Goal: Task Accomplishment & Management: Manage account settings

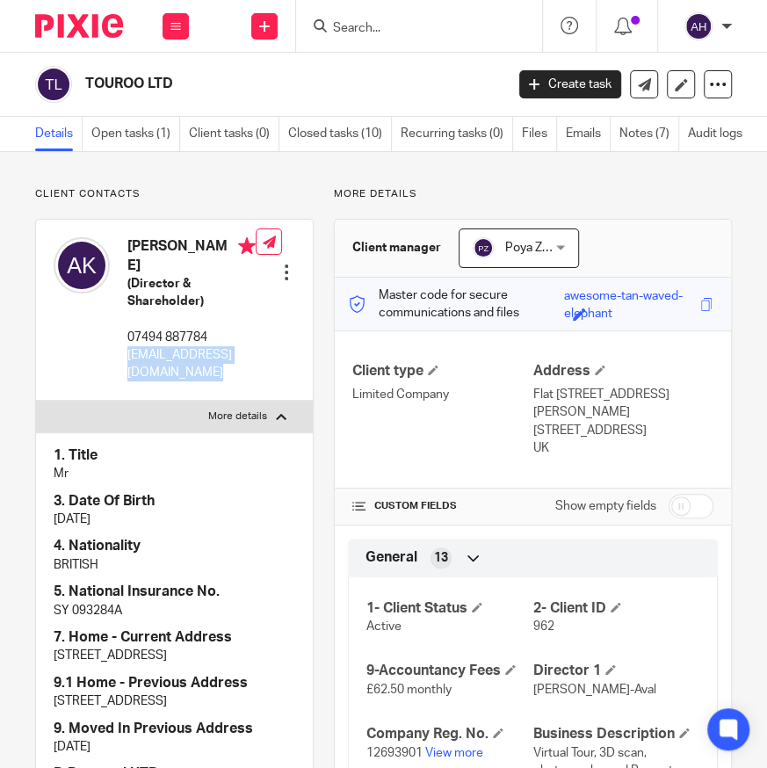
scroll to position [79, 0]
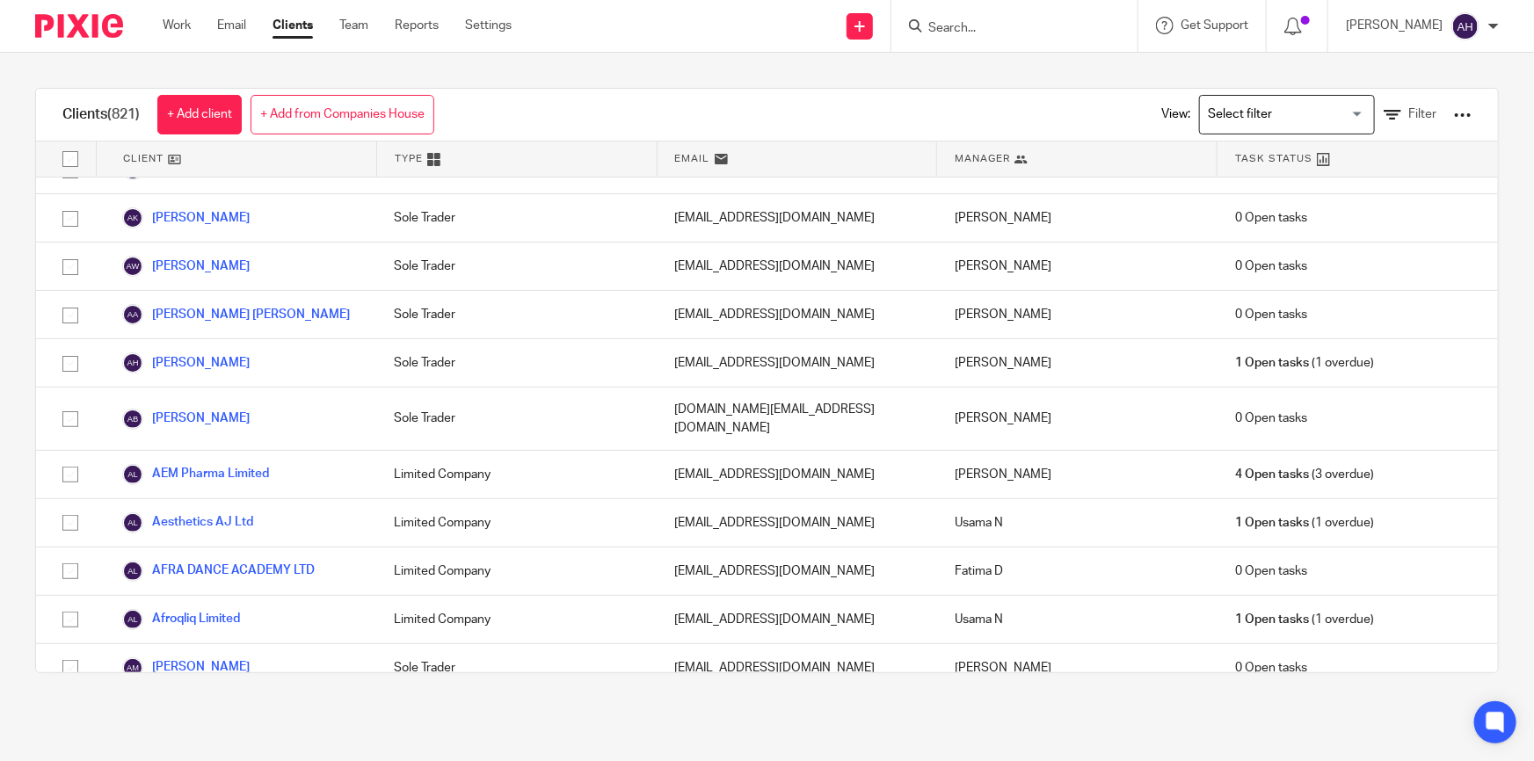
scroll to position [719, 0]
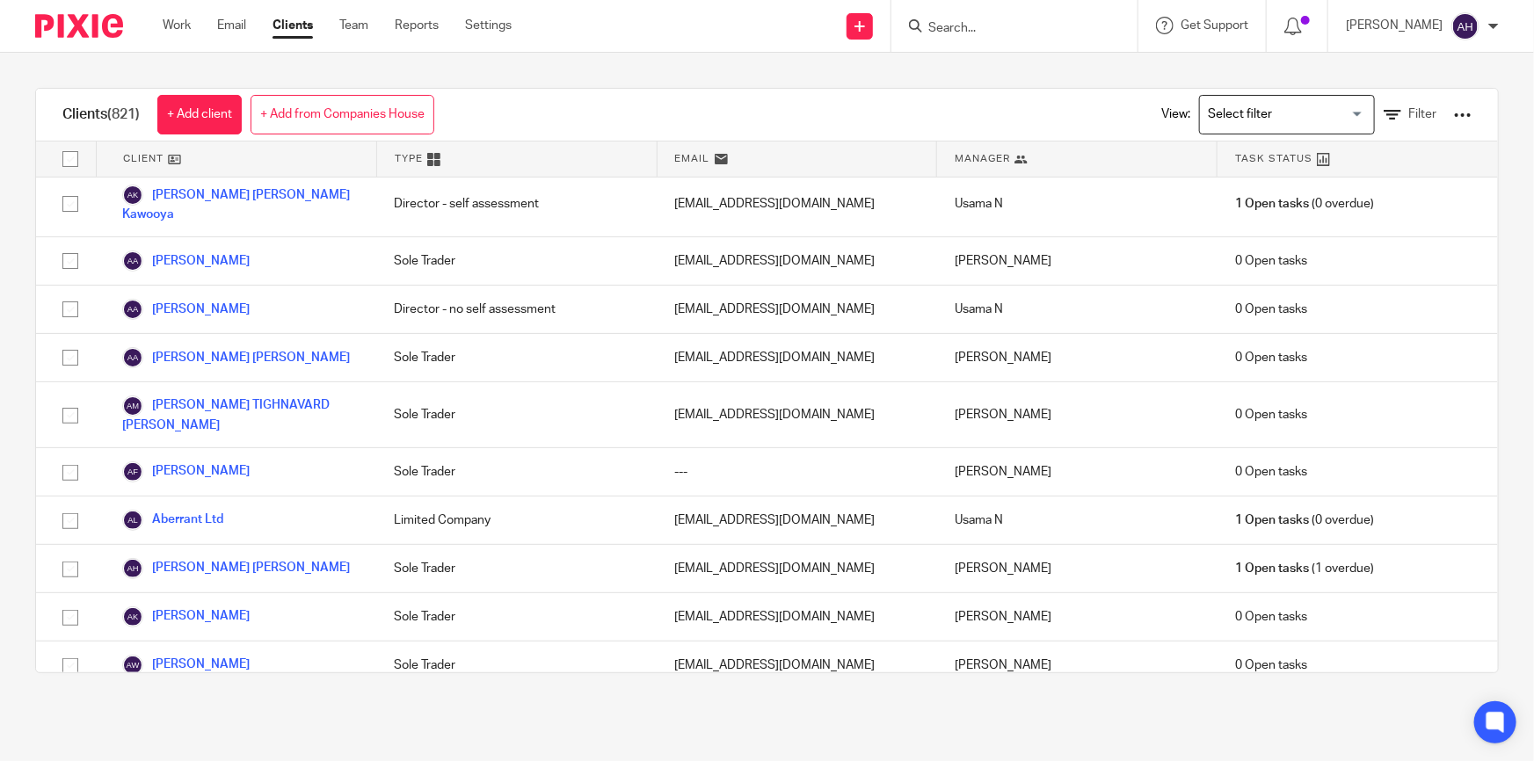
click at [1019, 28] on input "Search" at bounding box center [1005, 29] width 158 height 16
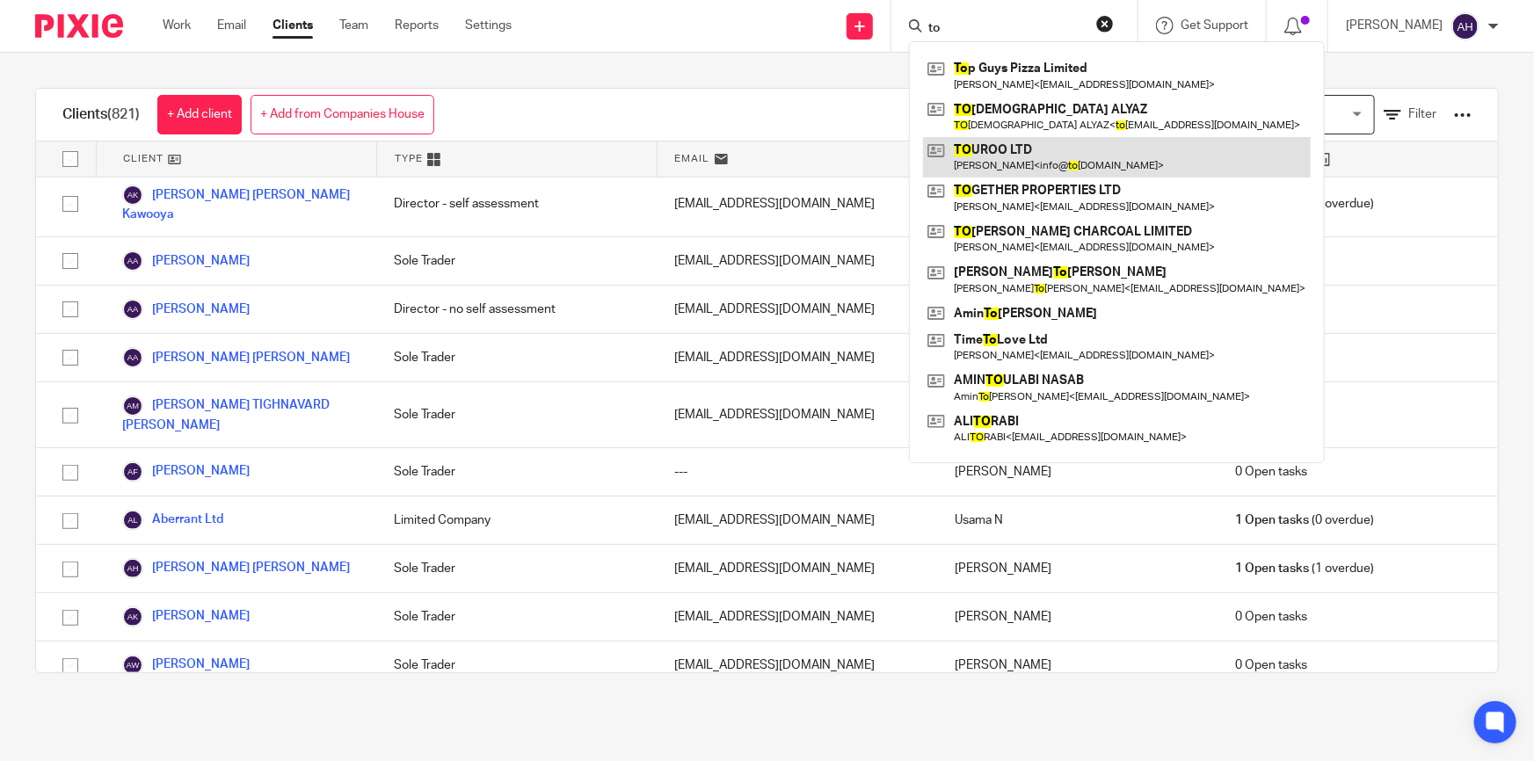
type input "to"
click at [1077, 151] on link at bounding box center [1117, 157] width 388 height 40
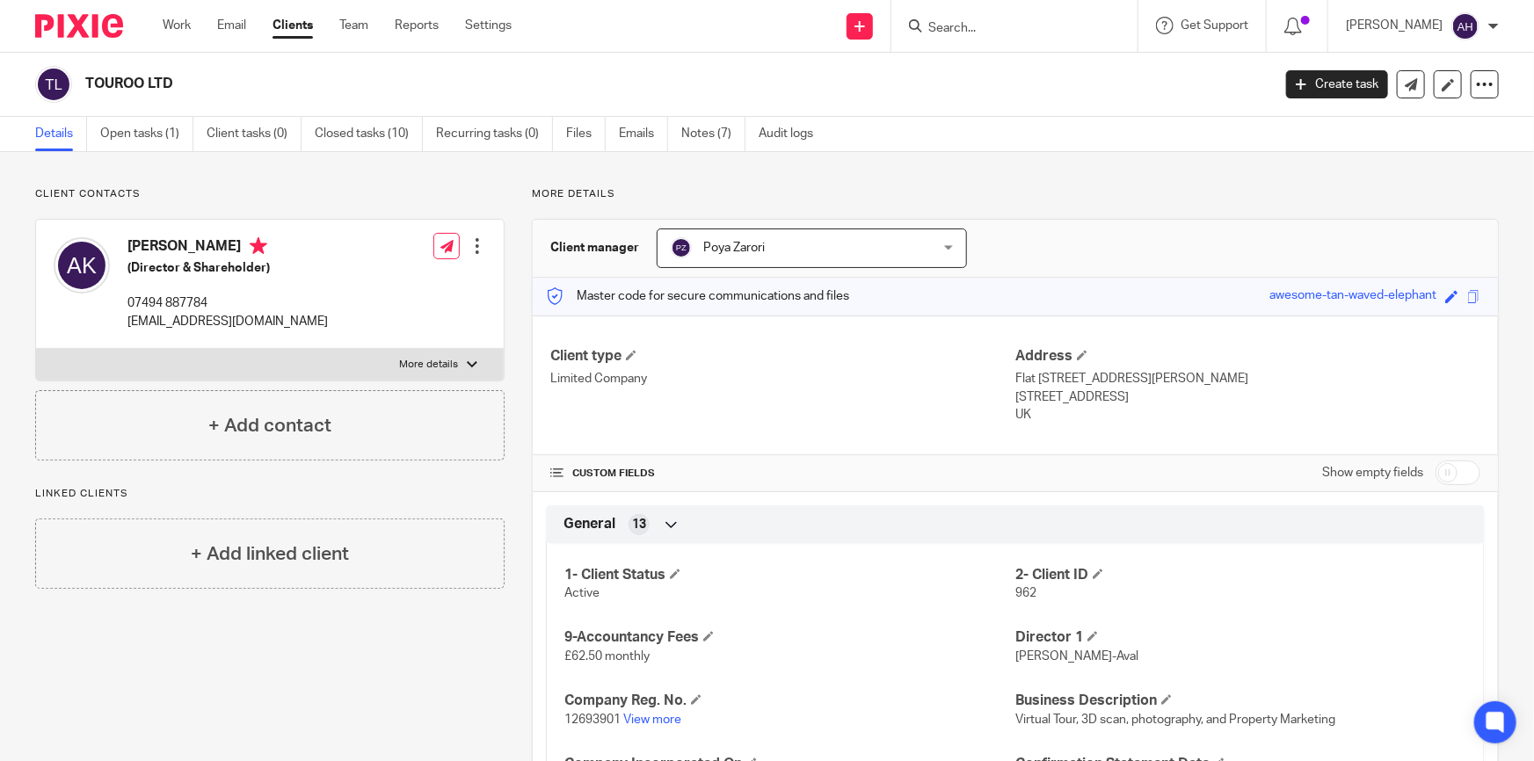
click at [1072, 27] on input "Search" at bounding box center [1005, 29] width 158 height 16
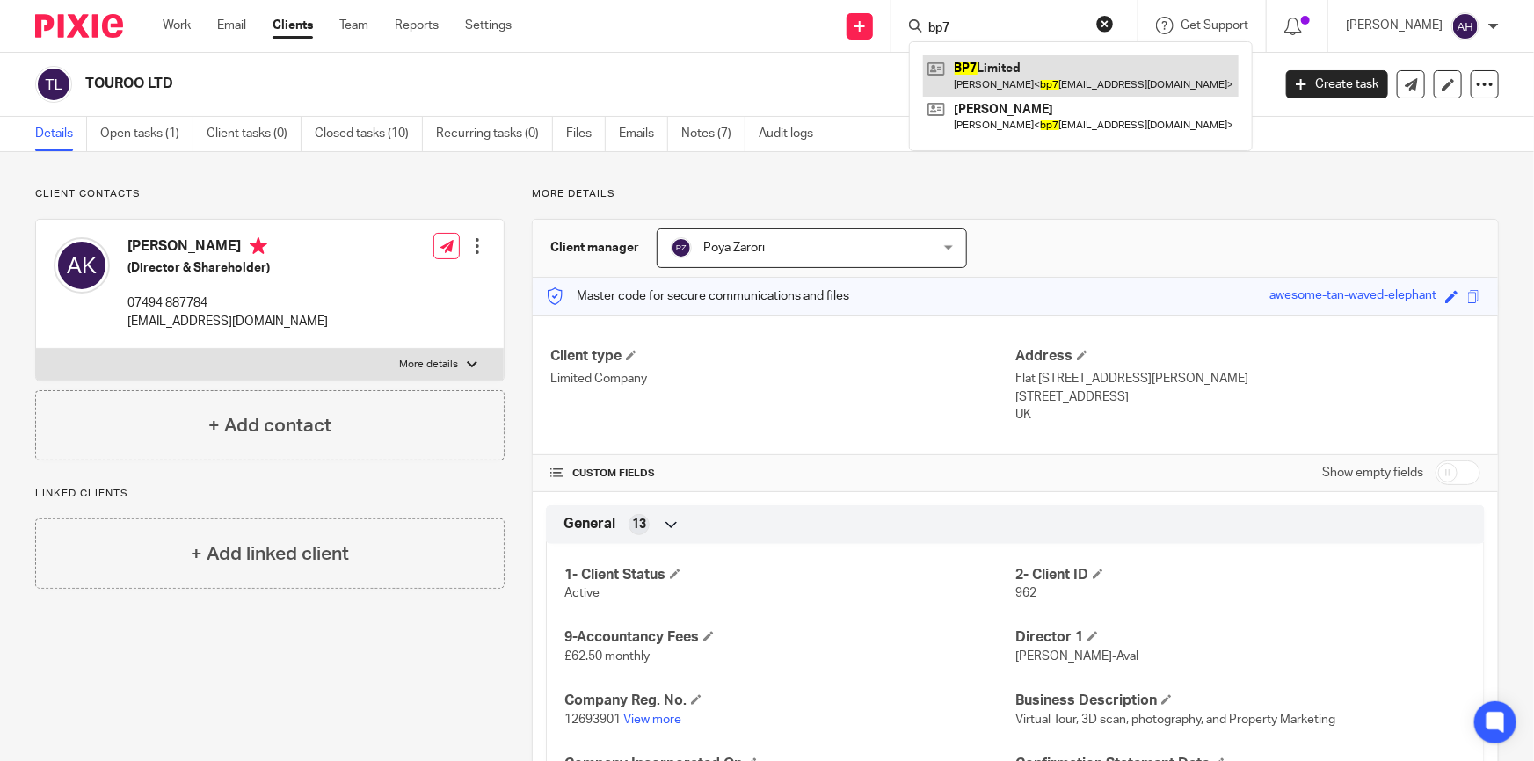
type input "bp7"
click at [1090, 76] on link at bounding box center [1081, 75] width 316 height 40
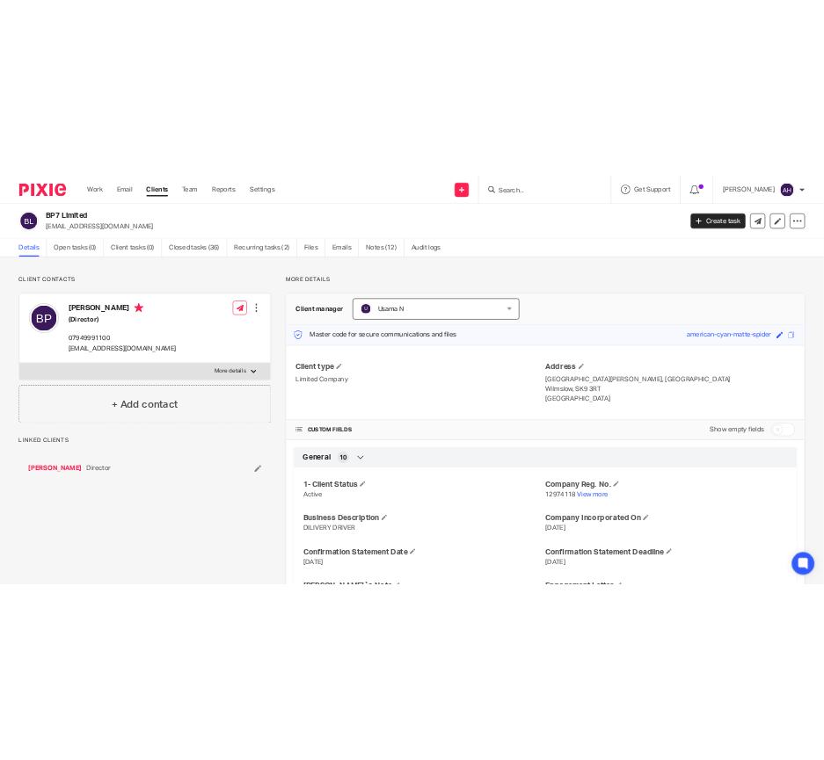
scroll to position [719, 0]
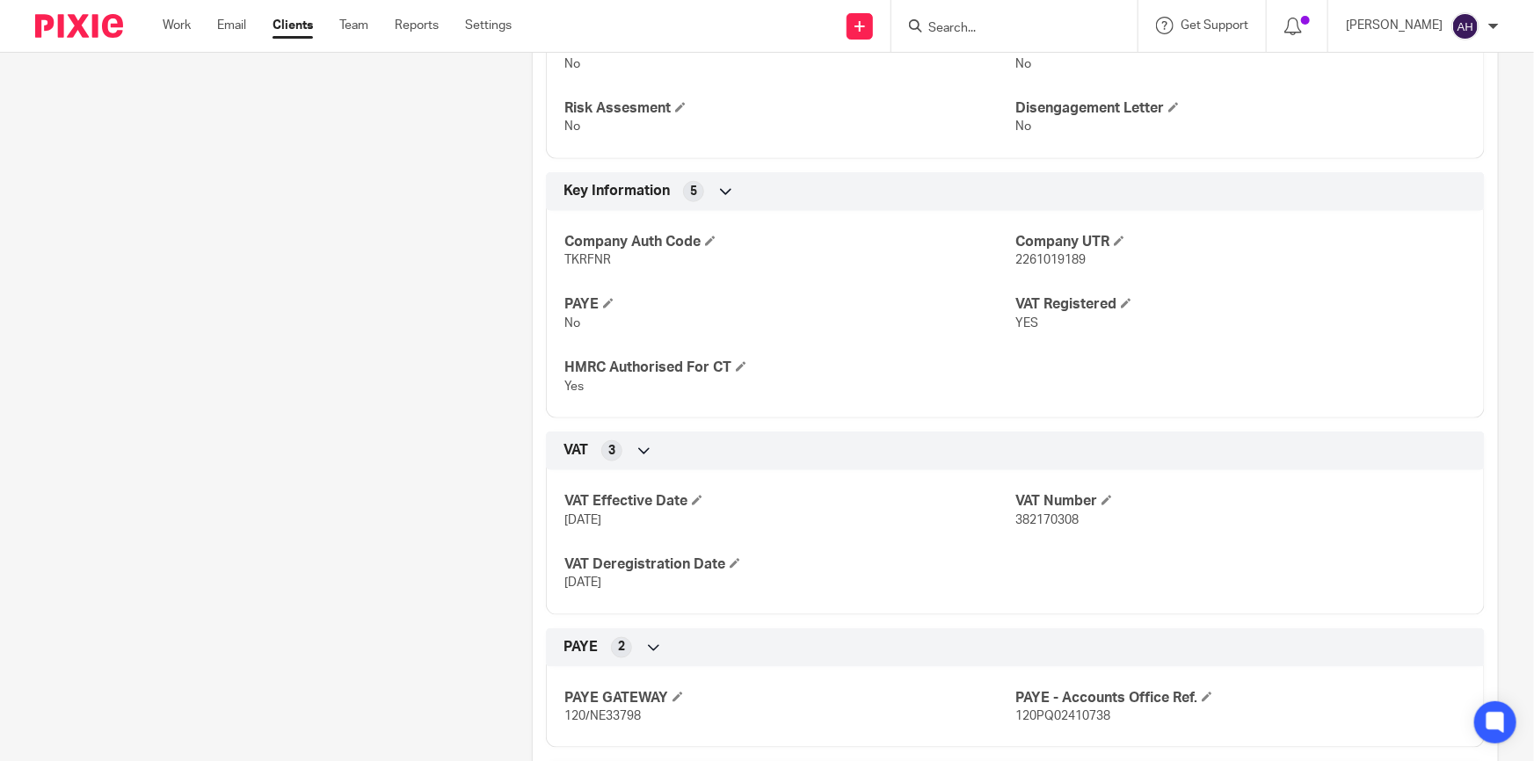
click at [1037, 523] on span "382170308" at bounding box center [1046, 520] width 63 height 12
copy span "382170308"
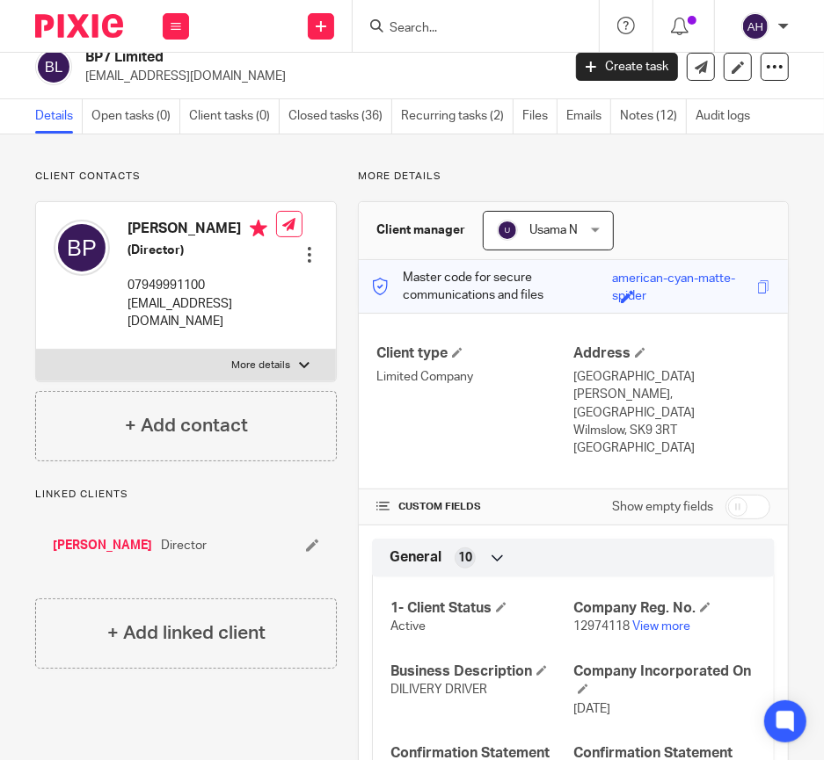
scroll to position [0, 0]
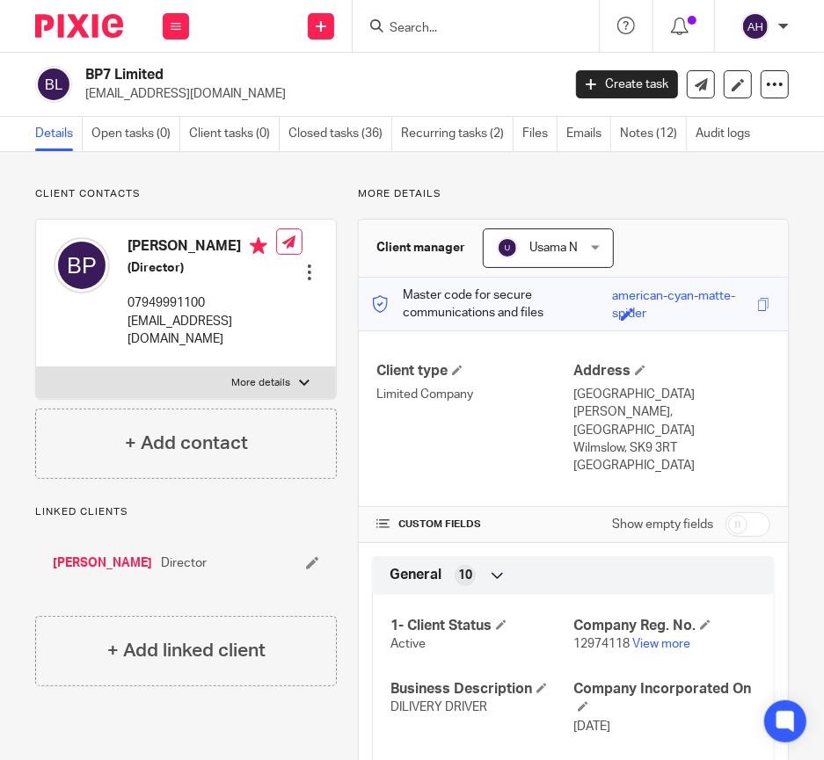
click at [430, 25] on input "Search" at bounding box center [467, 29] width 158 height 16
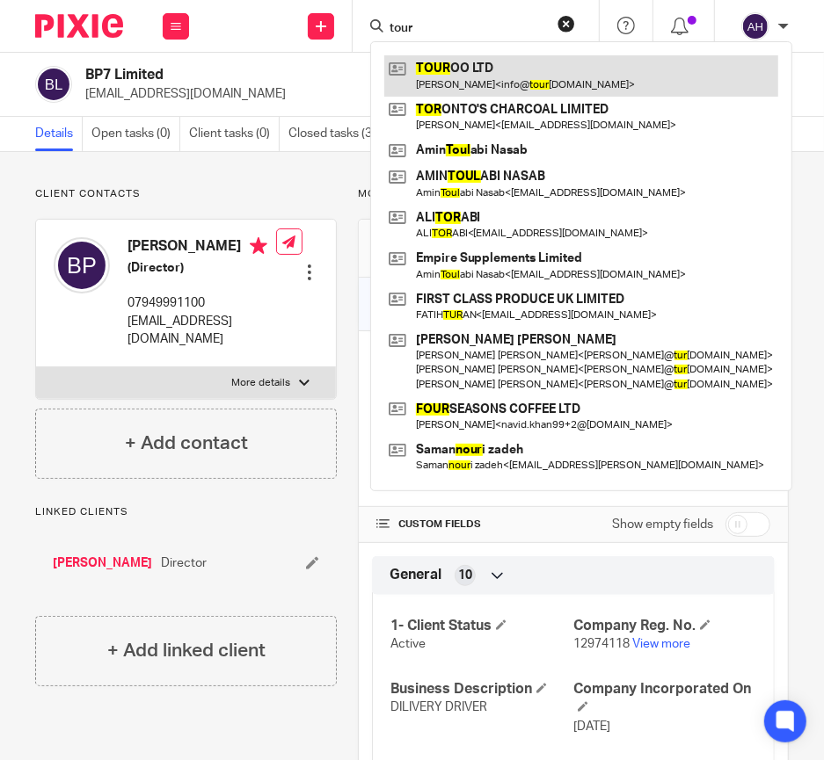
type input "tour"
click at [481, 72] on link at bounding box center [581, 75] width 394 height 40
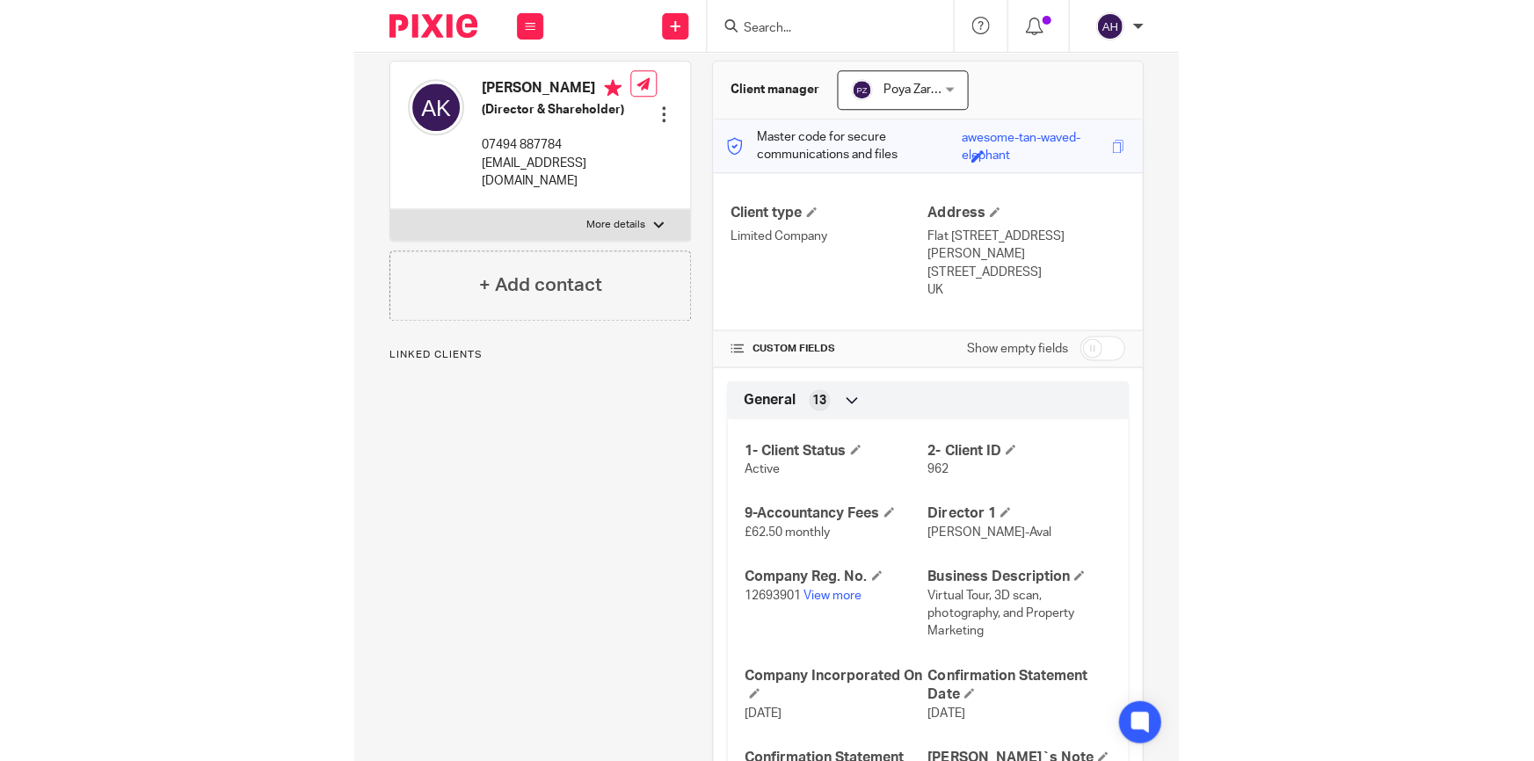
scroll to position [159, 0]
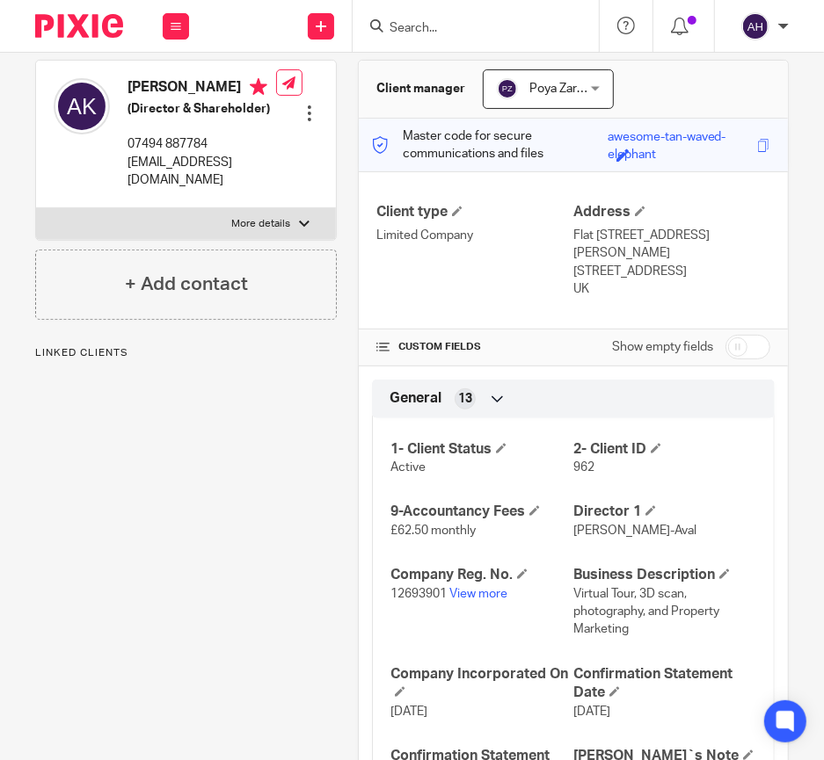
click at [474, 585] on p "12693901 View more" at bounding box center [481, 594] width 183 height 18
click at [474, 592] on link "View more" at bounding box center [478, 594] width 58 height 12
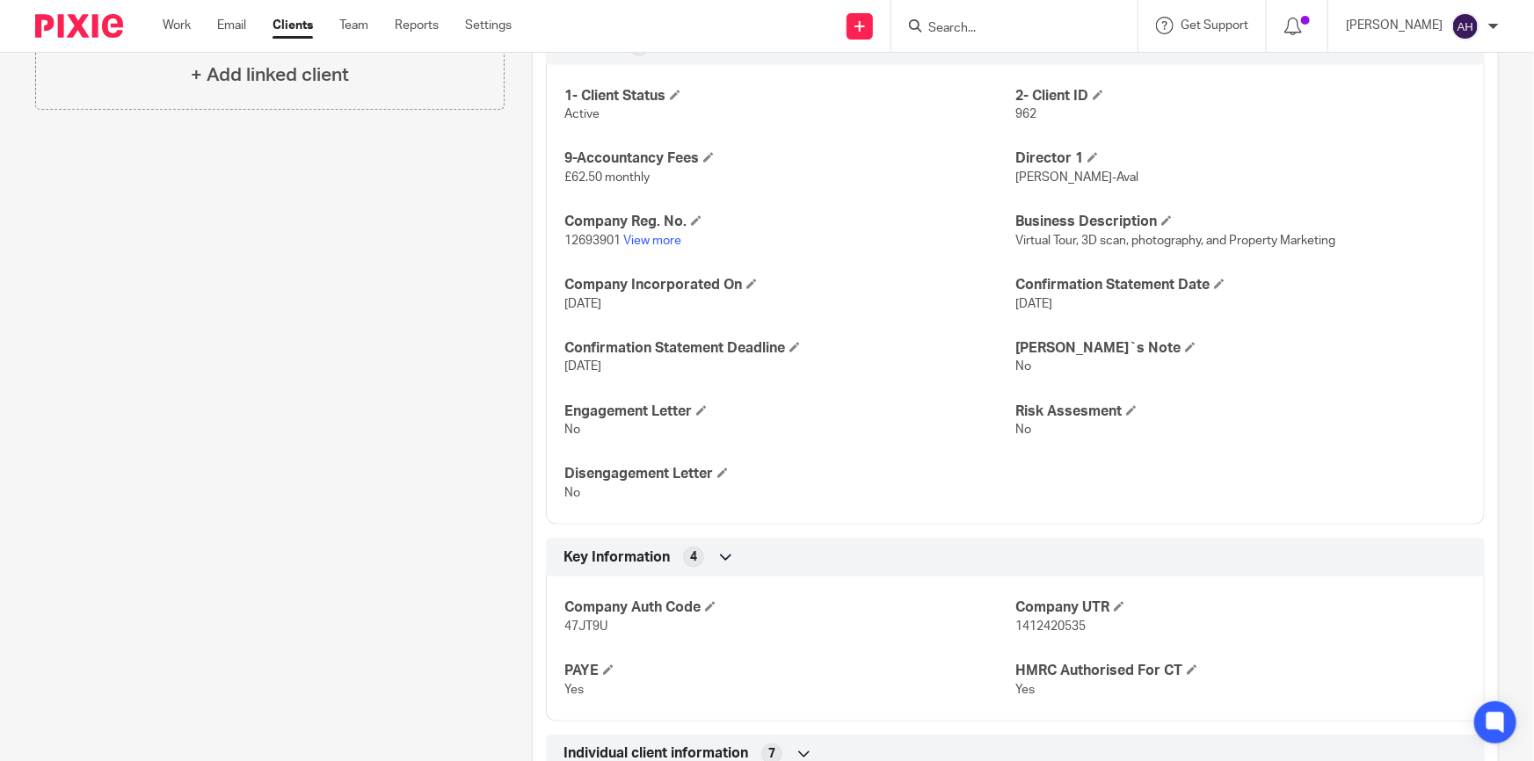
scroll to position [799, 0]
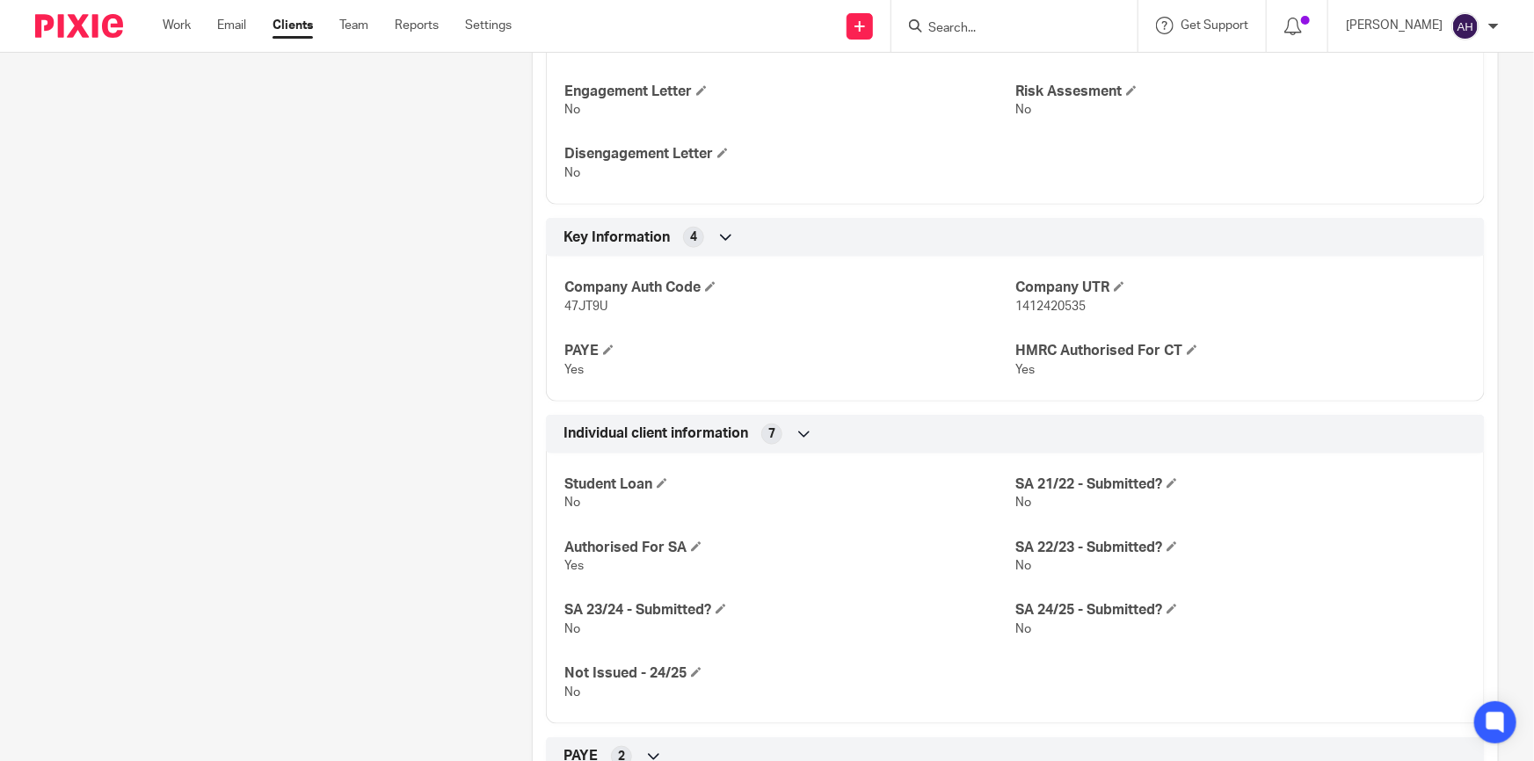
click at [823, 308] on span "1412420535" at bounding box center [1050, 307] width 70 height 12
copy span "1412420535"
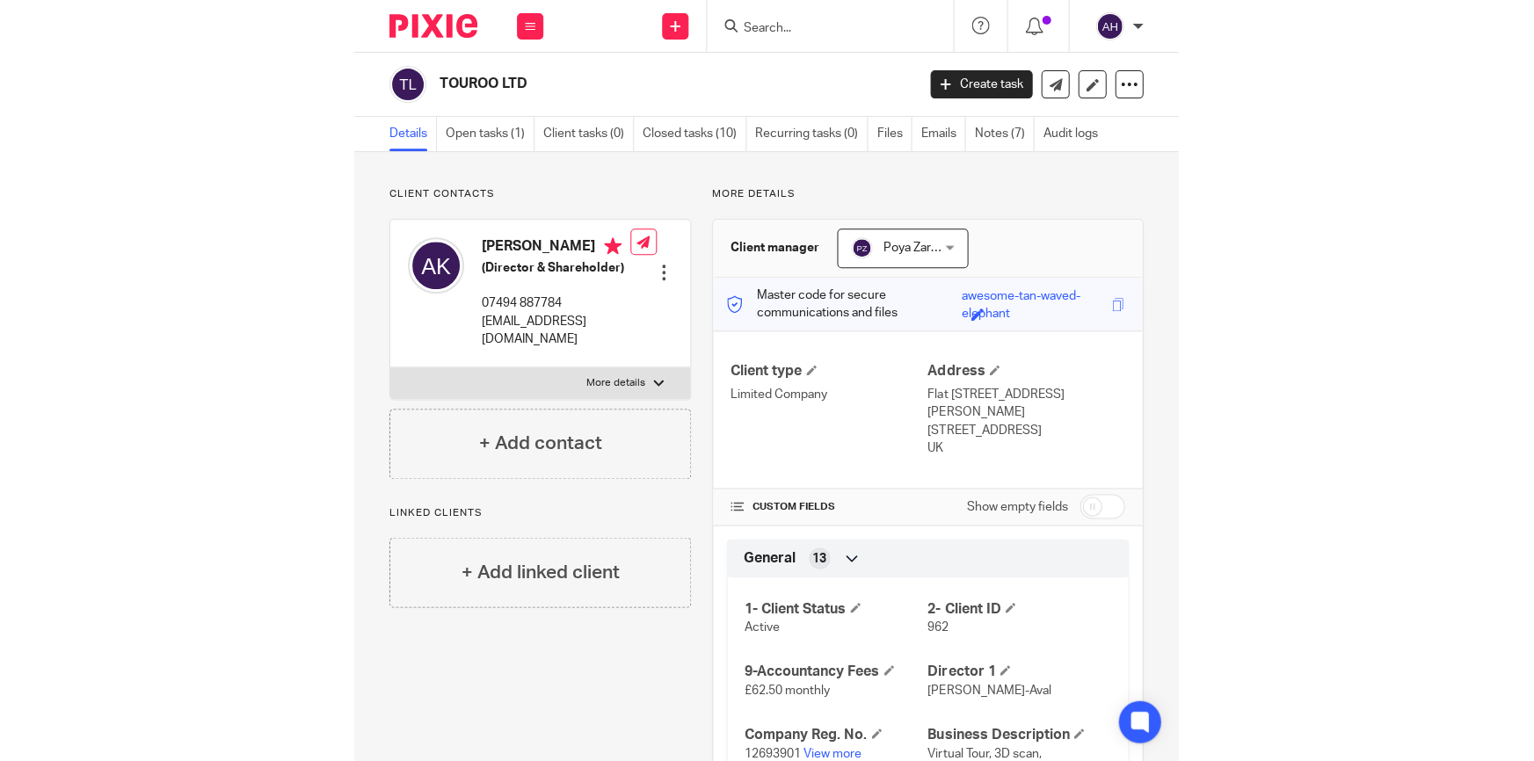
scroll to position [239, 0]
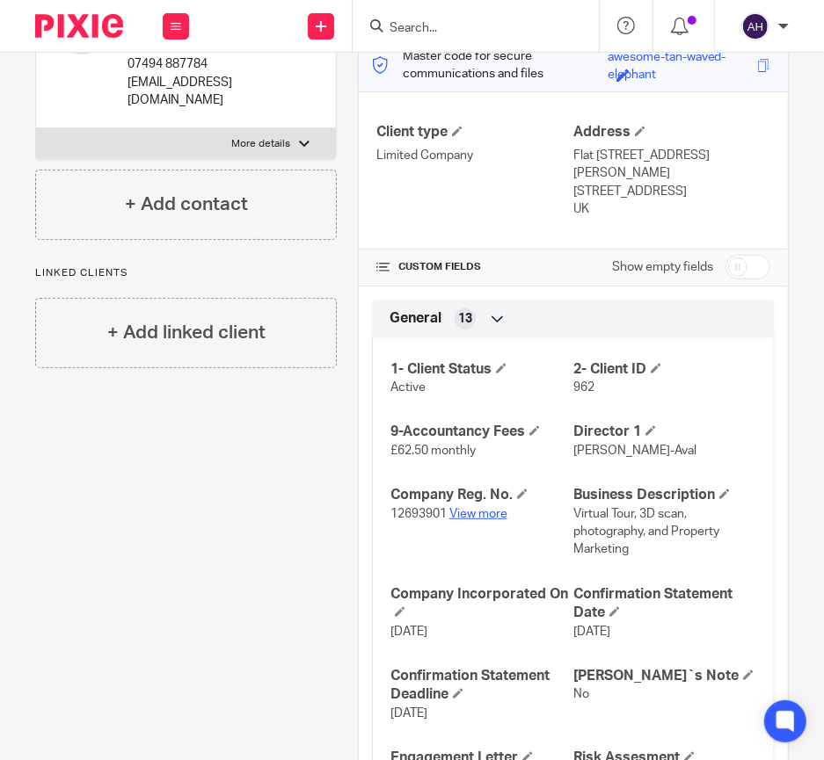
click at [492, 508] on link "View more" at bounding box center [478, 514] width 58 height 12
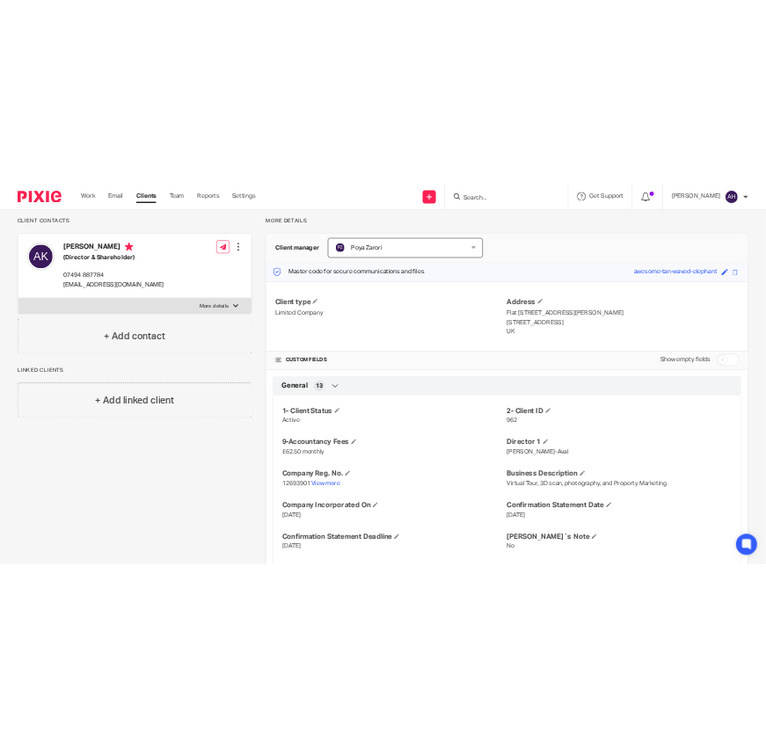
scroll to position [0, 0]
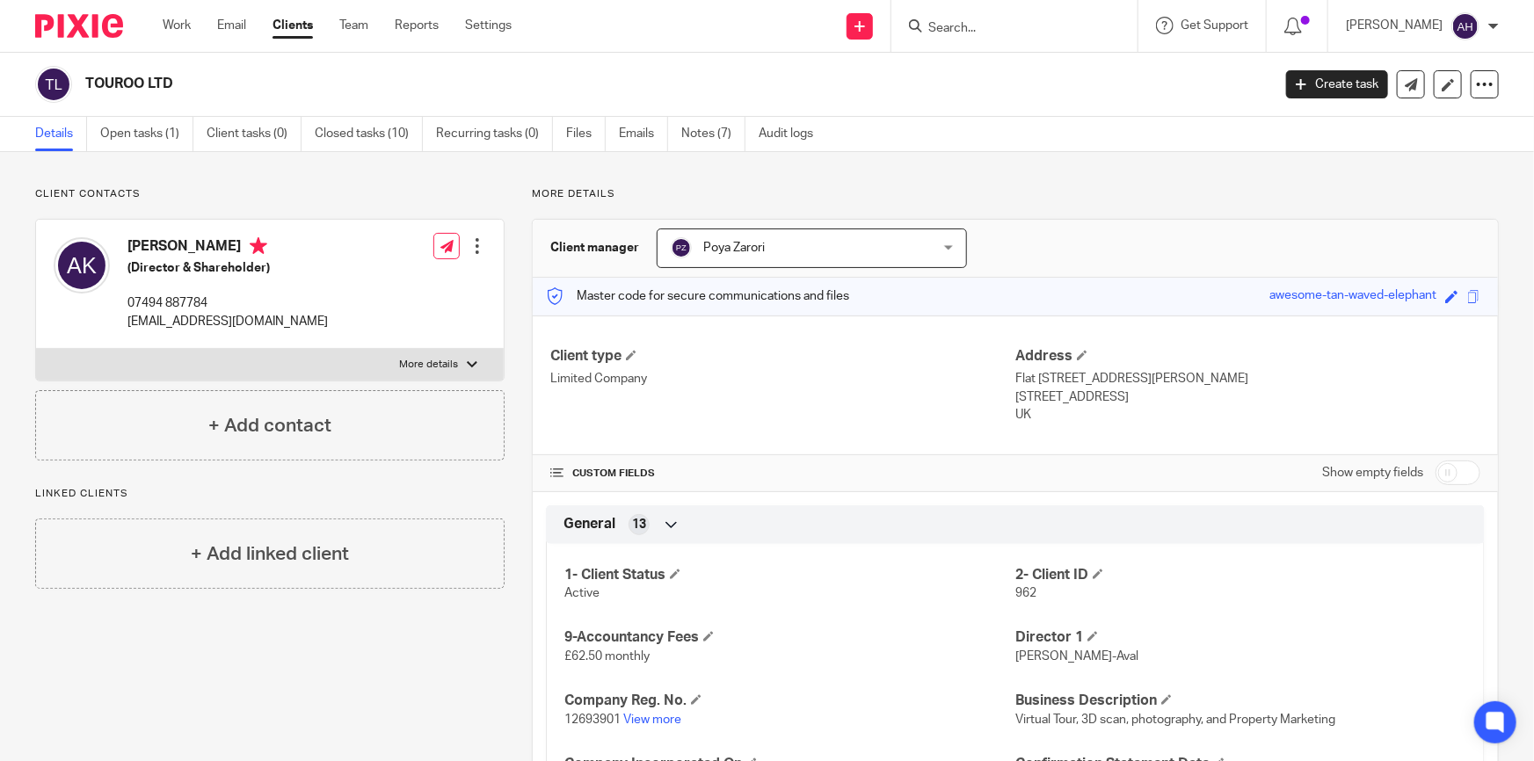
click at [432, 365] on p "More details" at bounding box center [428, 365] width 59 height 14
click at [36, 349] on input "More details" at bounding box center [35, 348] width 1 height 1
checkbox input "true"
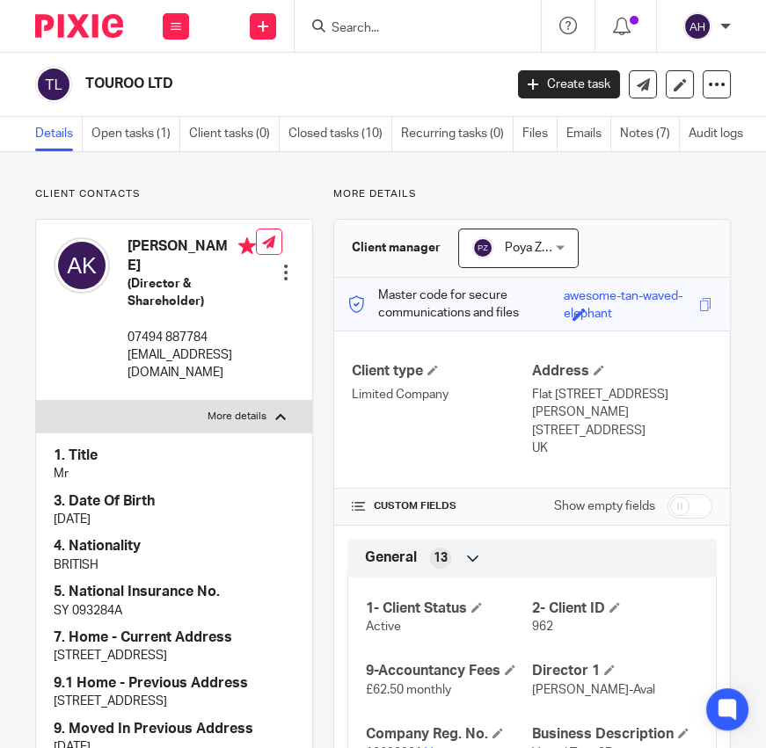
click at [180, 334] on p "07494 887784" at bounding box center [191, 338] width 128 height 18
copy div "07494 887784"
click at [173, 352] on p "info@touroo.co.uk" at bounding box center [191, 364] width 128 height 36
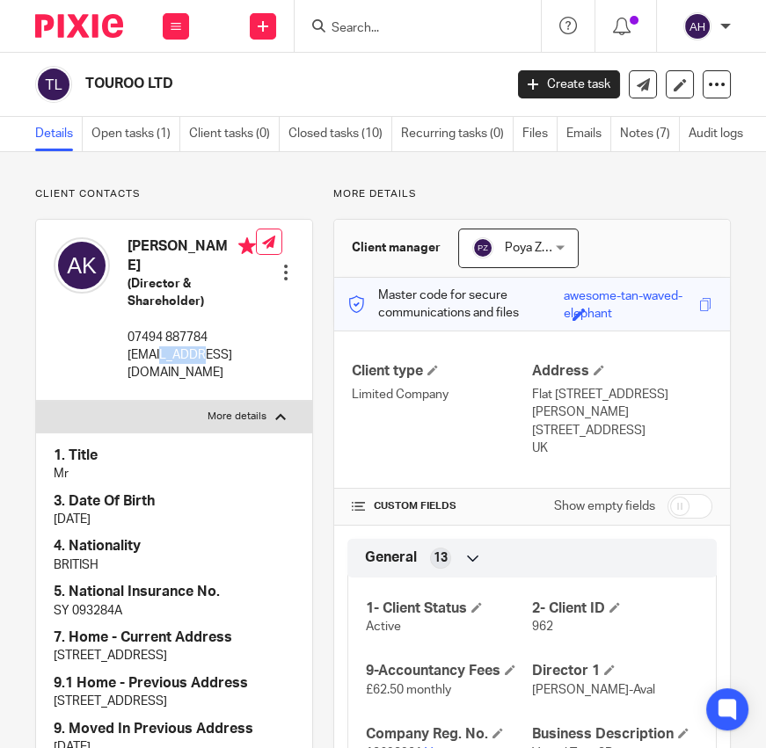
click at [173, 352] on p "info@touroo.co.uk" at bounding box center [191, 364] width 128 height 36
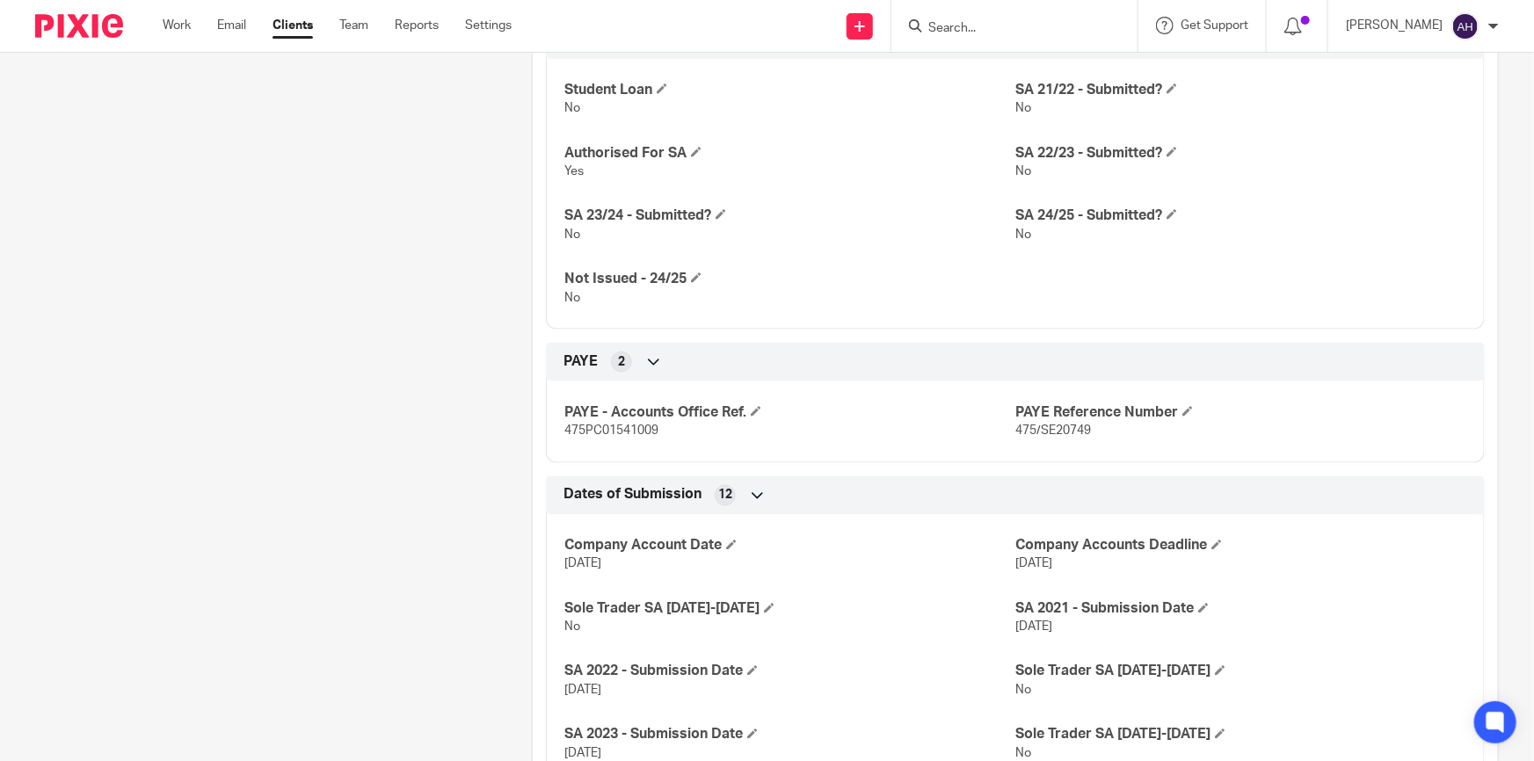
scroll to position [1198, 0]
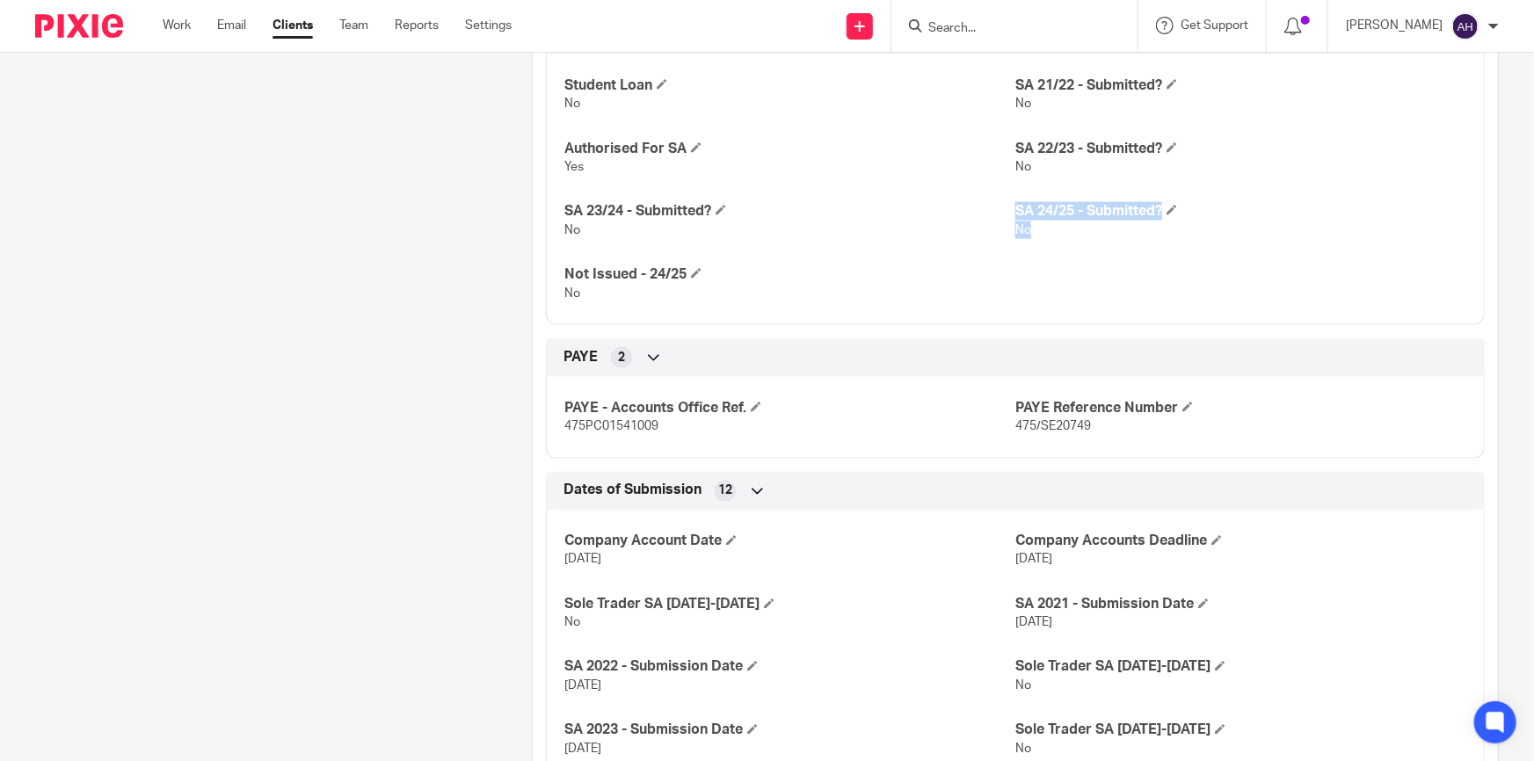
drag, startPoint x: 1320, startPoint y: 256, endPoint x: 650, endPoint y: 243, distance: 669.9
click at [649, 247] on div "Student Loan No SA 21/22 - Submitted? No Authorised For SA Yes SA 22/23 - Submi…" at bounding box center [1015, 183] width 939 height 284
click at [823, 290] on div "Student Loan No SA 21/22 - Submitted? No Authorised For SA Yes SA 22/23 - Submi…" at bounding box center [1015, 183] width 939 height 284
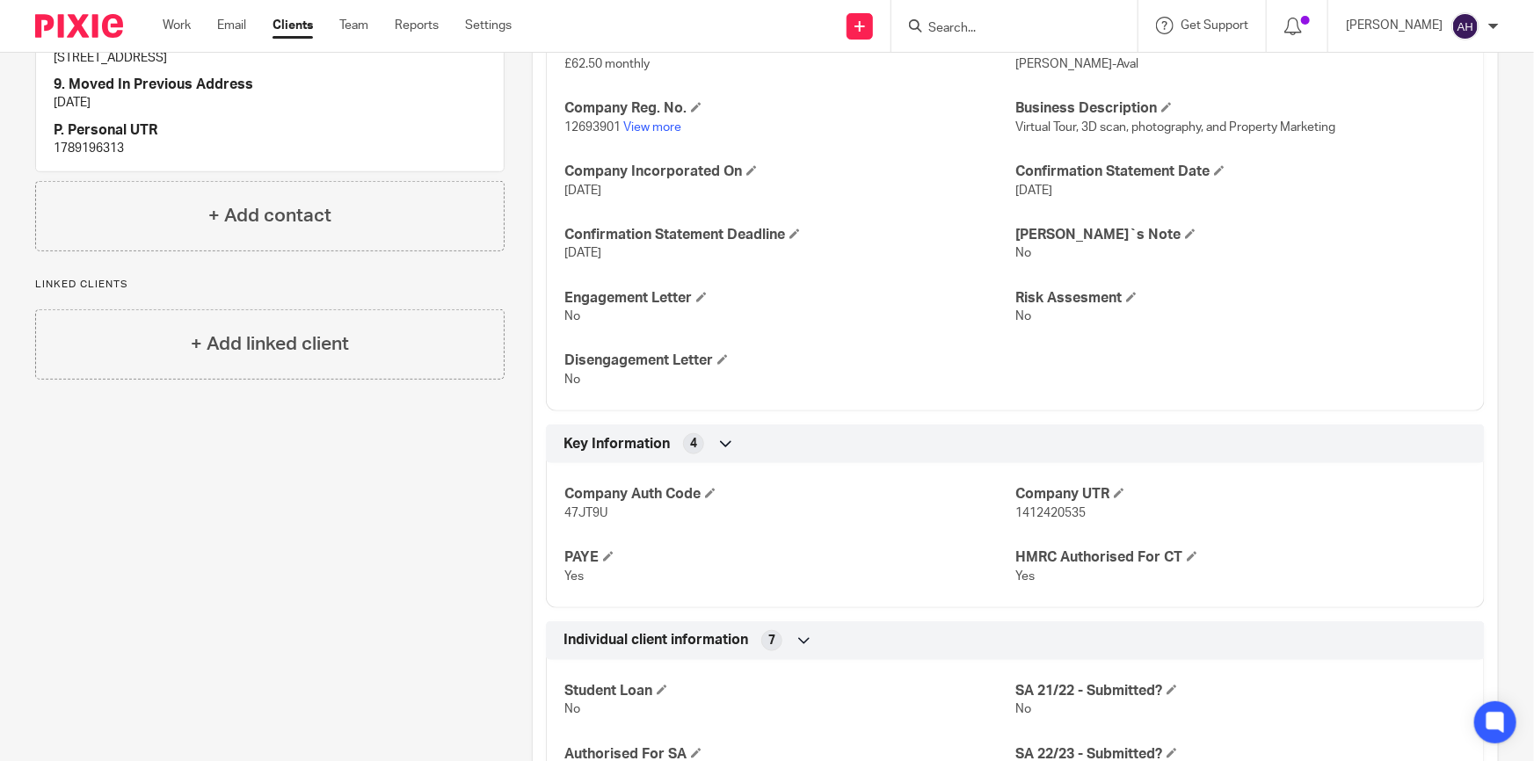
scroll to position [319, 0]
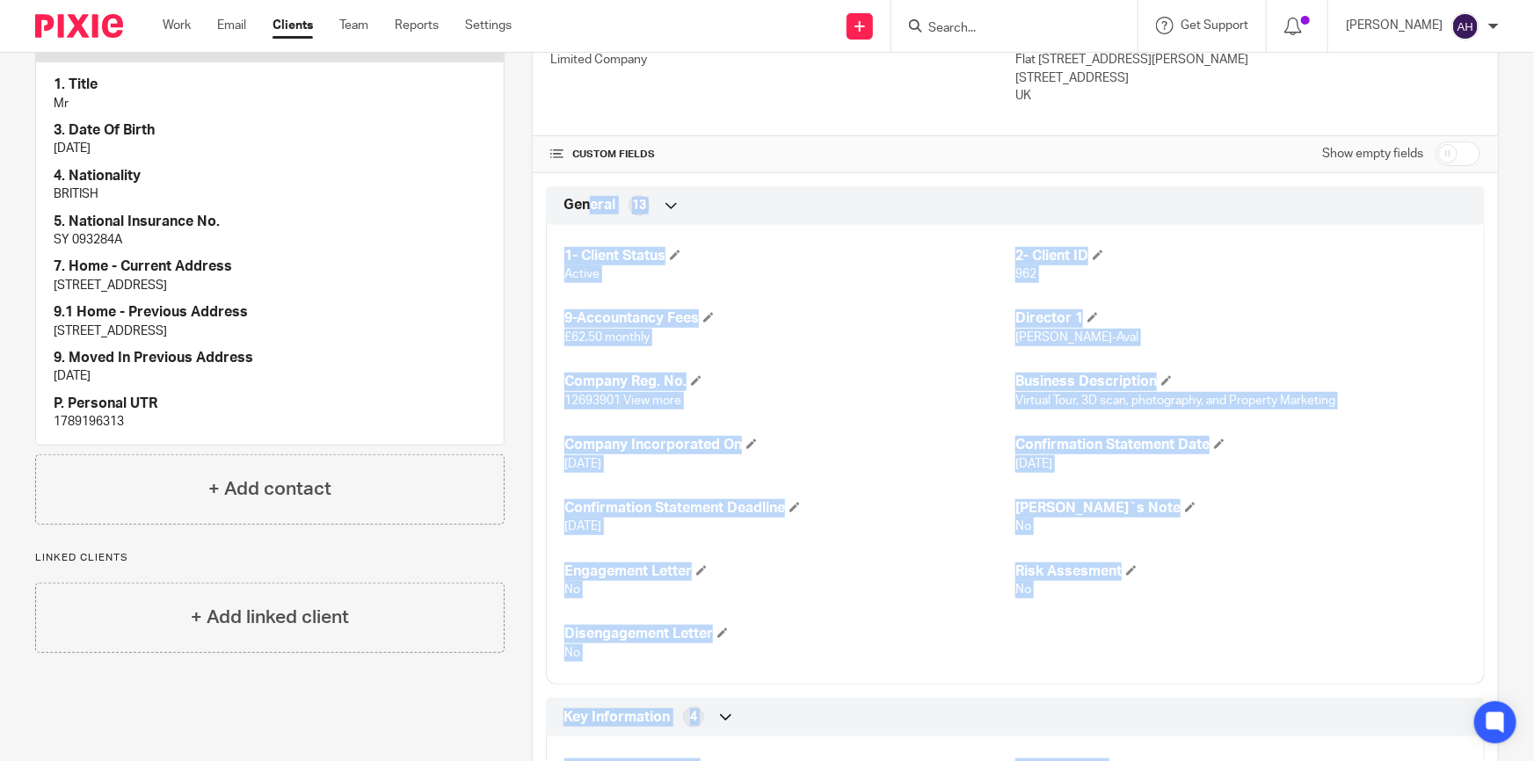
drag, startPoint x: 1179, startPoint y: 281, endPoint x: 590, endPoint y: 200, distance: 594.6
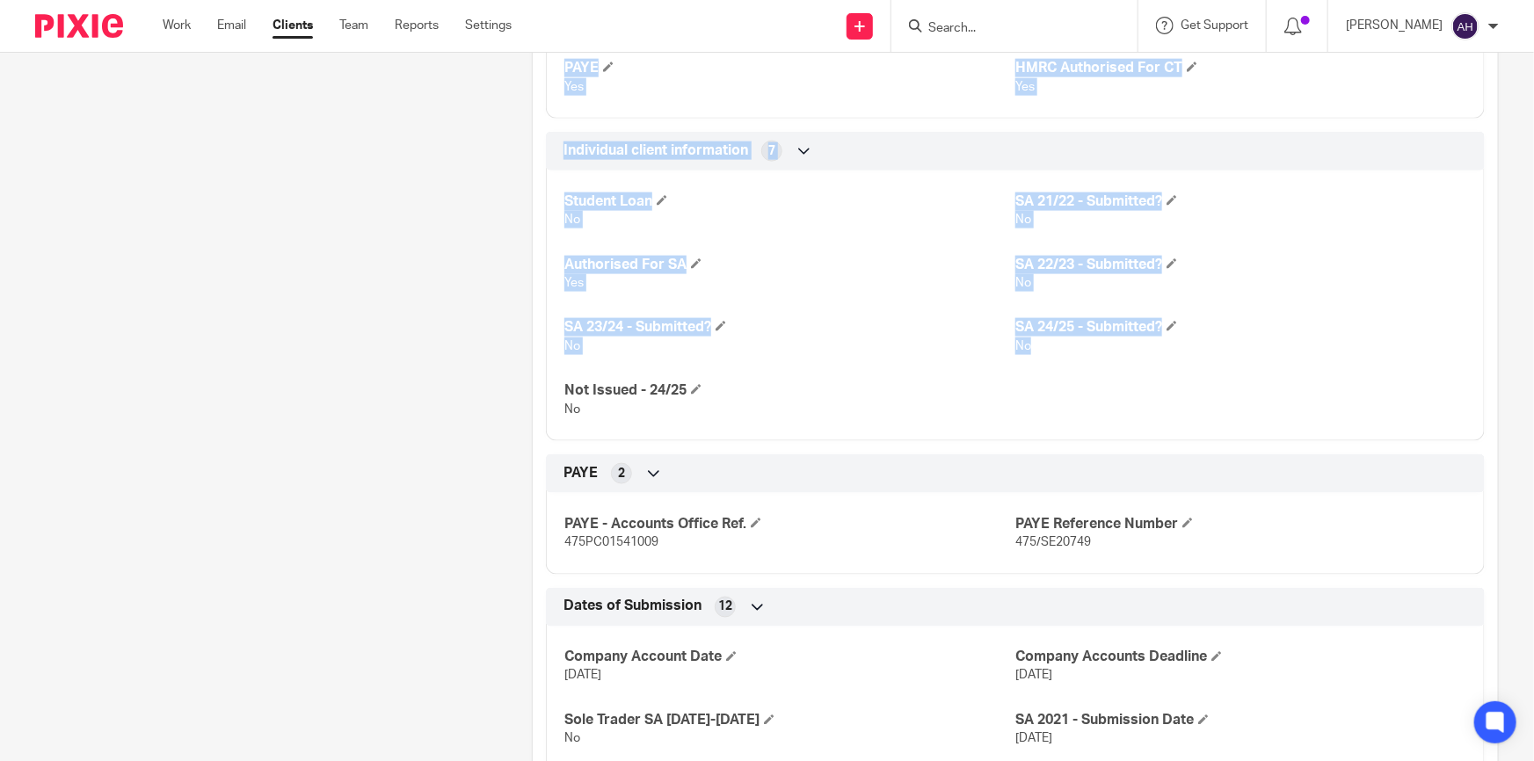
scroll to position [1118, 0]
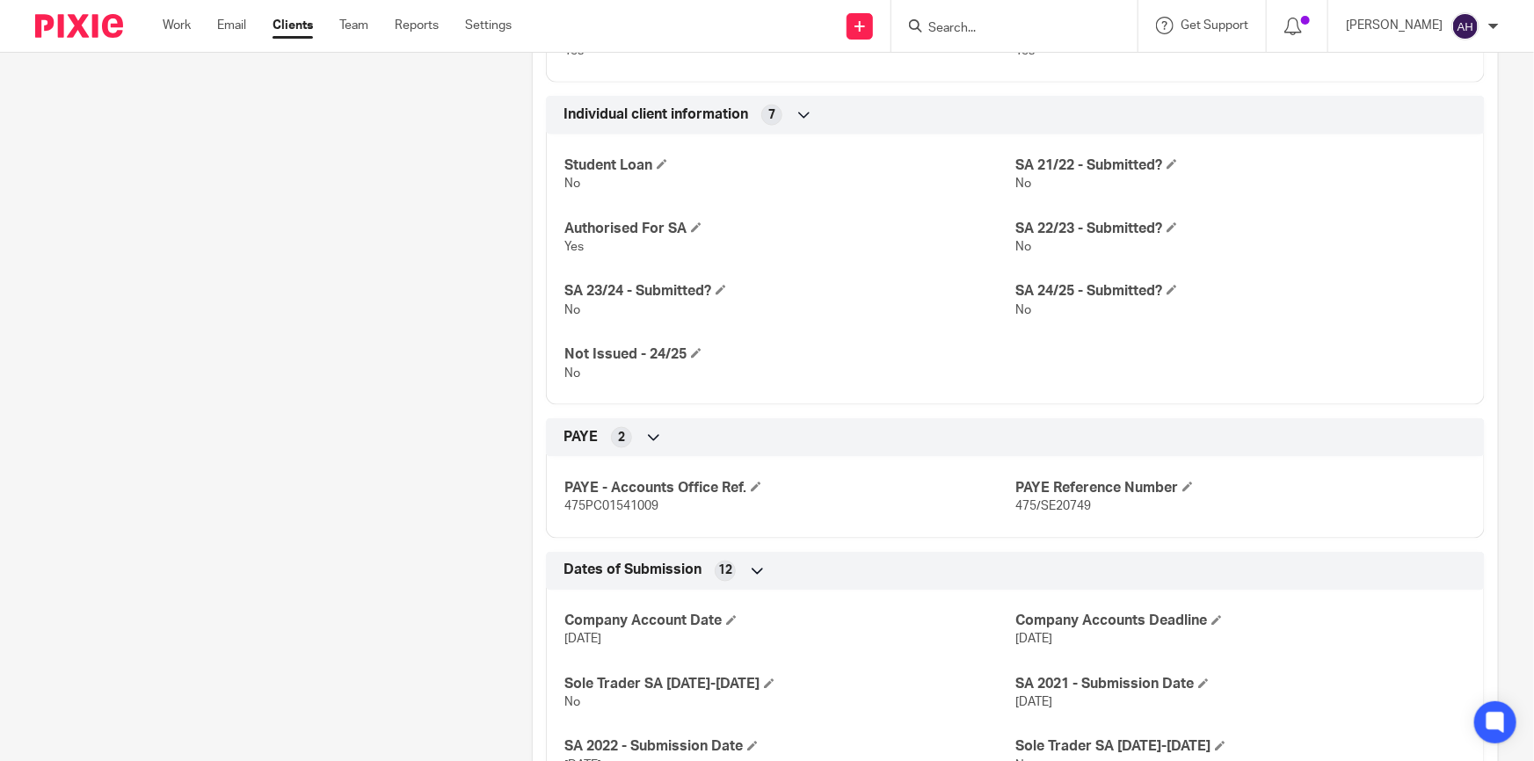
click at [823, 365] on p "No" at bounding box center [789, 374] width 451 height 18
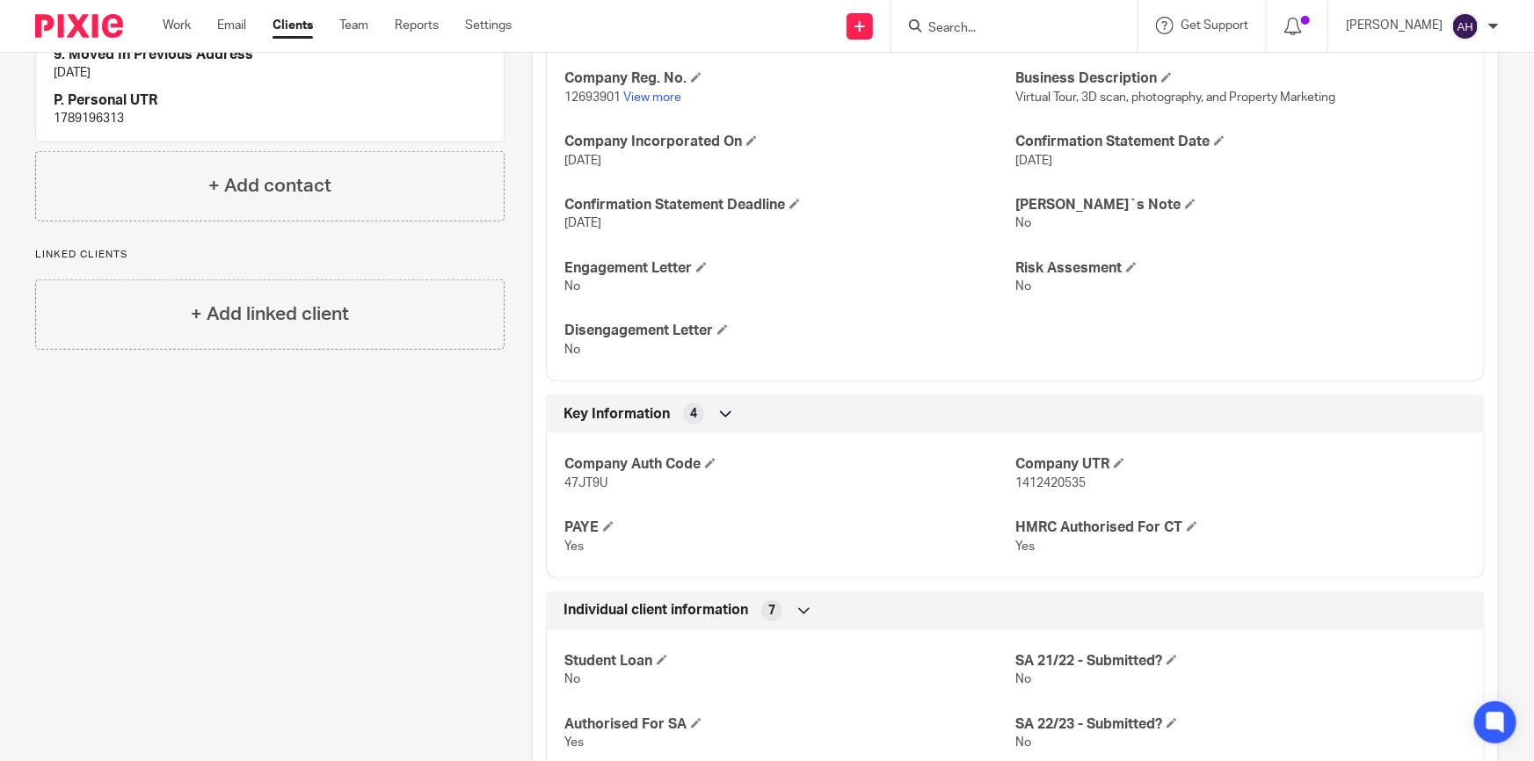
scroll to position [639, 0]
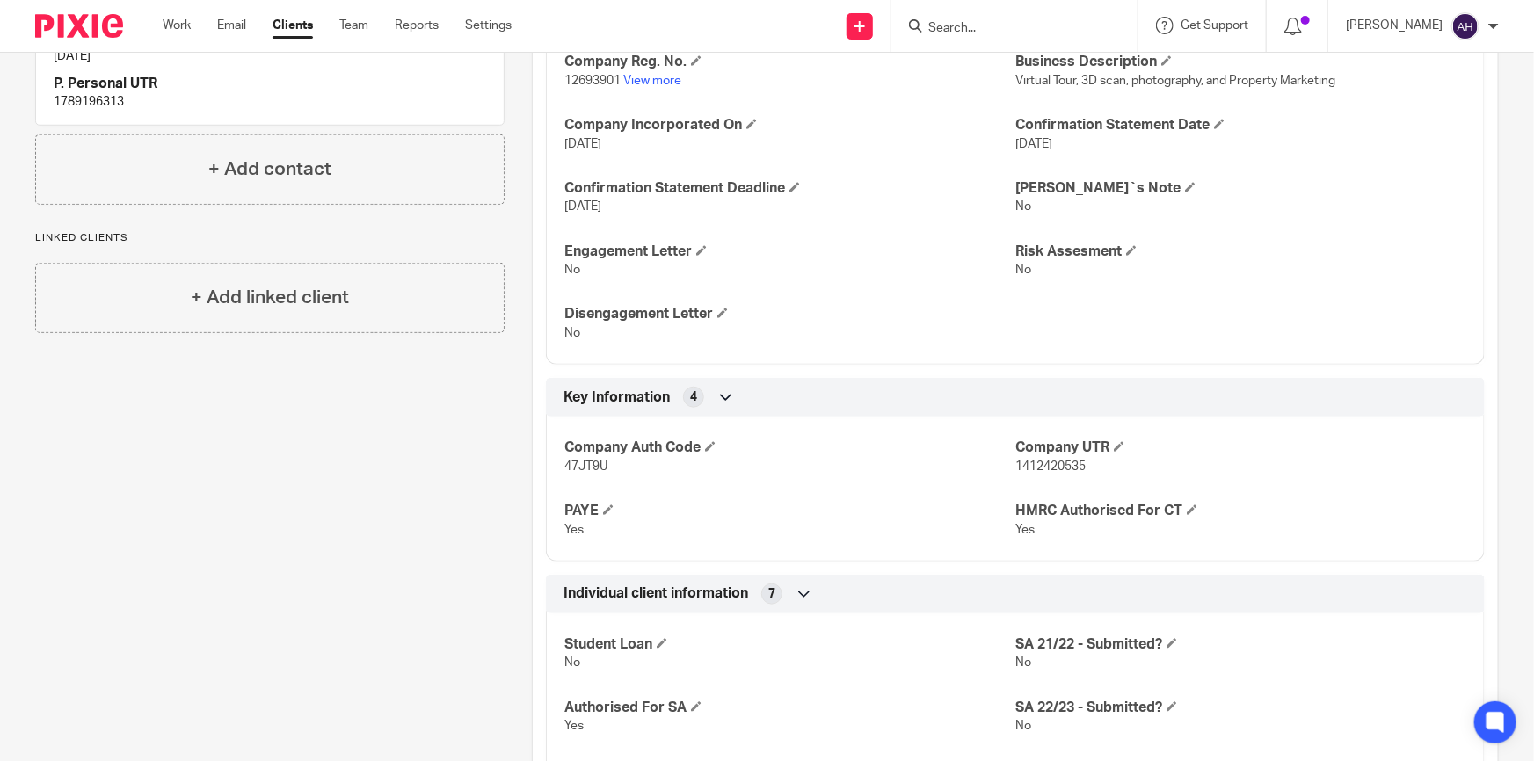
click at [823, 461] on span "1412420535" at bounding box center [1050, 467] width 70 height 12
copy span "1412420535"
click at [823, 25] on input "Search" at bounding box center [1005, 29] width 158 height 16
paste input "1412420535"
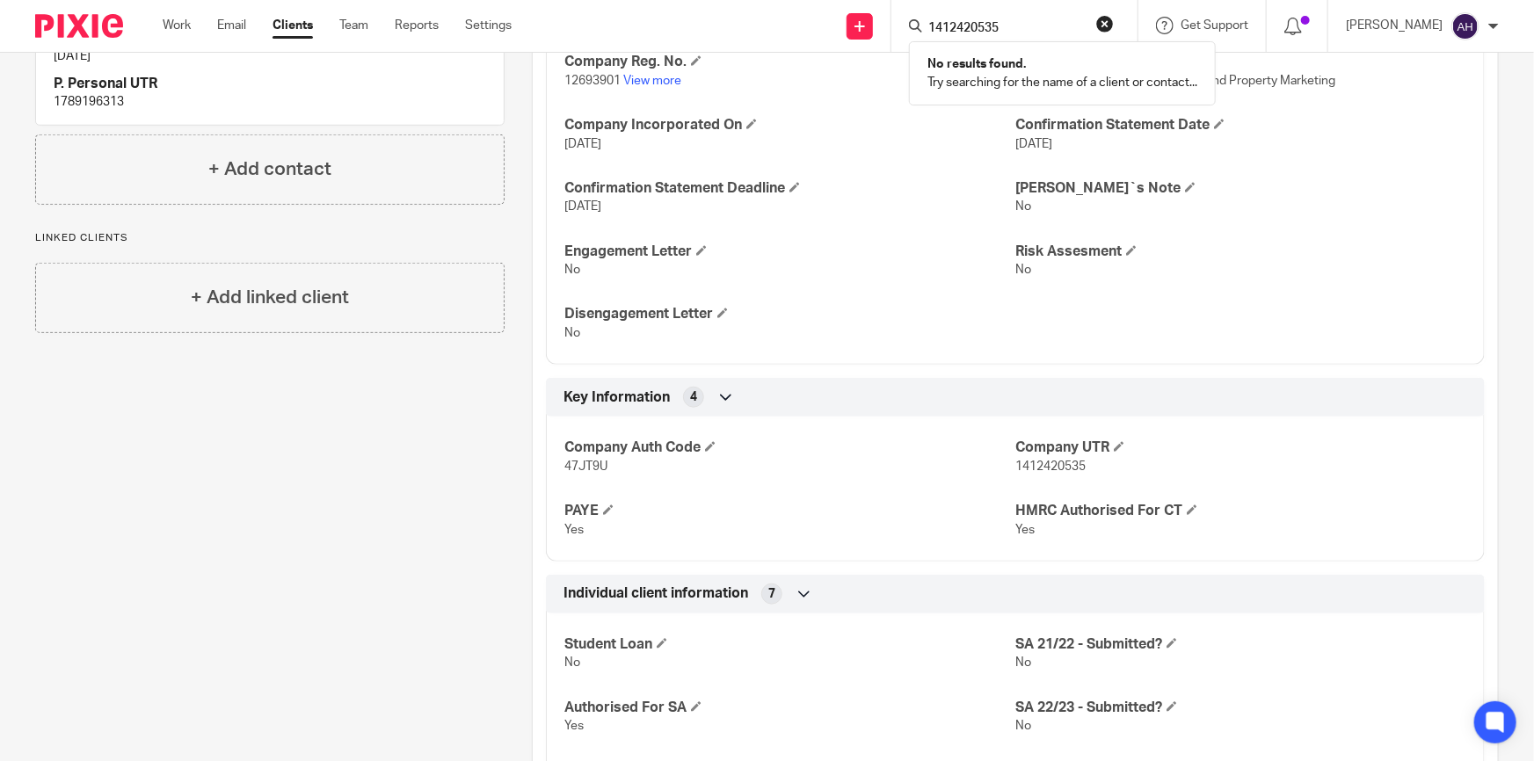
type input "1412420535"
click at [823, 18] on form "1412420535" at bounding box center [1019, 26] width 187 height 22
click at [823, 18] on button "reset" at bounding box center [1105, 24] width 18 height 18
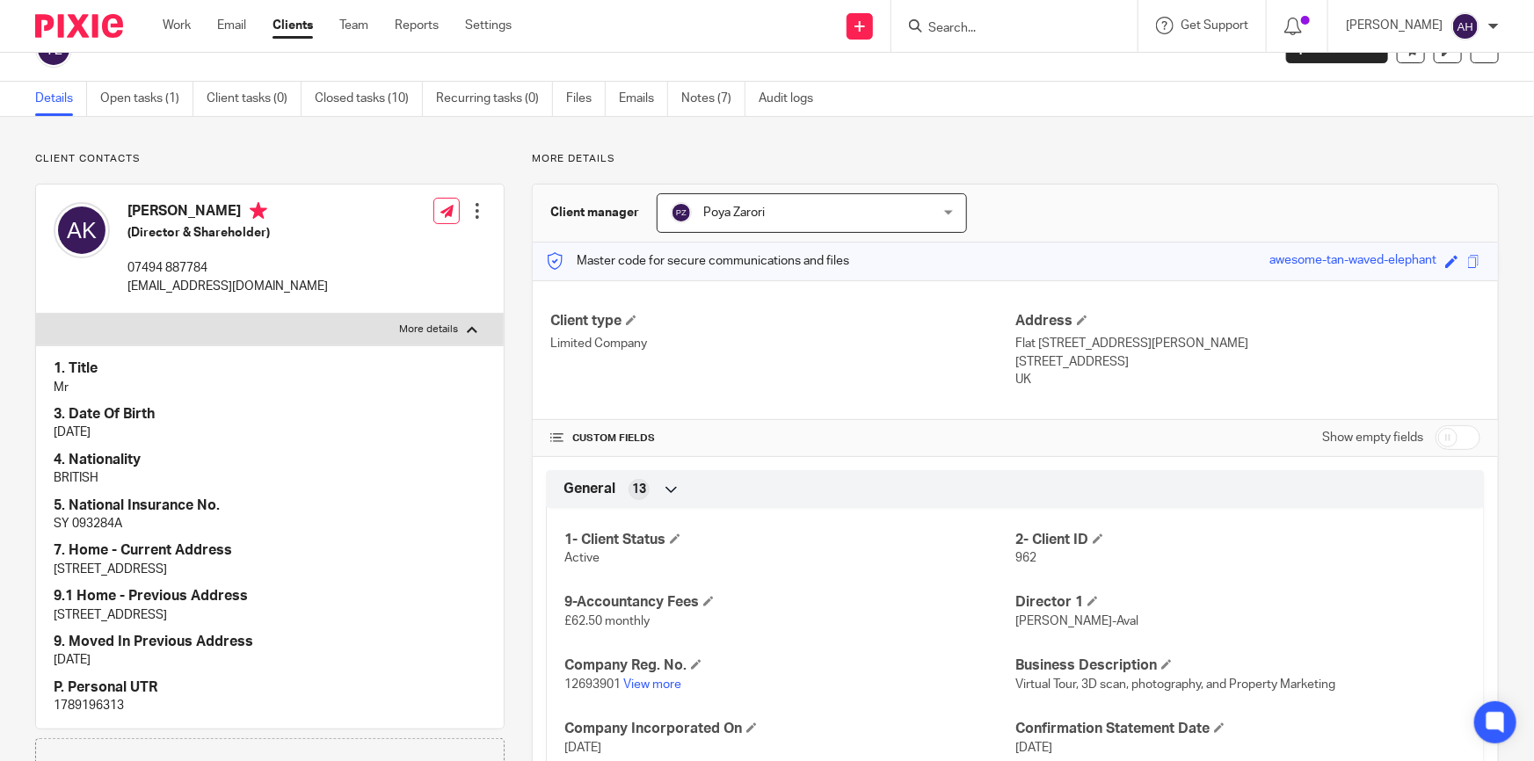
scroll to position [0, 0]
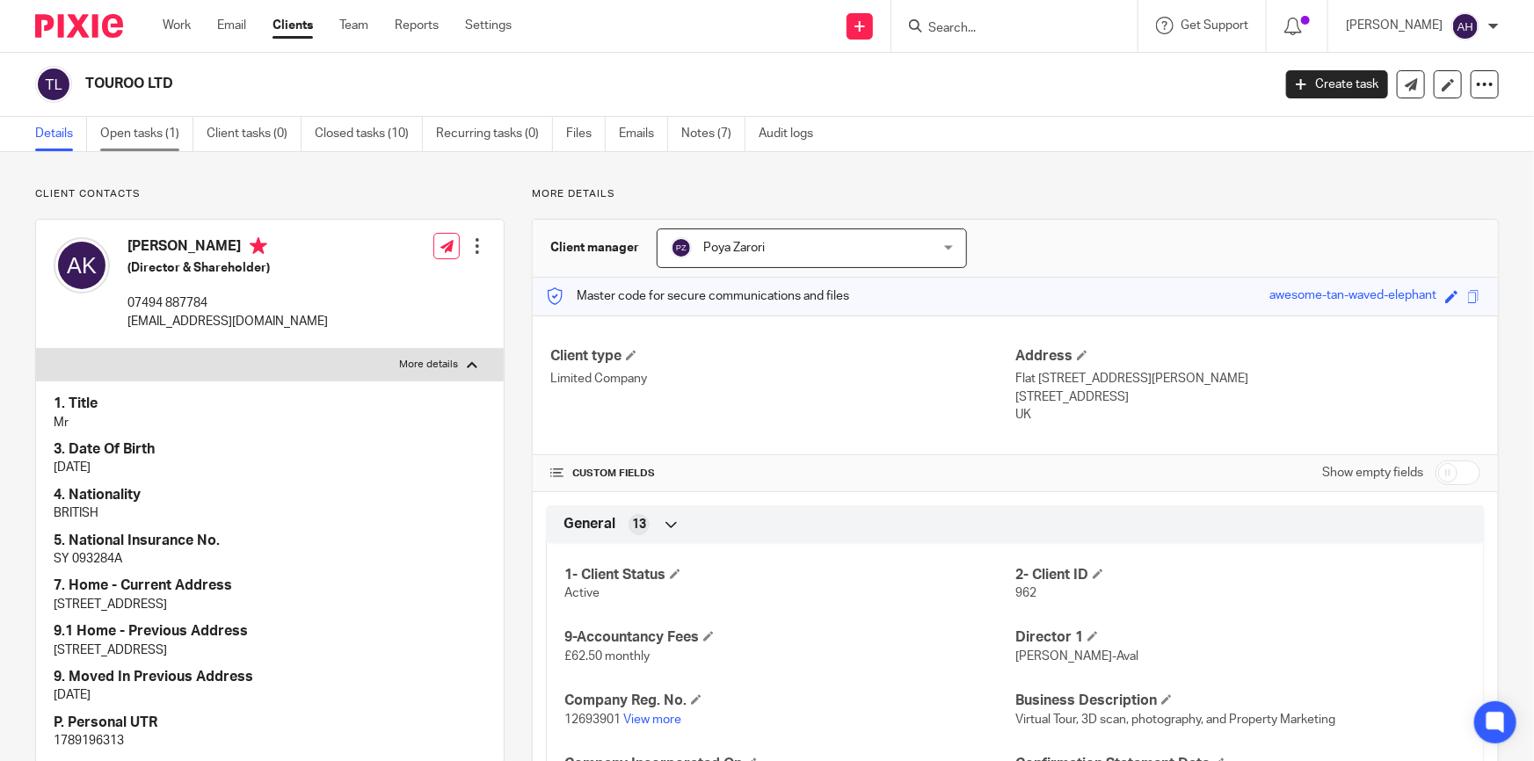
click at [144, 127] on link "Open tasks (1)" at bounding box center [146, 134] width 93 height 34
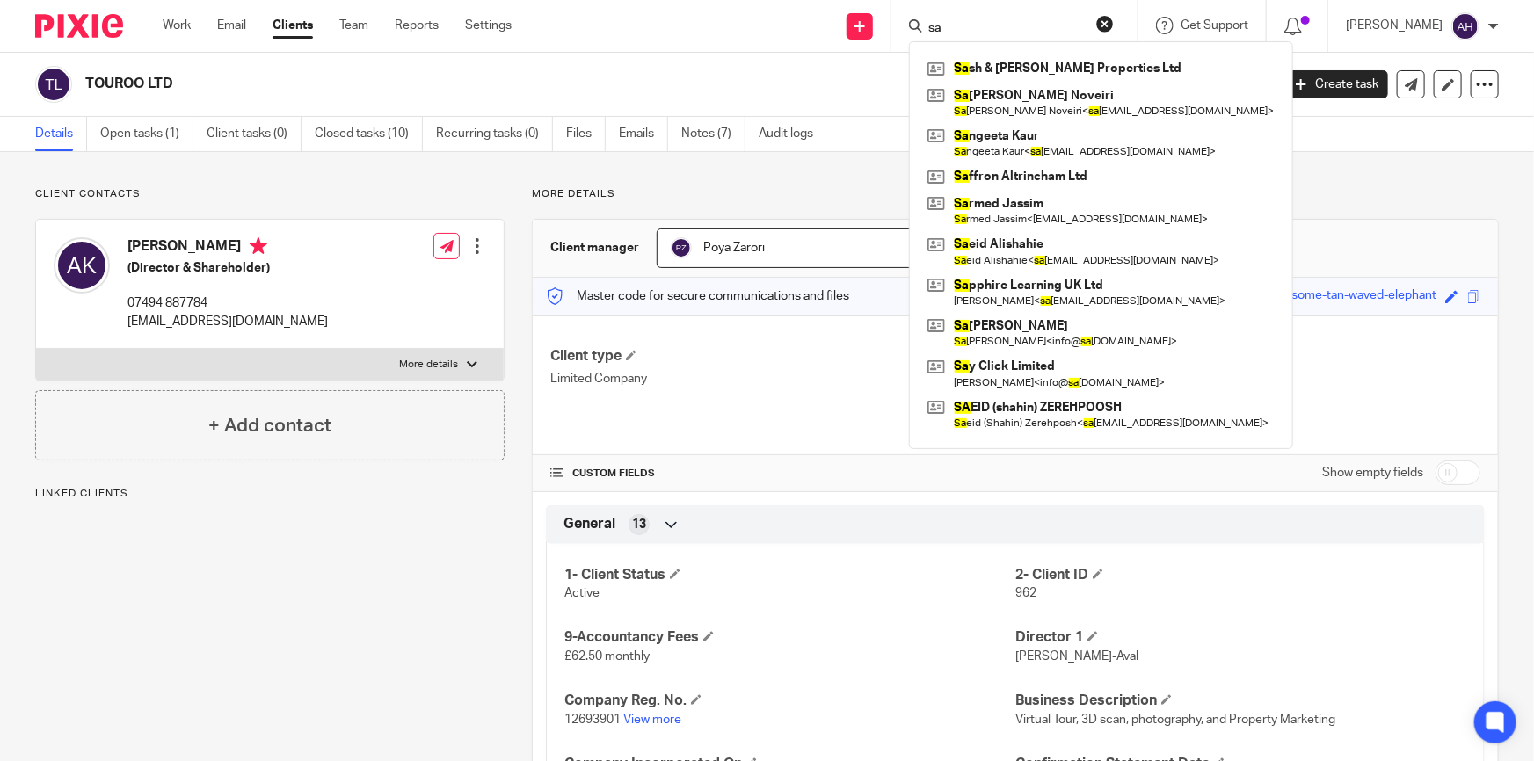
type input "s"
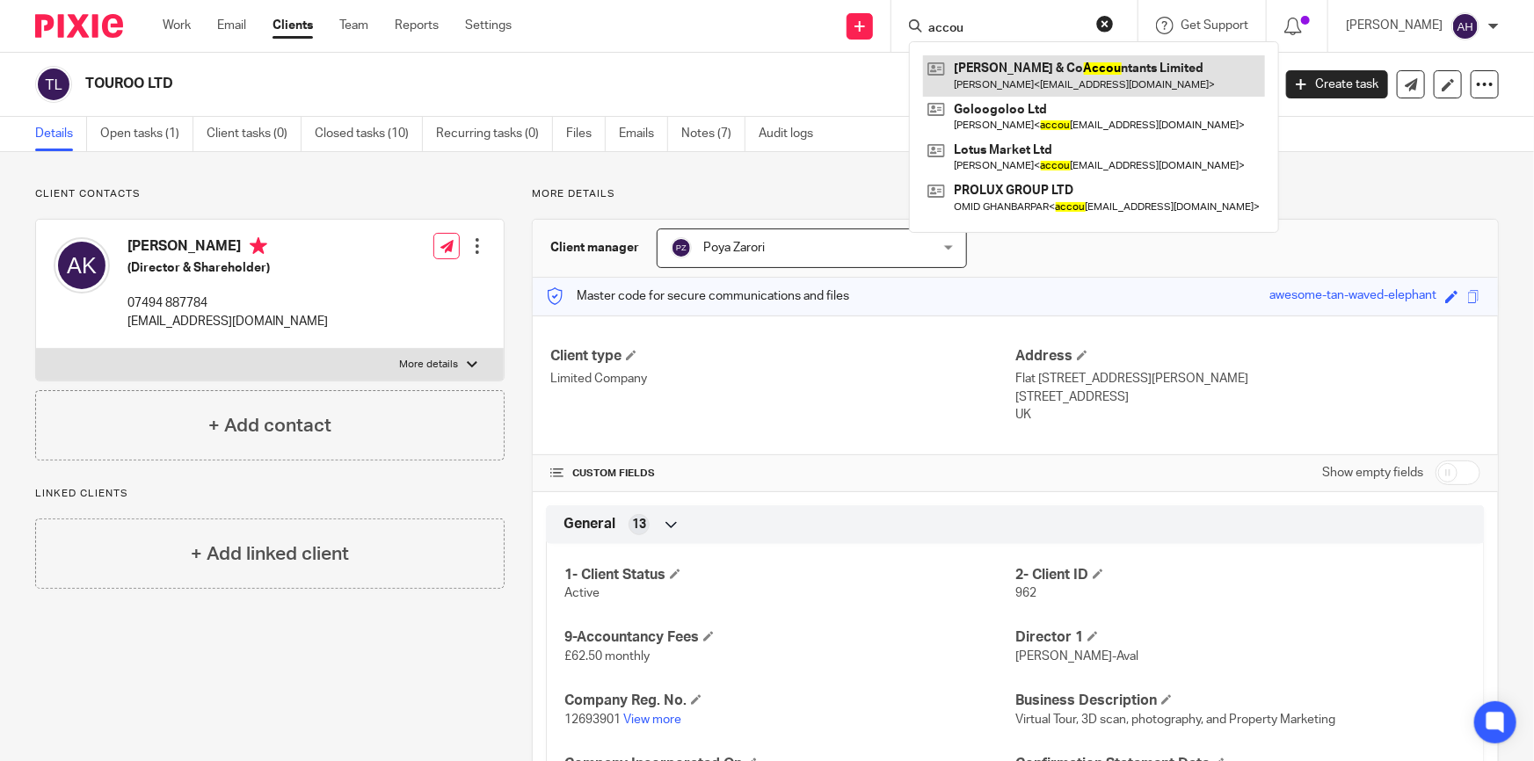
type input "accou"
click at [1094, 67] on link at bounding box center [1094, 75] width 342 height 40
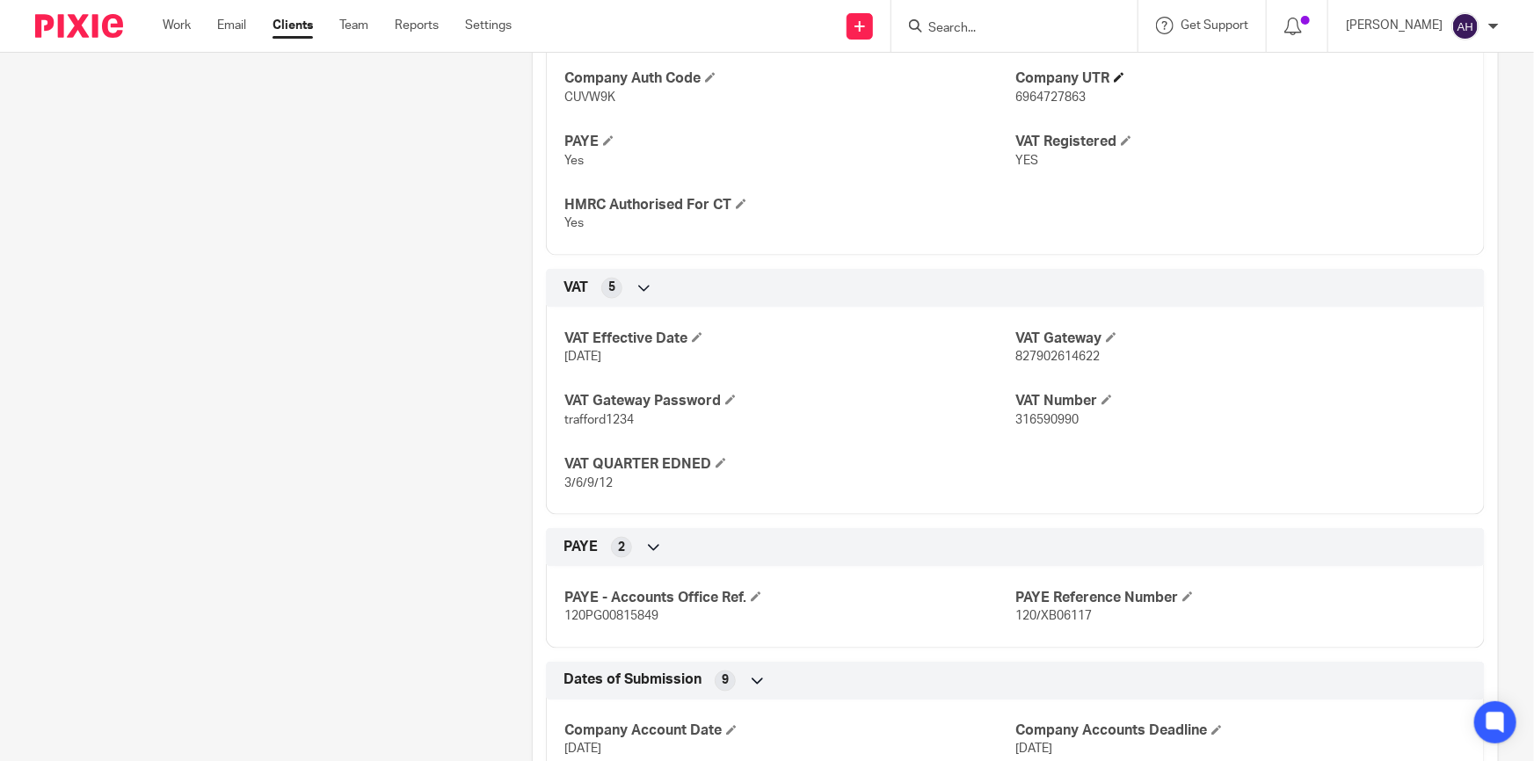
scroll to position [1038, 0]
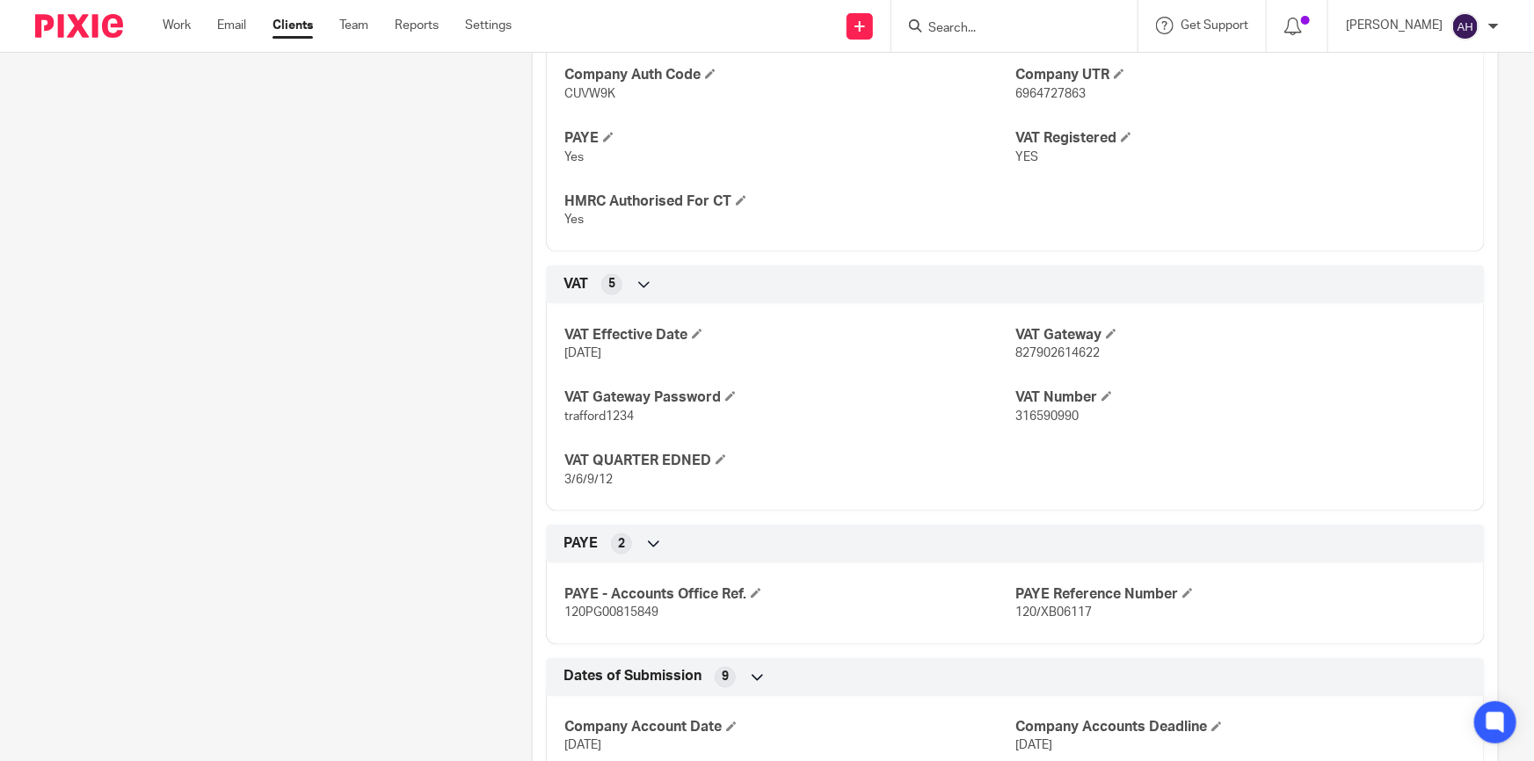
click at [1066, 352] on span "827902614622" at bounding box center [1057, 353] width 84 height 12
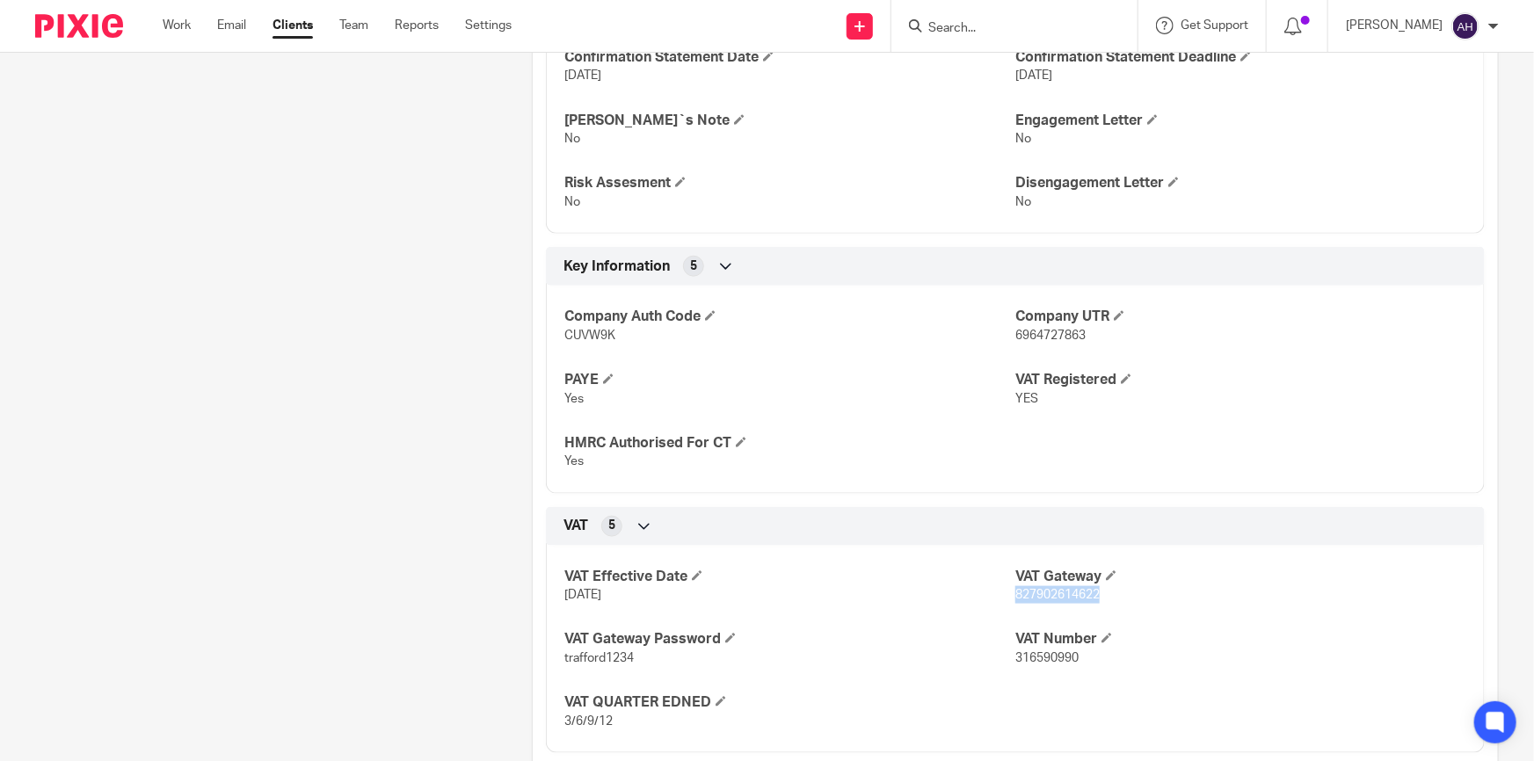
scroll to position [795, 0]
click at [1064, 338] on span "6964727863" at bounding box center [1050, 336] width 70 height 12
copy span "6964727863"
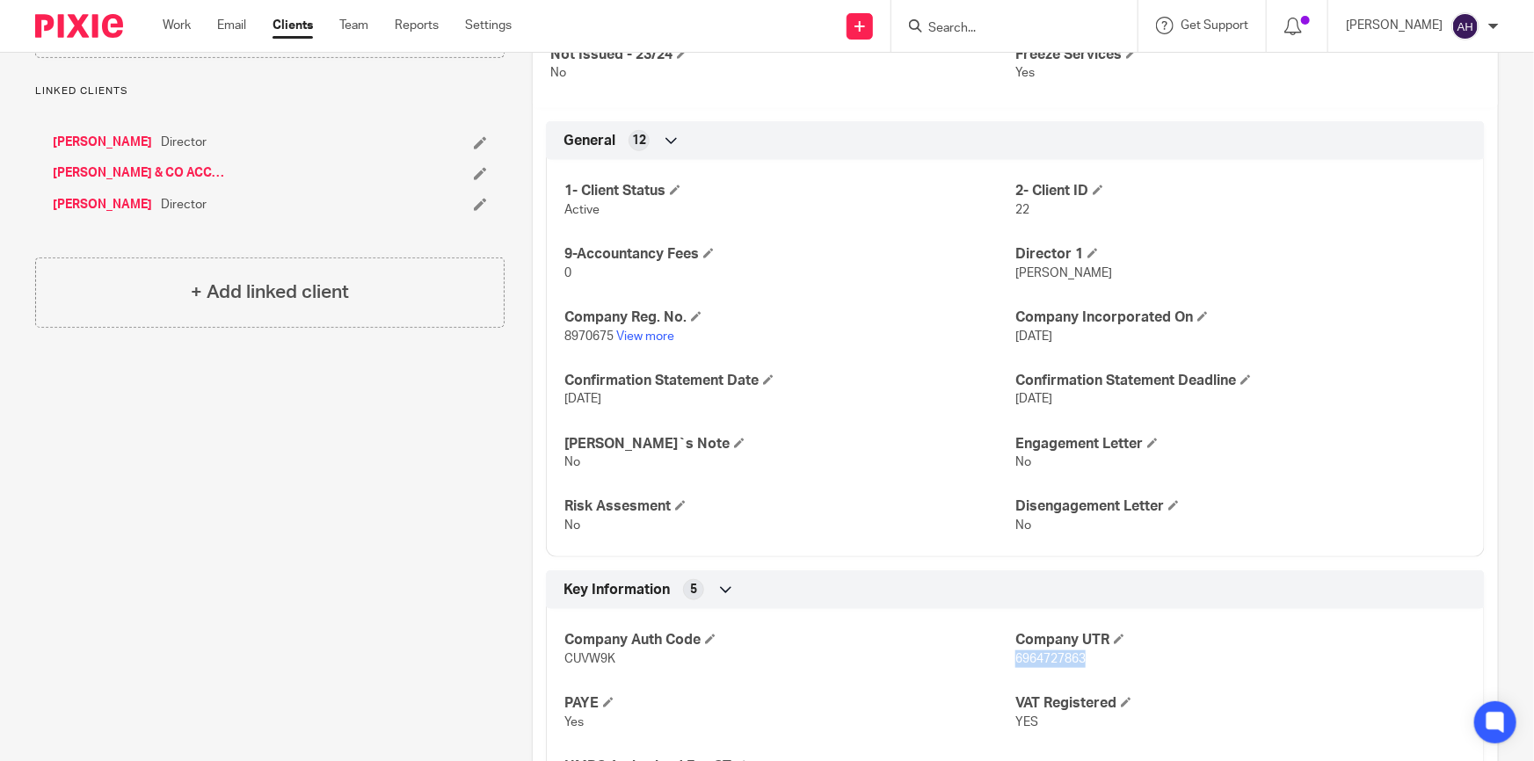
scroll to position [476, 0]
click at [642, 328] on link "View more" at bounding box center [645, 334] width 58 height 12
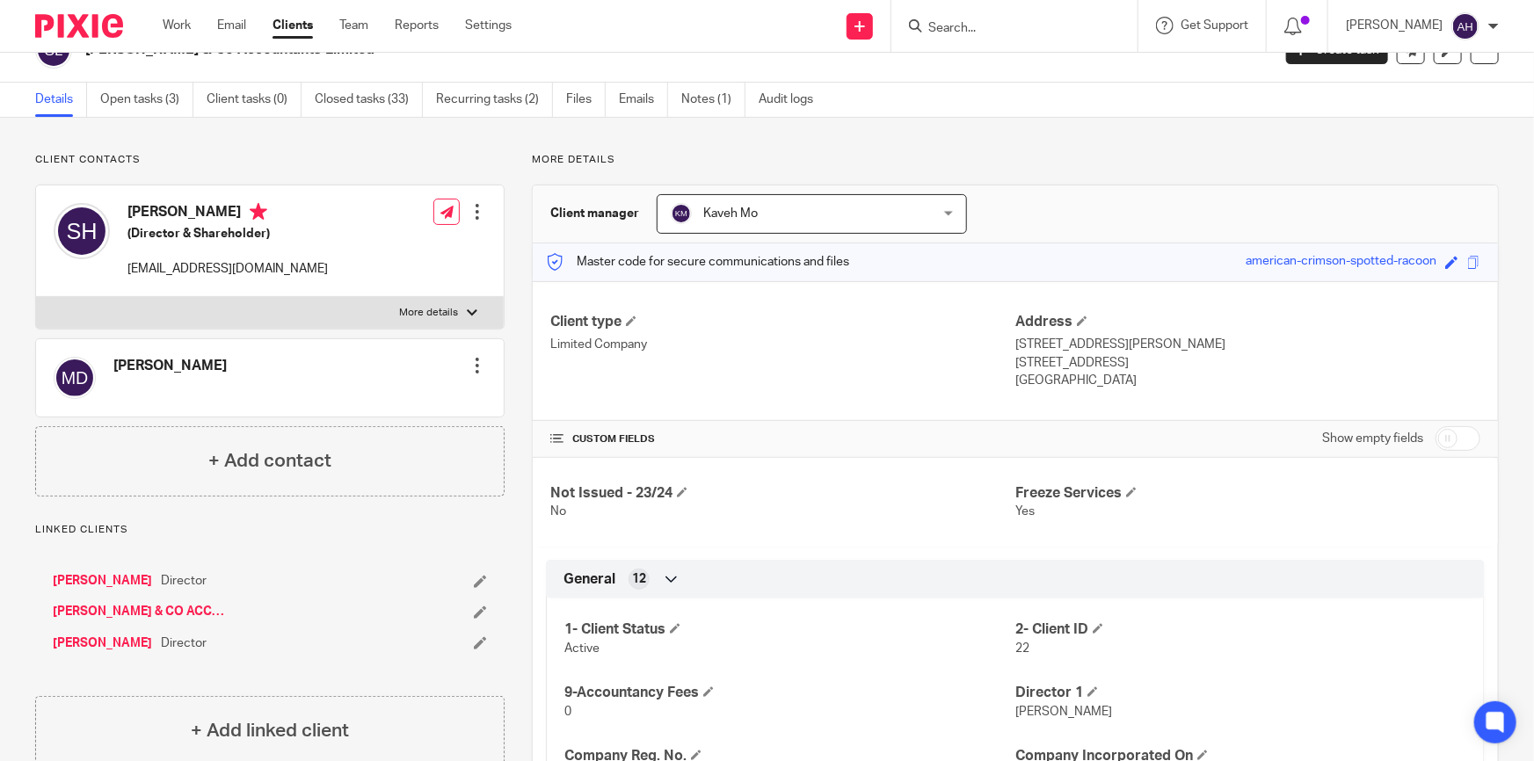
scroll to position [0, 0]
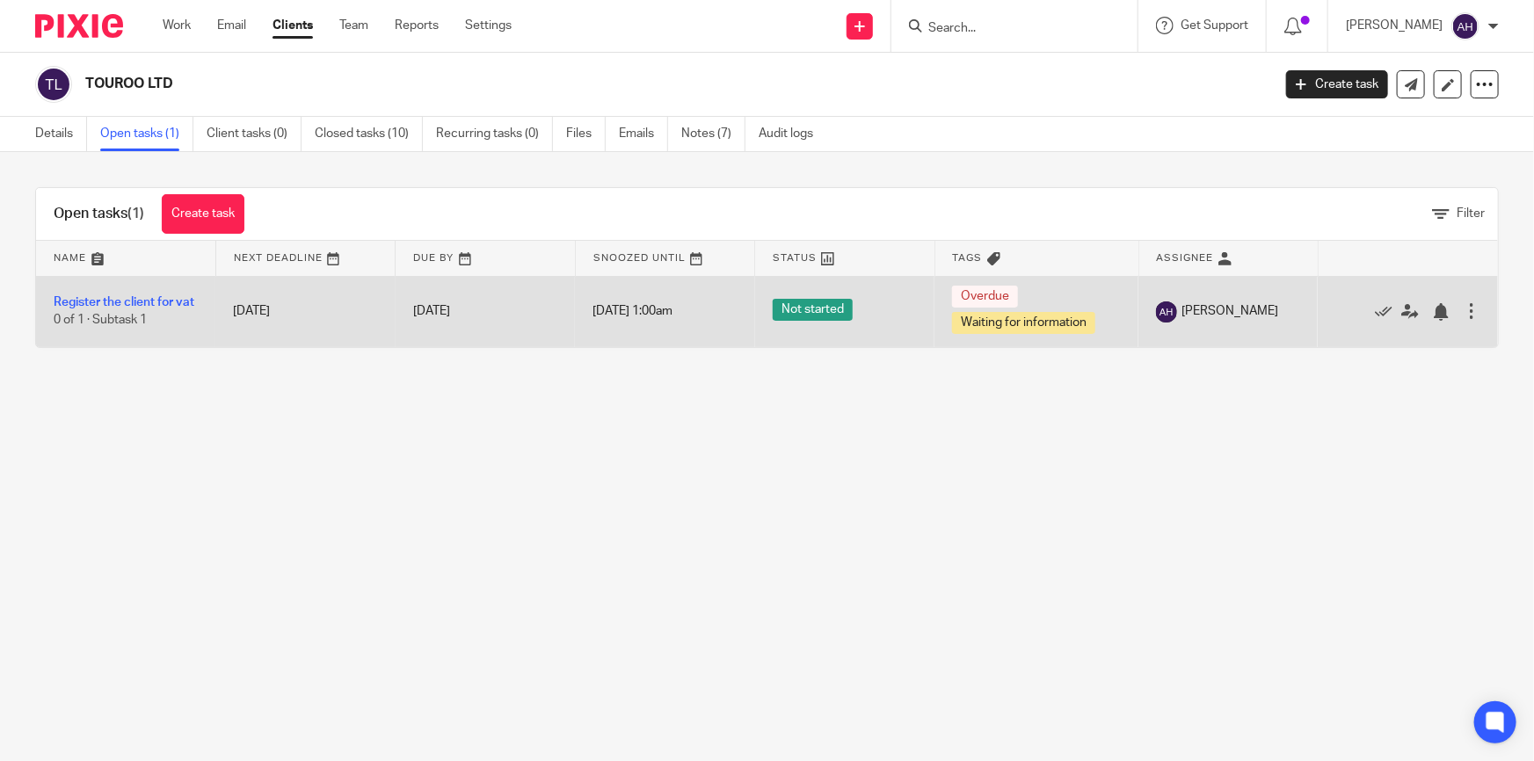
click at [141, 286] on td "Register the client for vat 0 of 1 · Subtask 1" at bounding box center [125, 311] width 179 height 71
click at [141, 297] on link "Register the client for vat" at bounding box center [124, 302] width 141 height 12
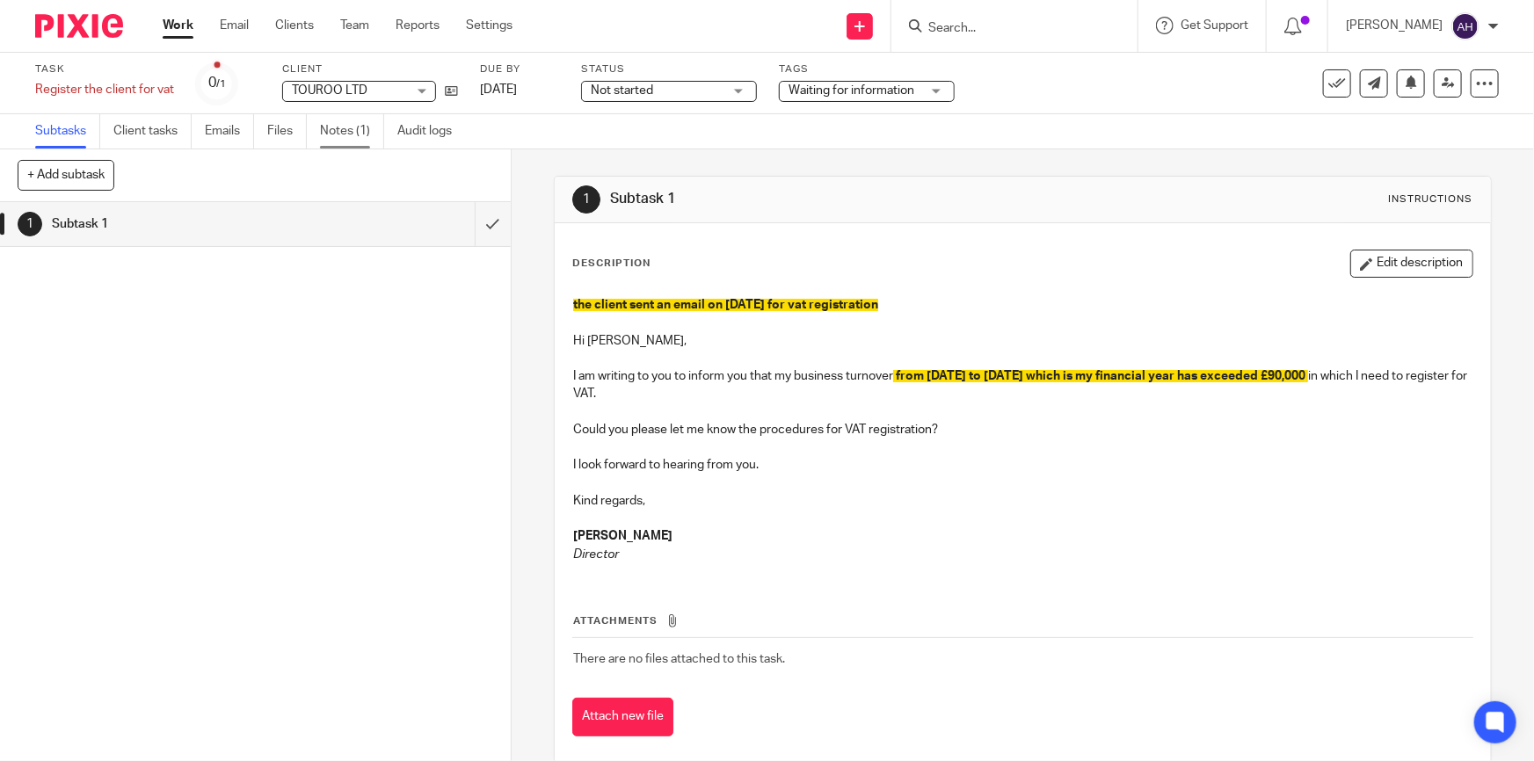
click at [360, 125] on link "Notes (1)" at bounding box center [352, 131] width 64 height 34
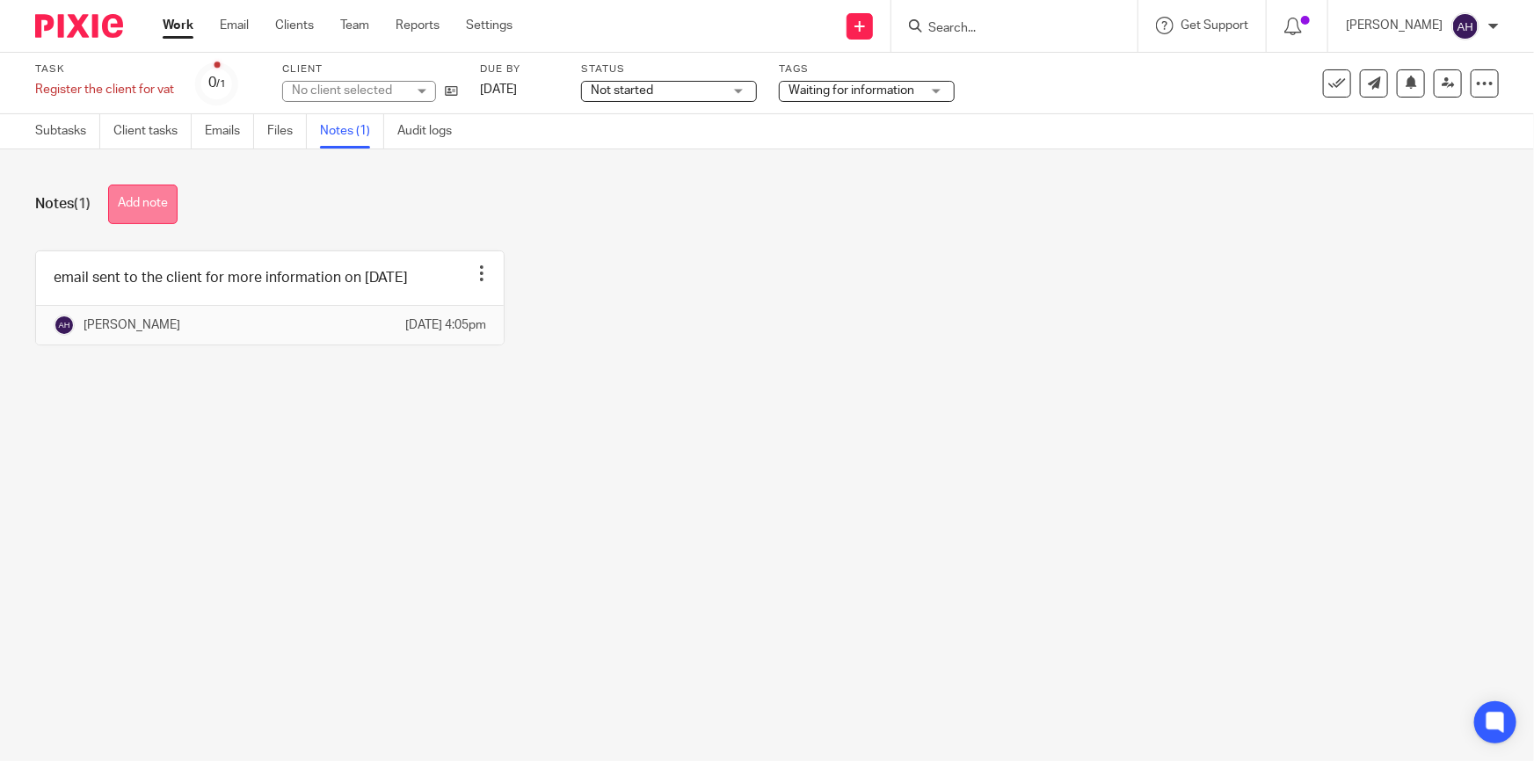
click at [131, 208] on button "Add note" at bounding box center [142, 205] width 69 height 40
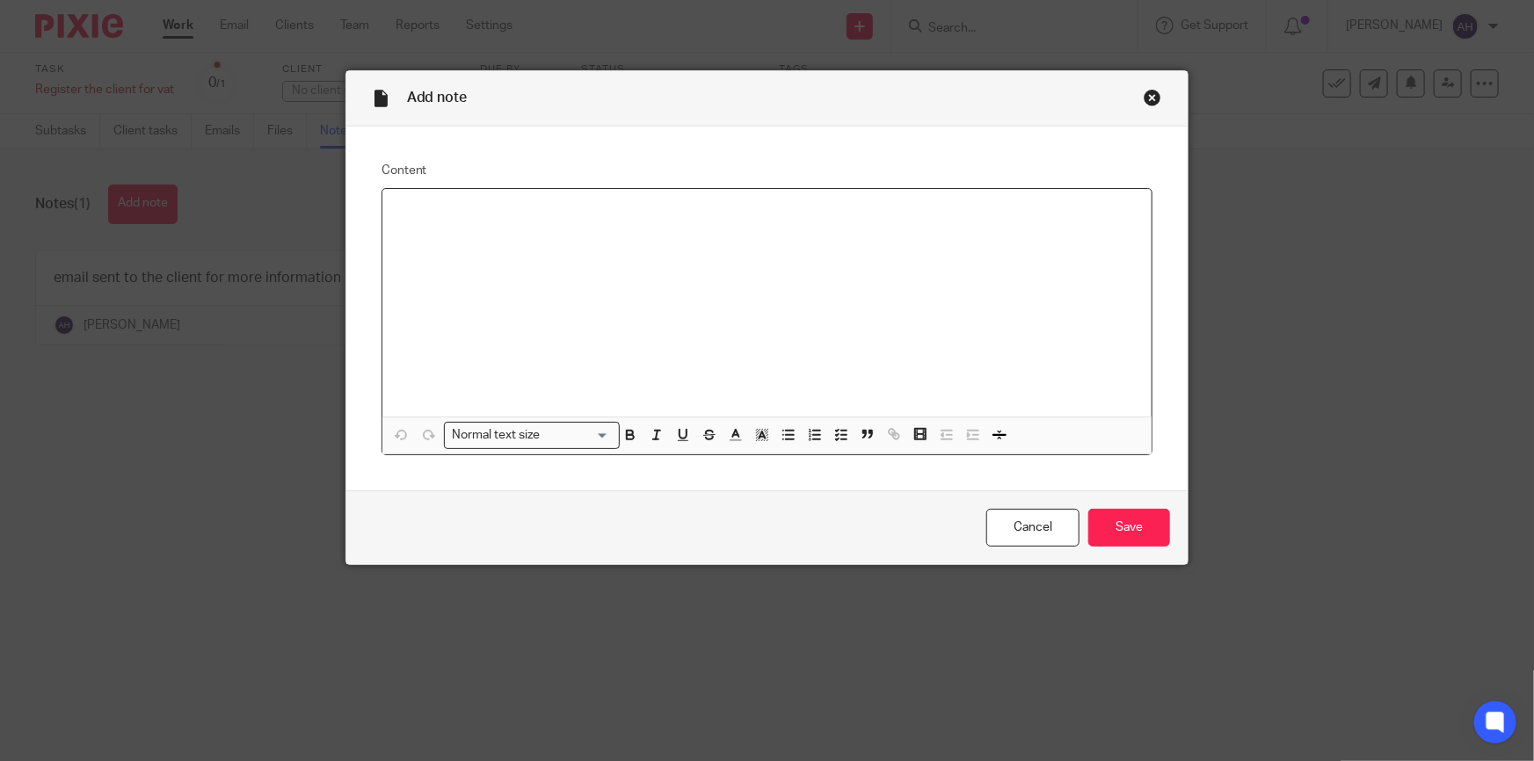
click at [468, 237] on div at bounding box center [767, 303] width 770 height 228
drag, startPoint x: 527, startPoint y: 208, endPoint x: 384, endPoint y: 199, distance: 142.7
click at [384, 199] on div "DONE ON 18/08/2025" at bounding box center [767, 303] width 770 height 228
click at [577, 285] on div "DONE ON 18/08/2025" at bounding box center [767, 303] width 770 height 228
click at [507, 284] on div "DONE ON 18/08/2025" at bounding box center [767, 303] width 770 height 228
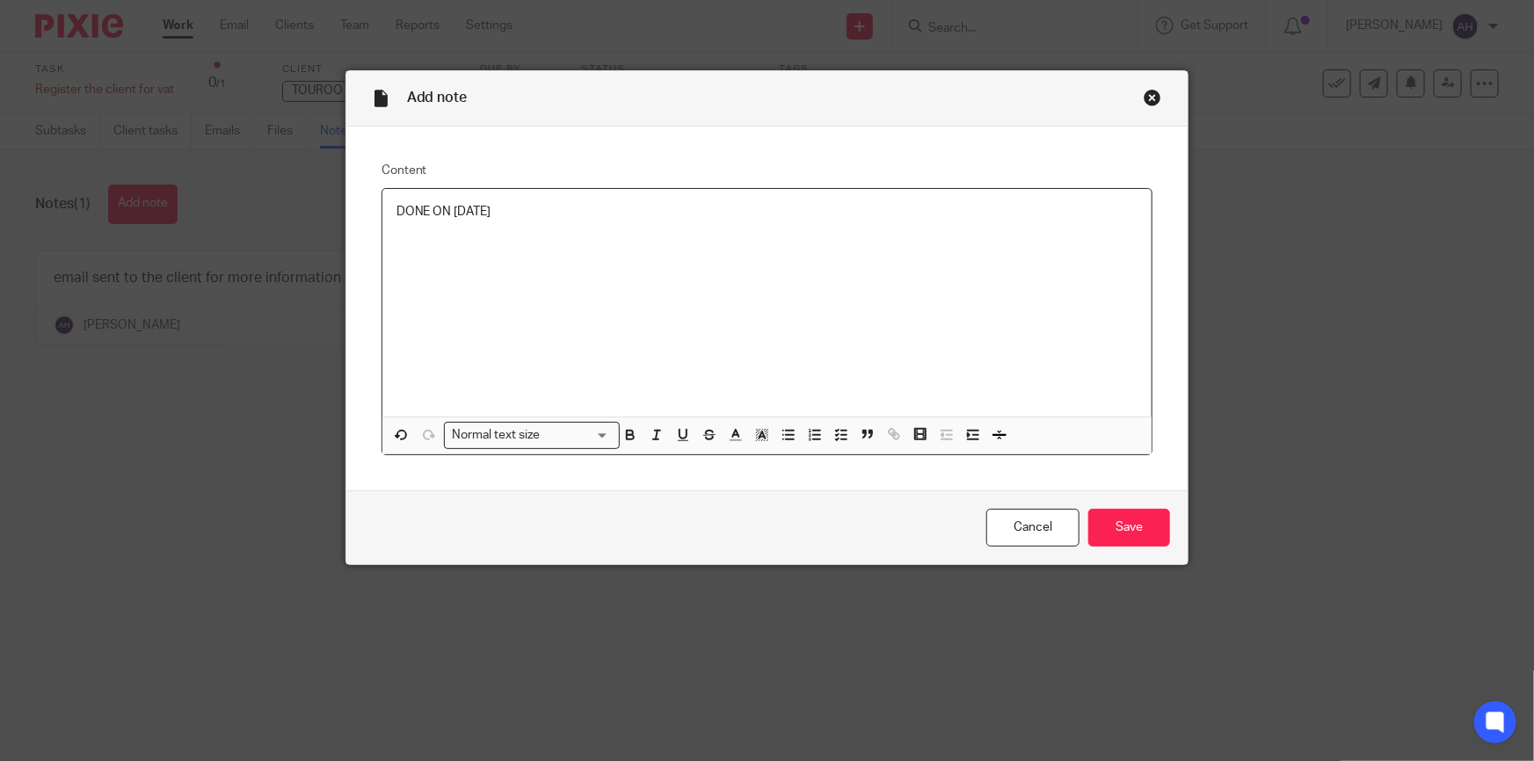
drag, startPoint x: 506, startPoint y: 284, endPoint x: 447, endPoint y: 267, distance: 61.2
click at [447, 267] on div "DONE ON 18/08/2025" at bounding box center [767, 303] width 770 height 228
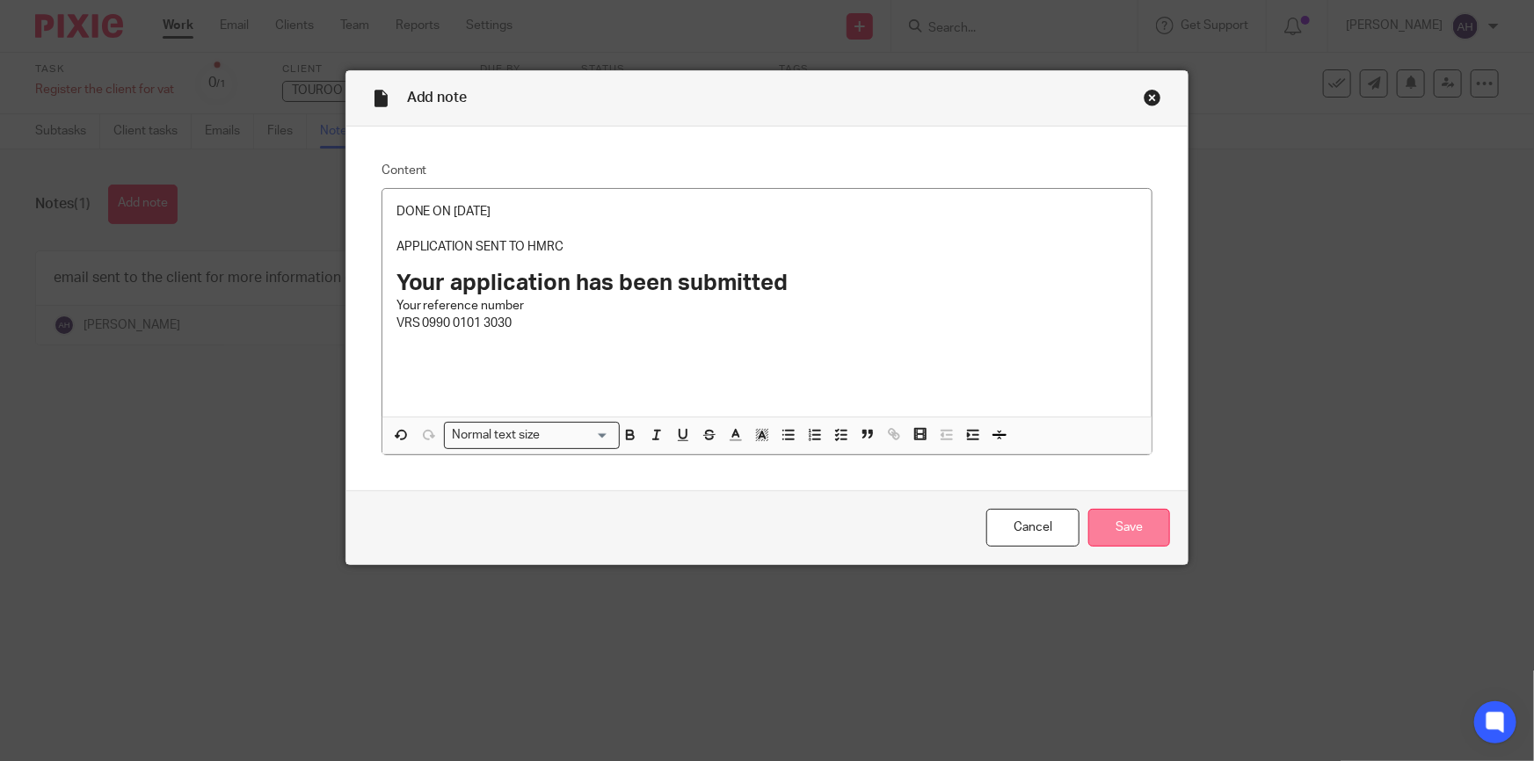
click at [1116, 534] on input "Save" at bounding box center [1129, 528] width 82 height 38
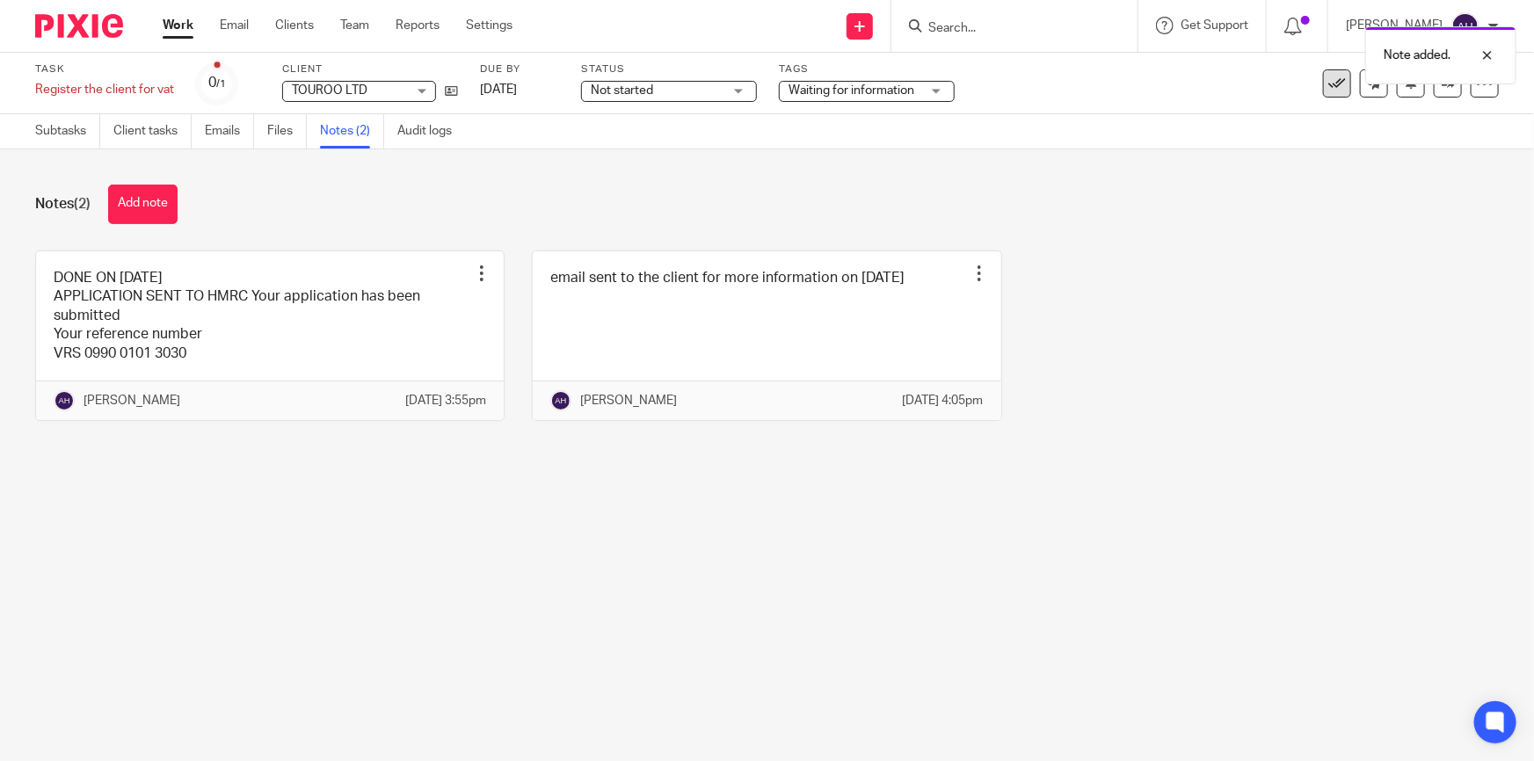
click at [1330, 84] on icon at bounding box center [1337, 84] width 18 height 18
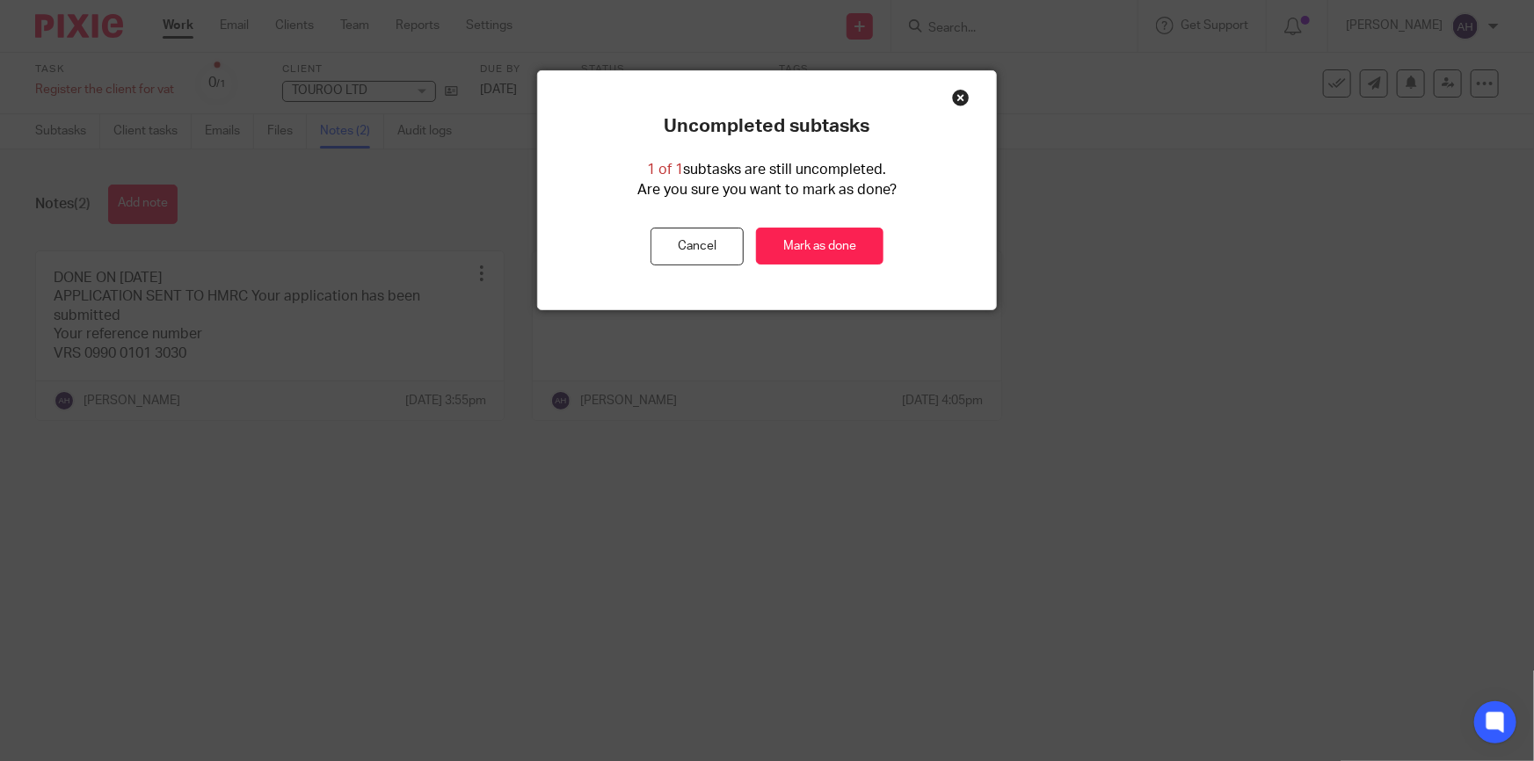
click at [960, 92] on div "Close this dialog window" at bounding box center [961, 98] width 18 height 18
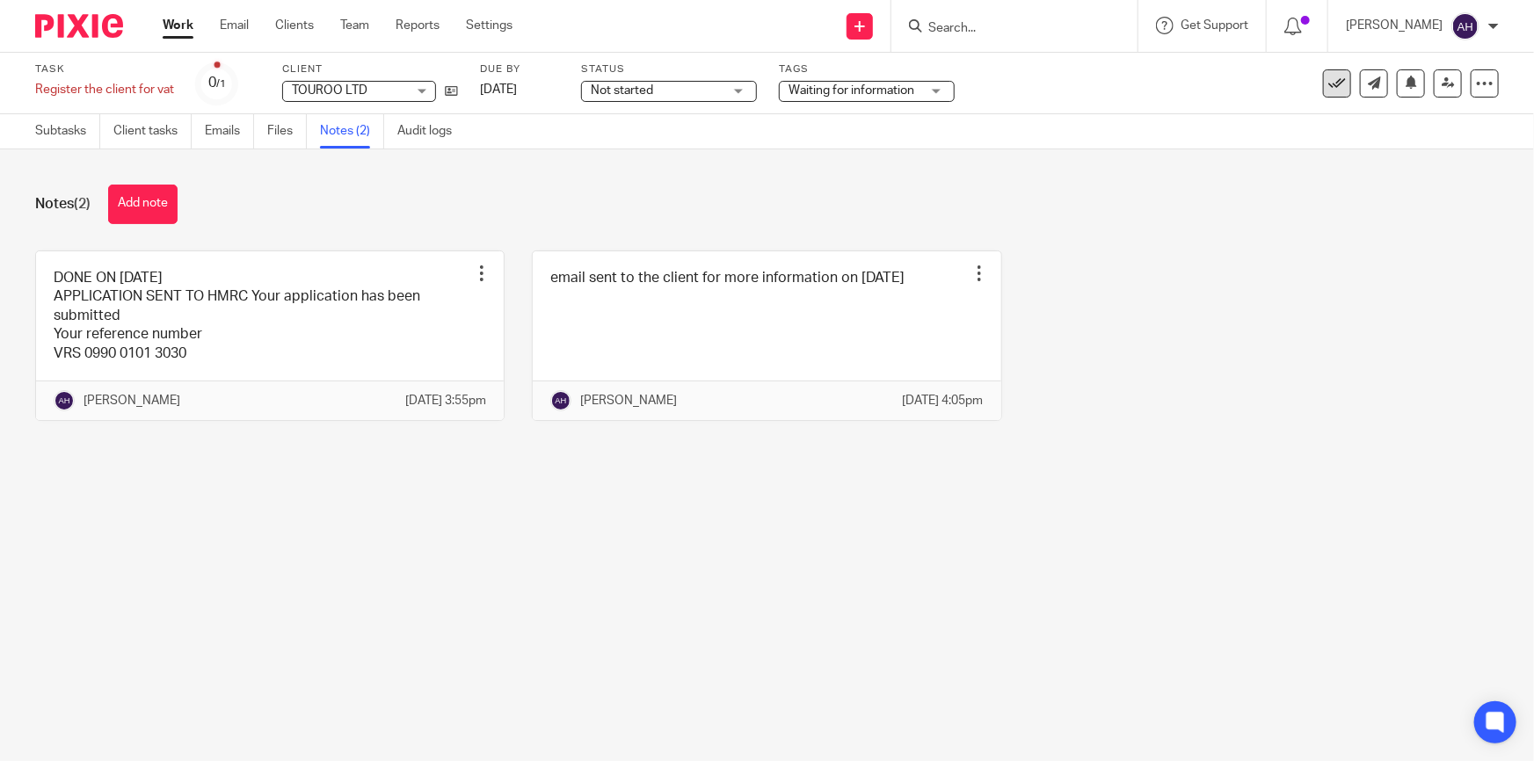
click at [1329, 89] on icon at bounding box center [1337, 84] width 18 height 18
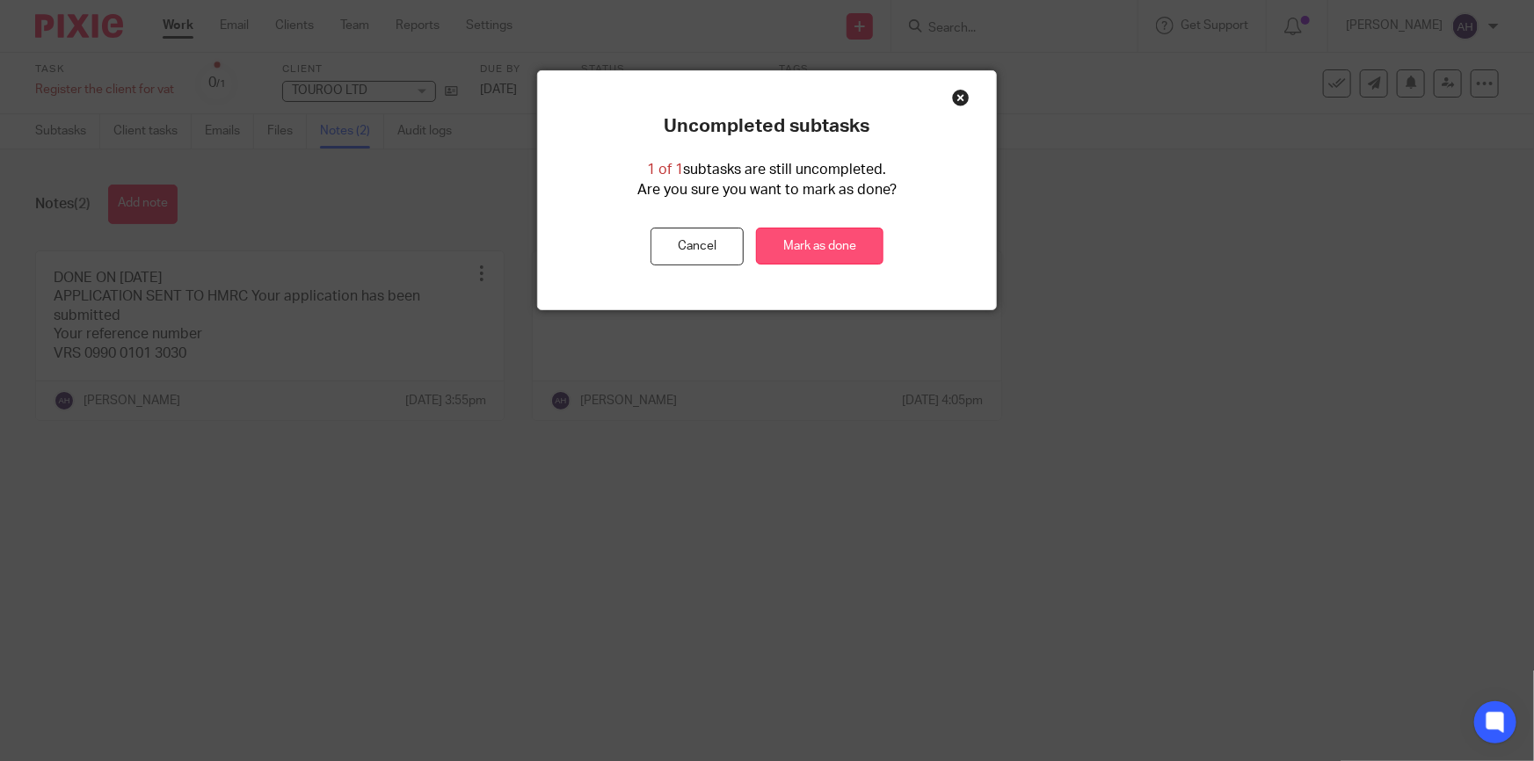
click at [821, 249] on link "Mark as done" at bounding box center [819, 247] width 127 height 38
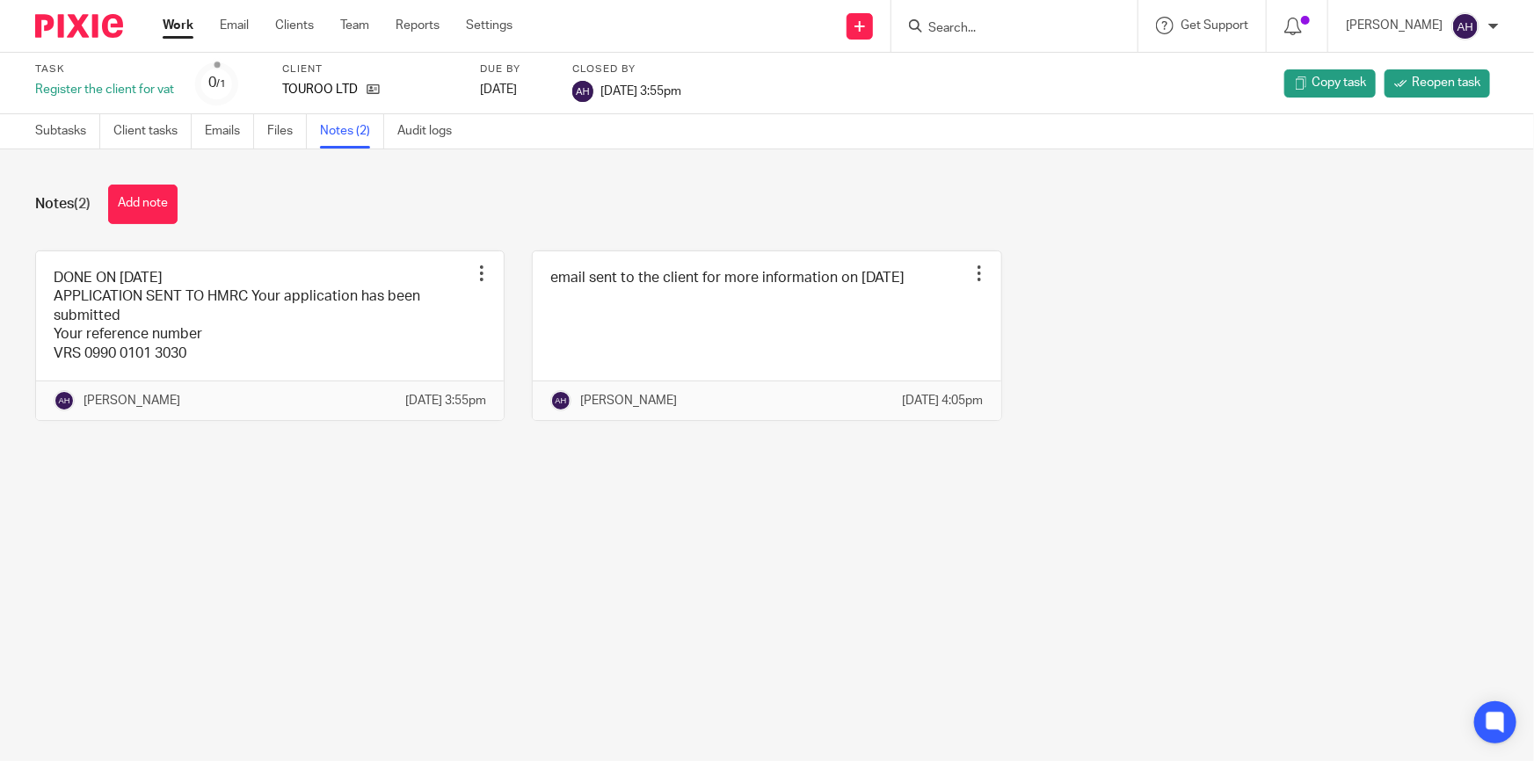
click at [1029, 25] on input "Search" at bounding box center [1005, 29] width 158 height 16
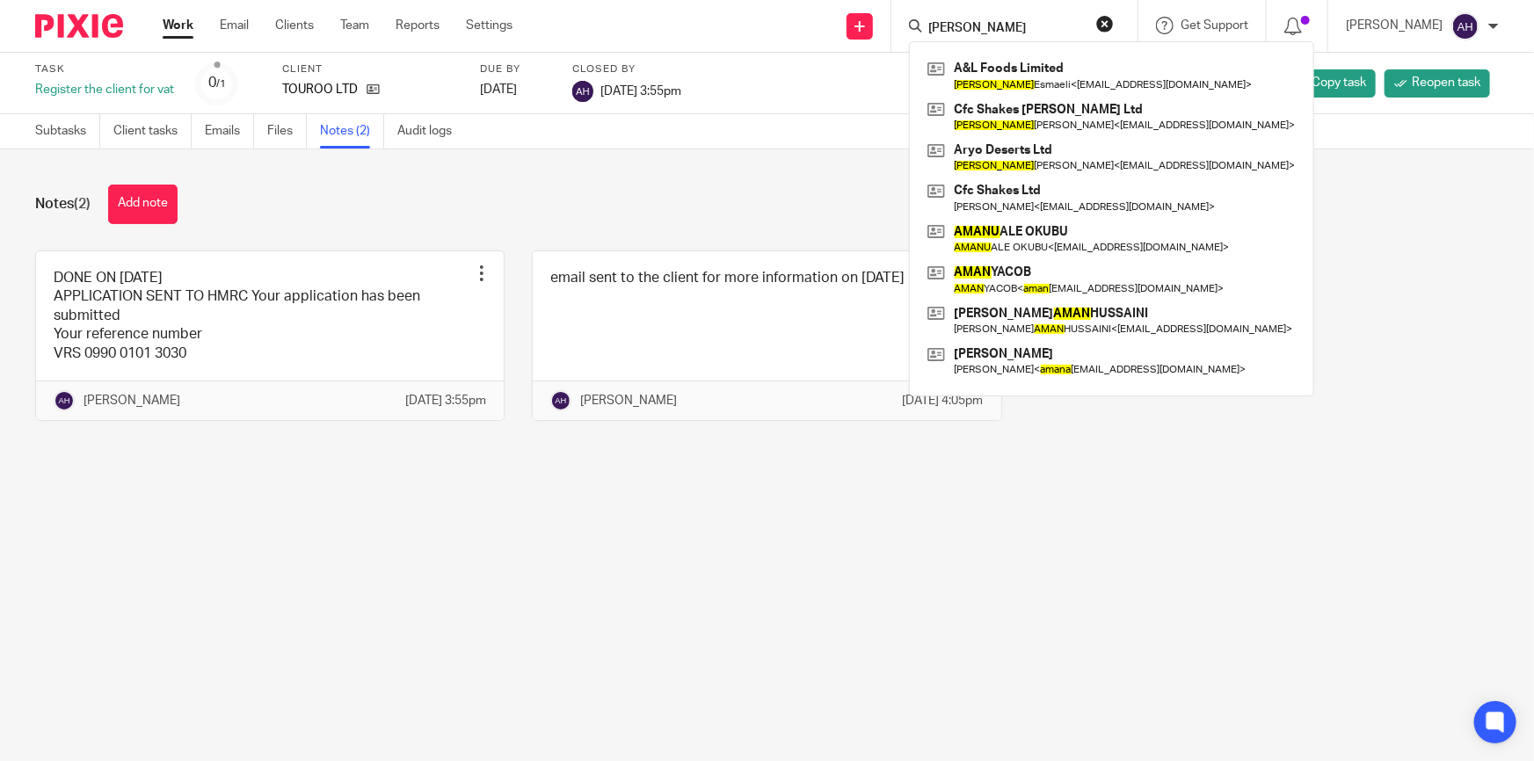
click at [1052, 16] on form "[PERSON_NAME]" at bounding box center [1019, 26] width 187 height 22
click at [992, 25] on input "[PERSON_NAME]" at bounding box center [1005, 29] width 158 height 16
click at [992, 25] on input "AMANJ" at bounding box center [1005, 29] width 158 height 16
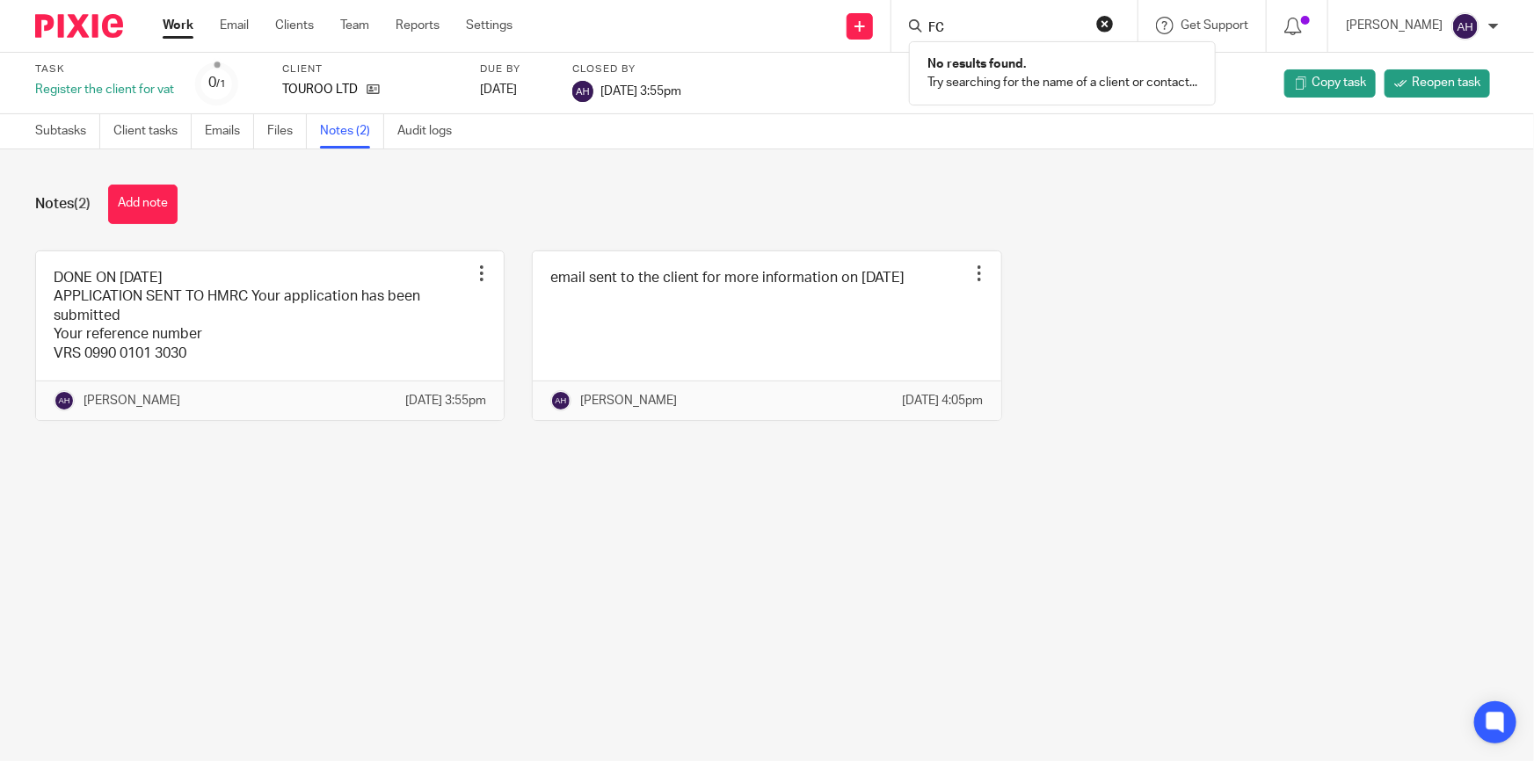
type input "F"
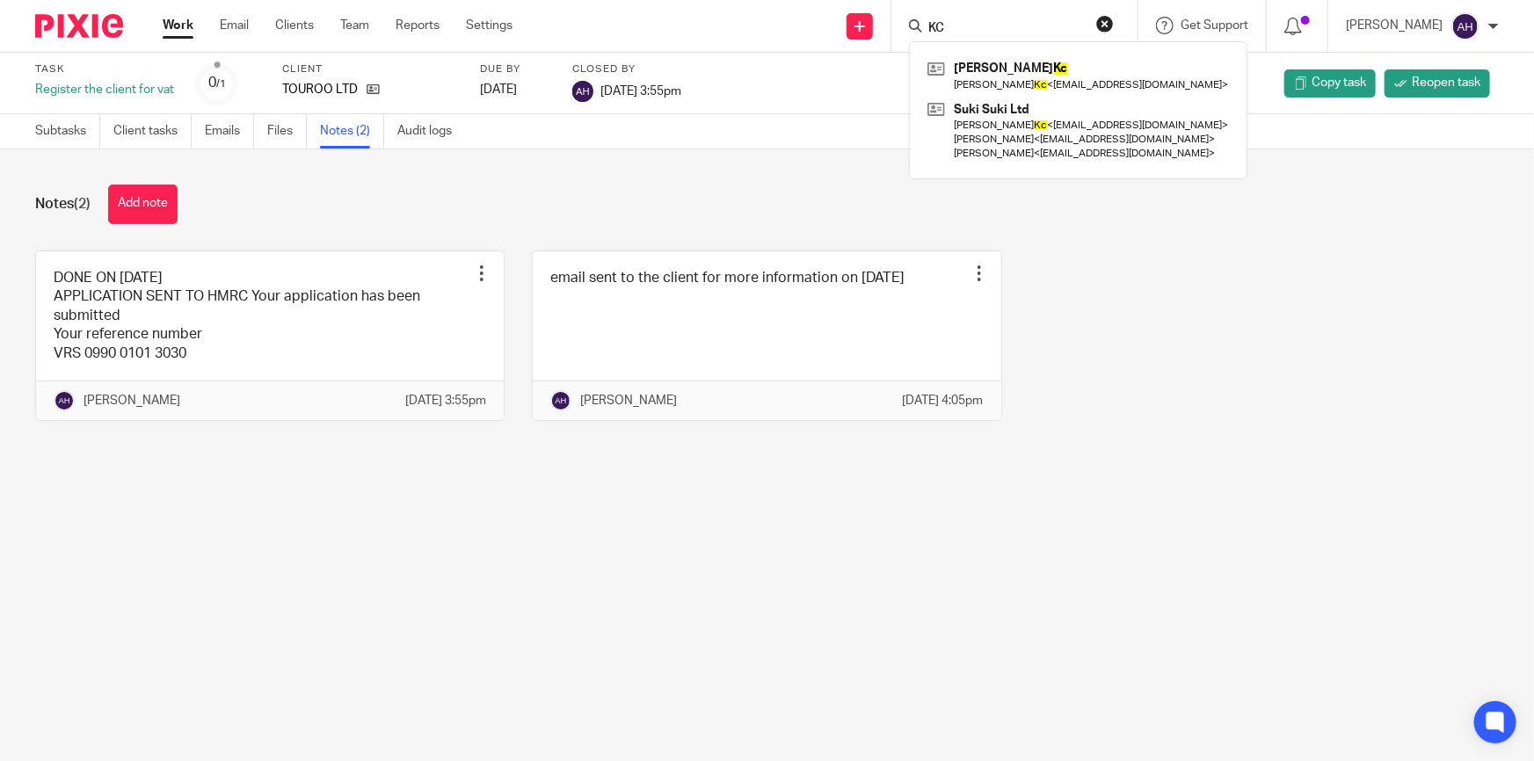
type input "K"
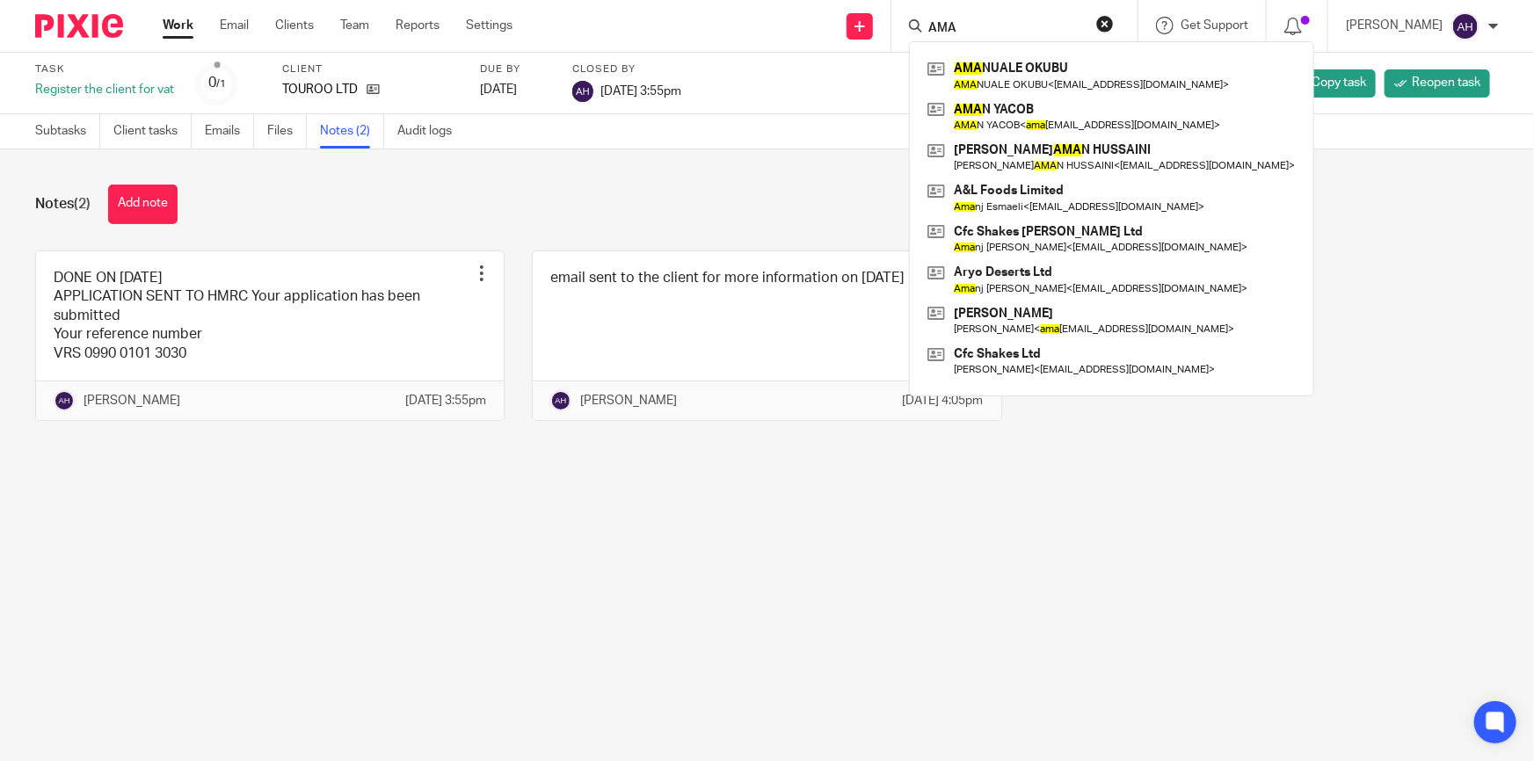
type input "AMAN"
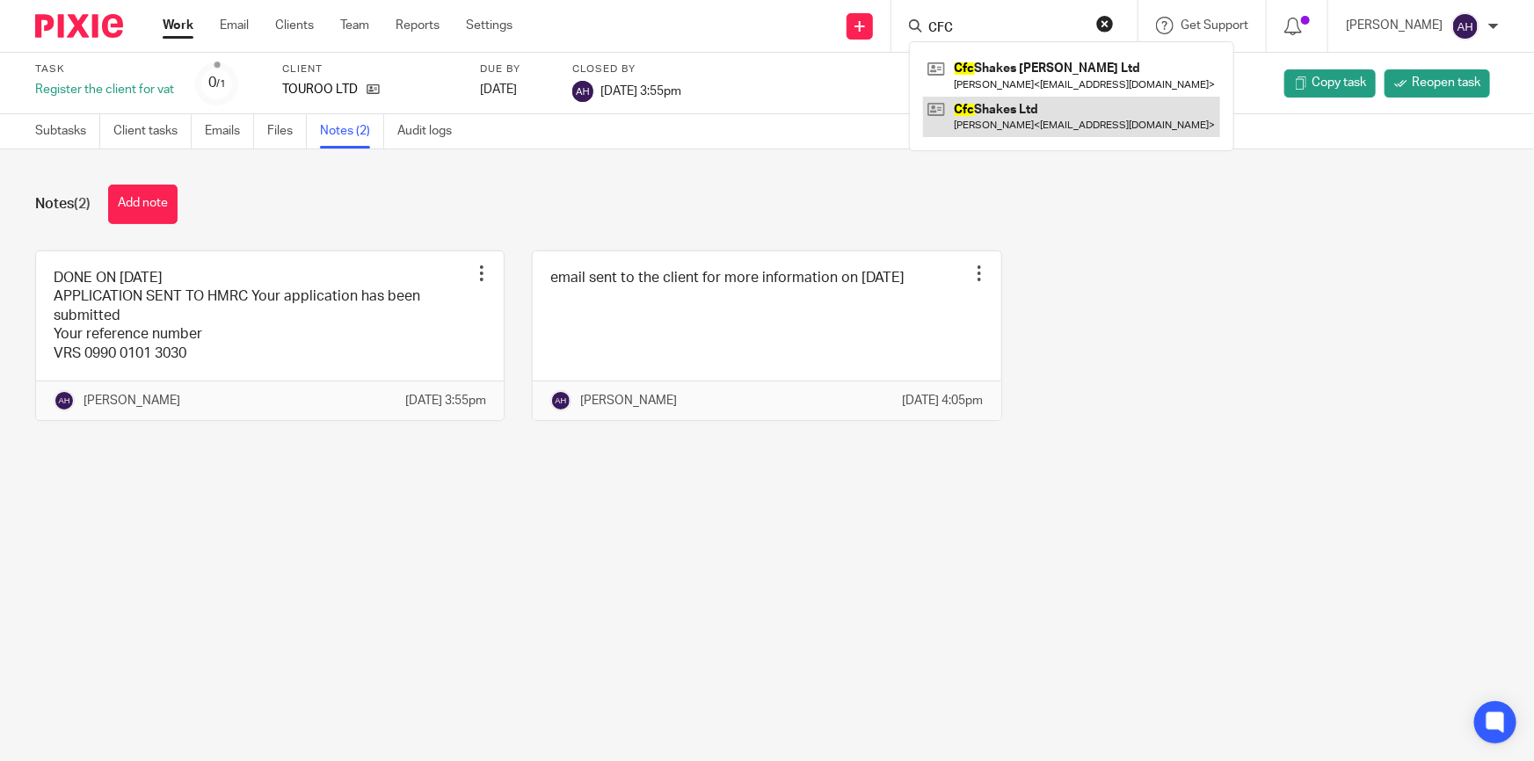
type input "CFC"
click at [1040, 105] on link at bounding box center [1071, 117] width 297 height 40
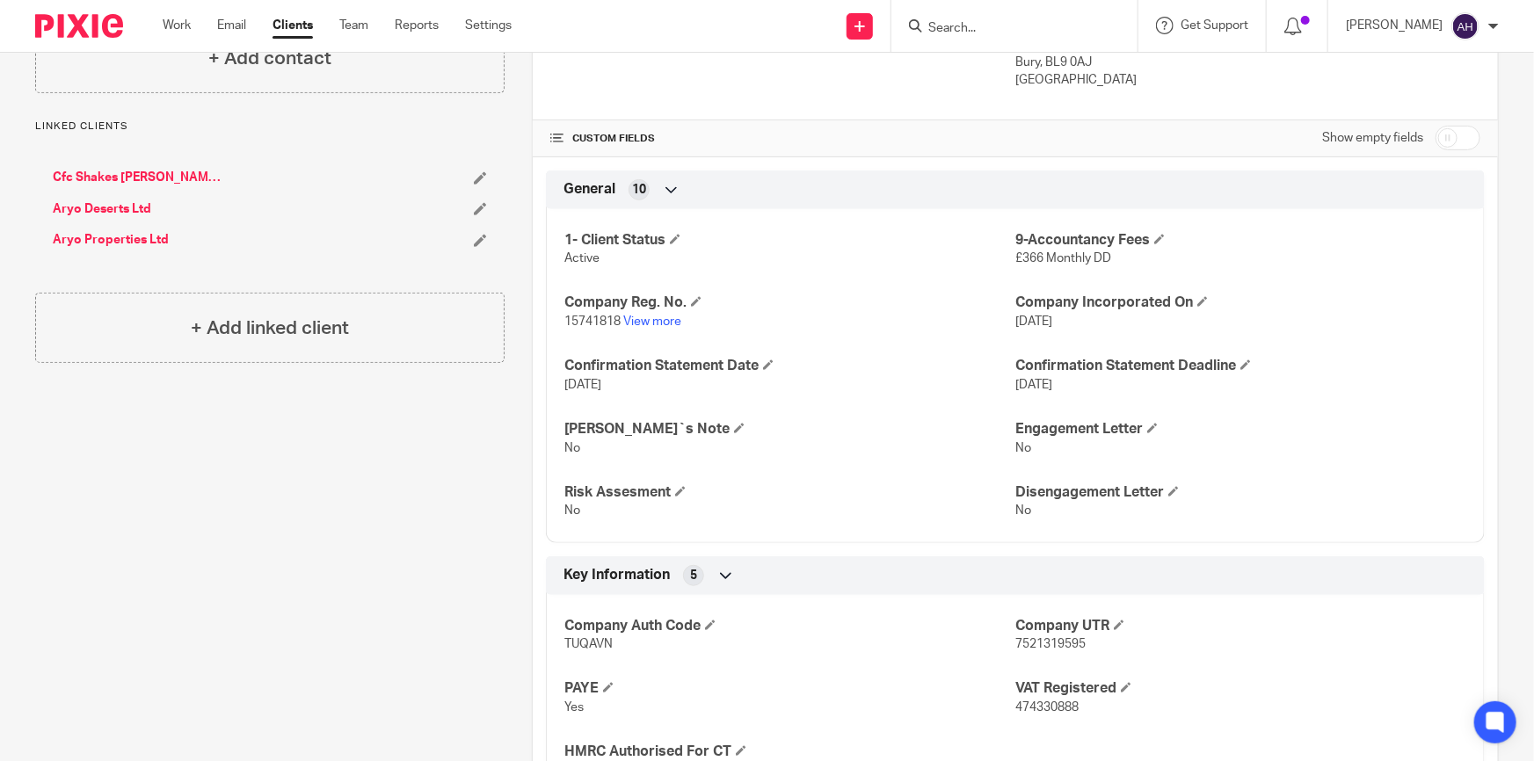
scroll to position [243, 0]
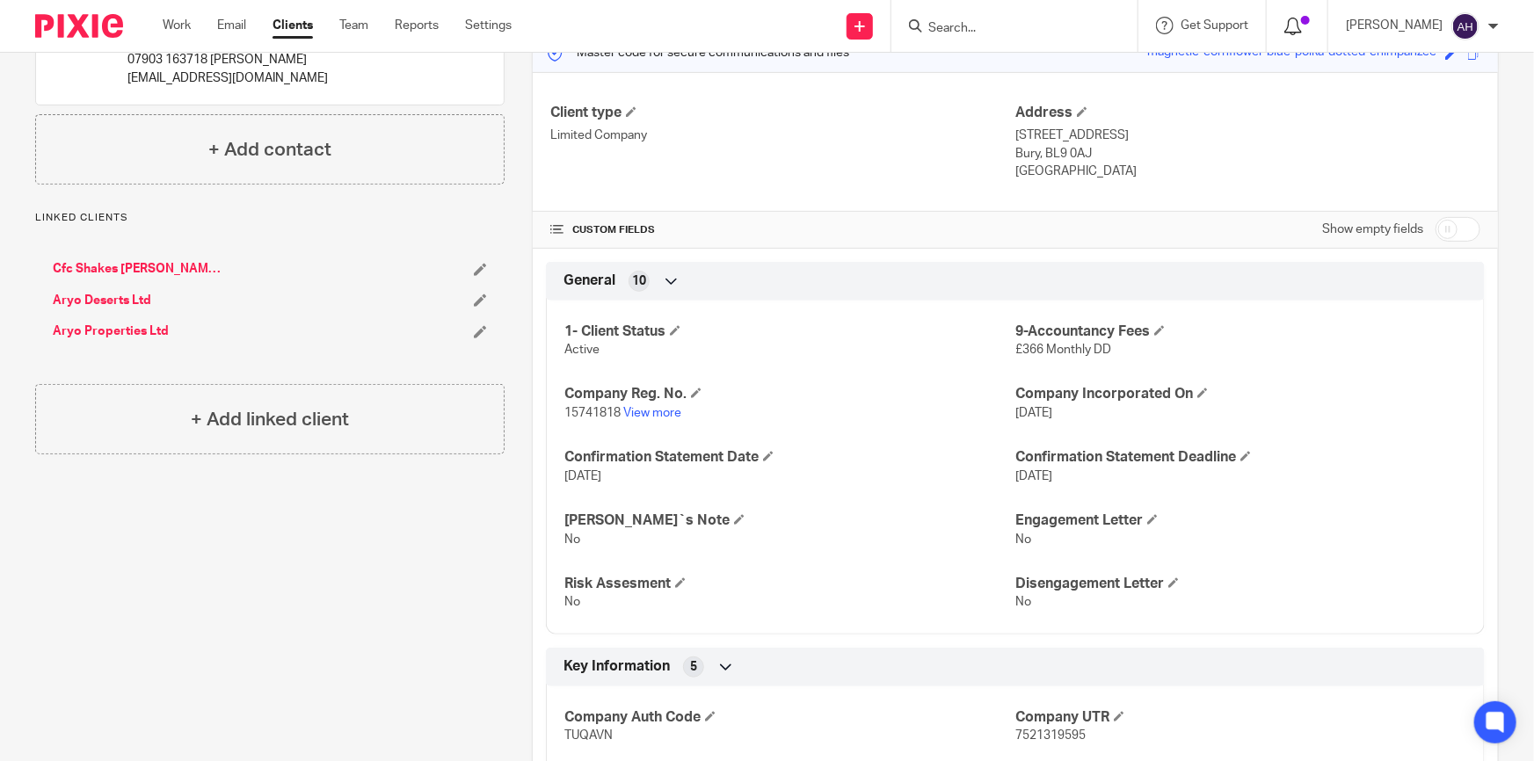
click at [1302, 24] on icon at bounding box center [1293, 27] width 18 height 18
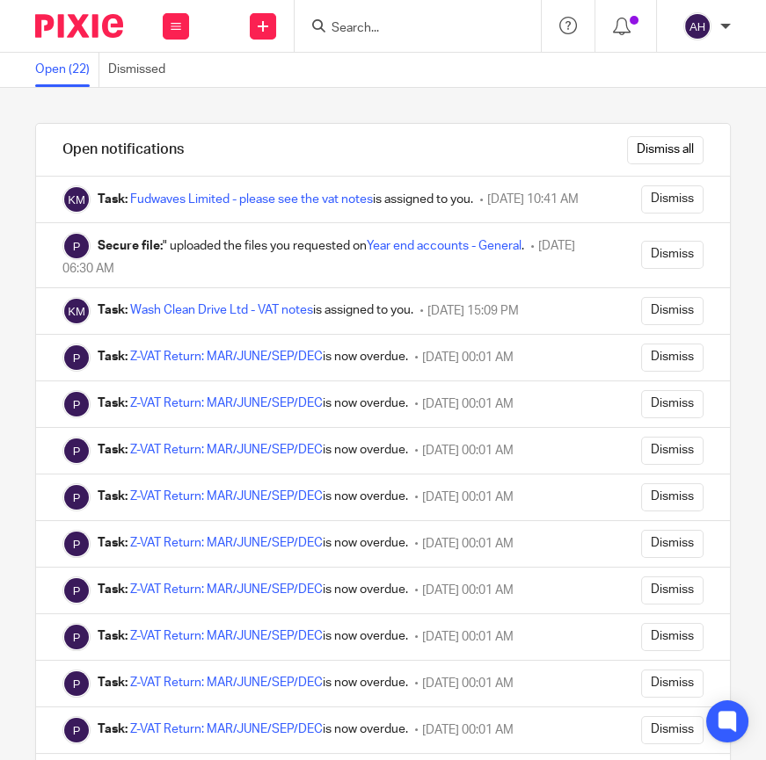
click at [380, 25] on input "Search" at bounding box center [409, 29] width 158 height 16
paste input "EXOR HOSPITALITY LTD"
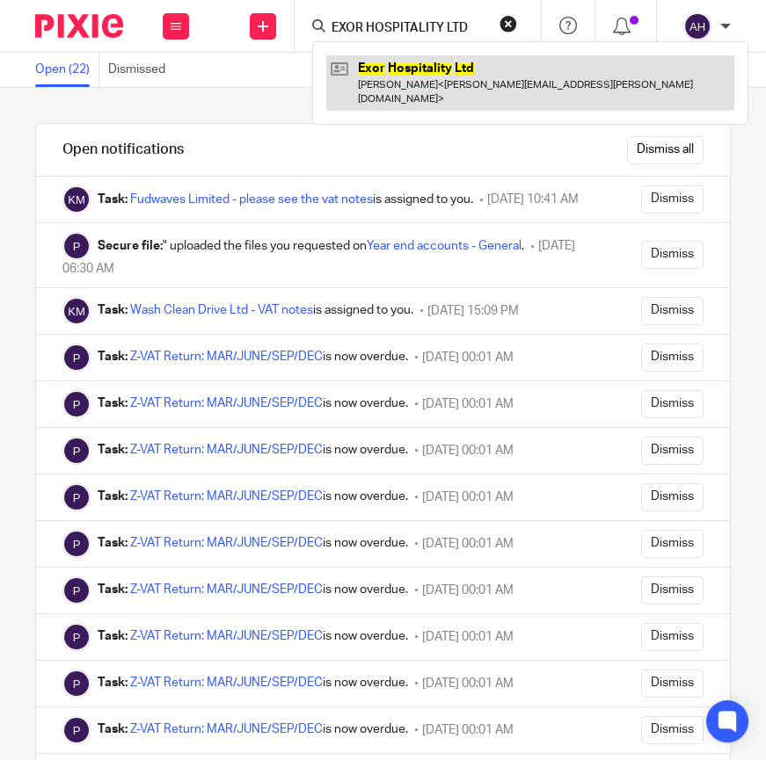
type input "EXOR HOSPITALITY LTD"
click at [433, 73] on link at bounding box center [530, 82] width 408 height 54
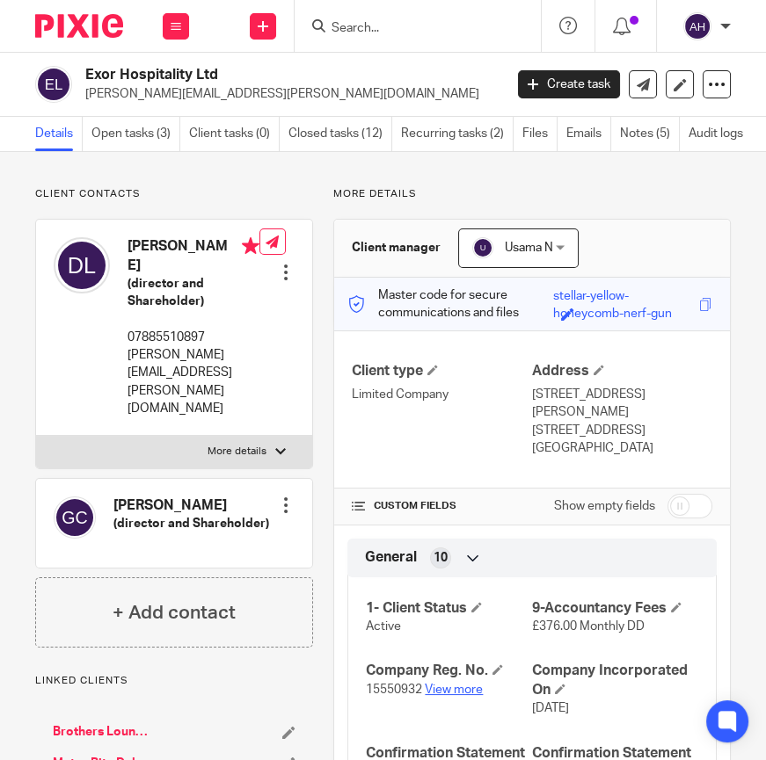
click at [445, 684] on link "View more" at bounding box center [454, 690] width 58 height 12
click at [364, 21] on input "Search" at bounding box center [409, 29] width 158 height 16
paste input "NAPOLI GRILL LTD"
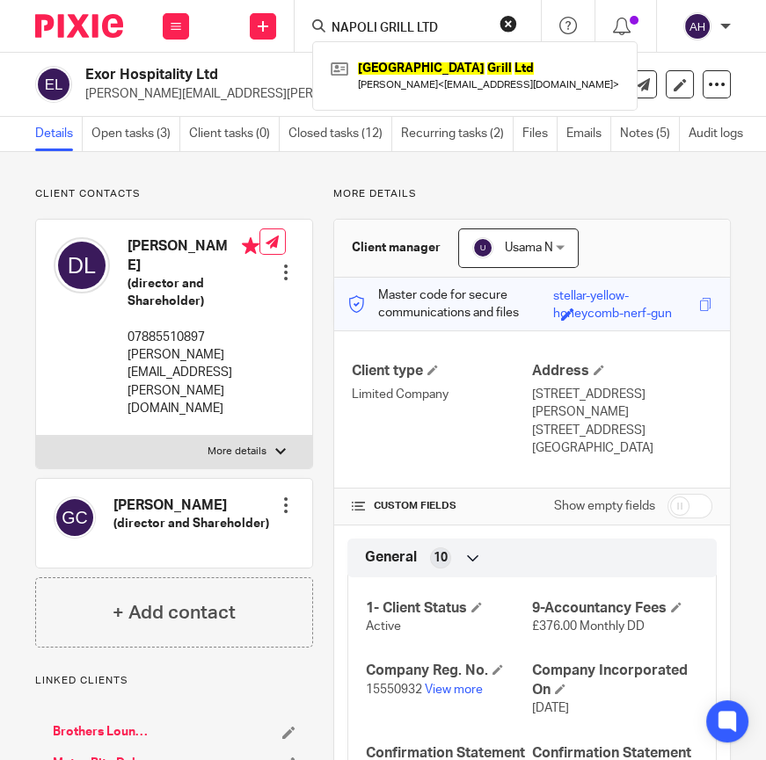
type input "NAPOLI GRILL LTD"
click button "submit" at bounding box center [0, 0] width 0 height 0
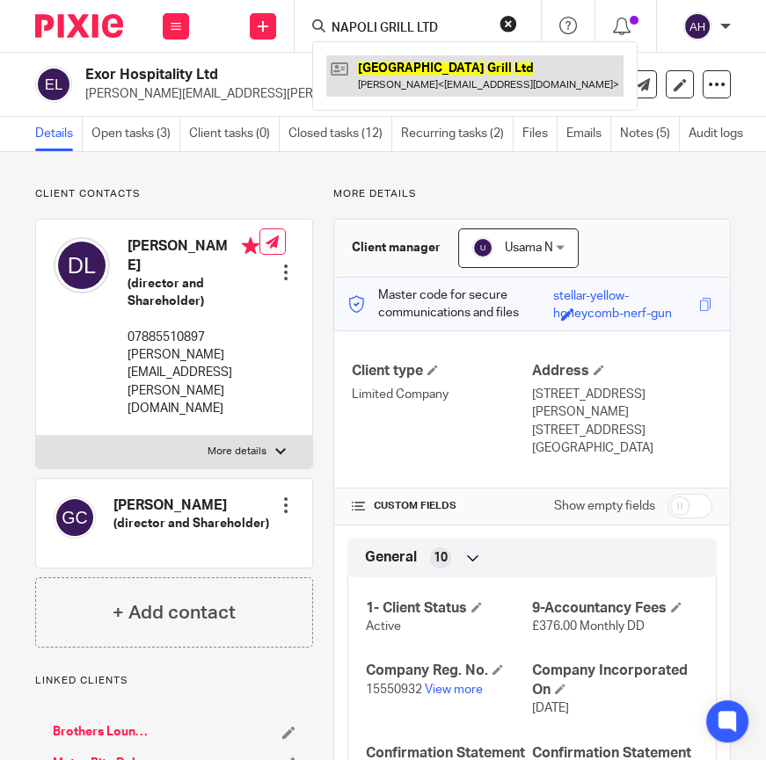
click at [414, 79] on link at bounding box center [474, 75] width 297 height 40
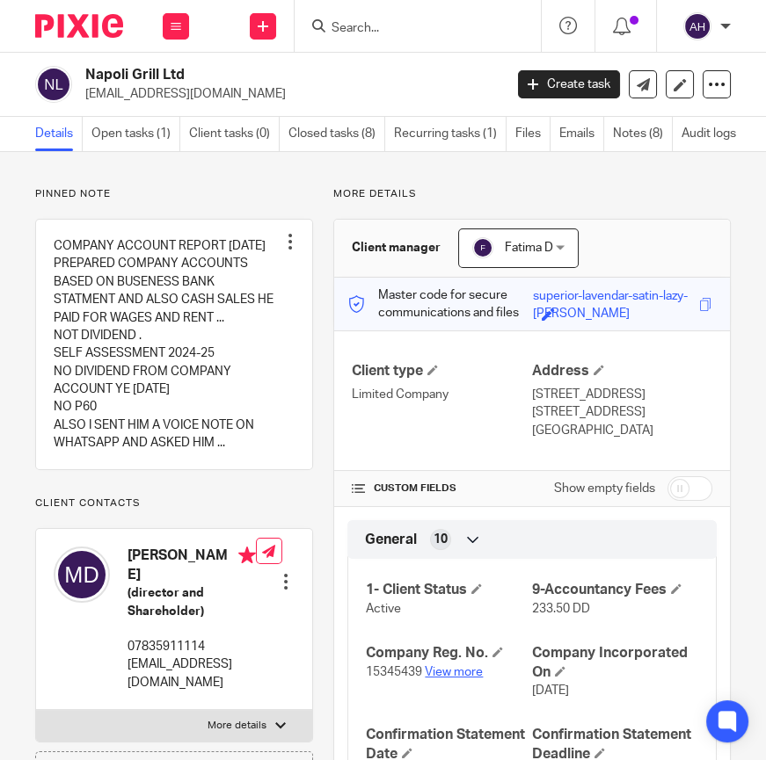
click at [452, 668] on link "View more" at bounding box center [454, 672] width 58 height 12
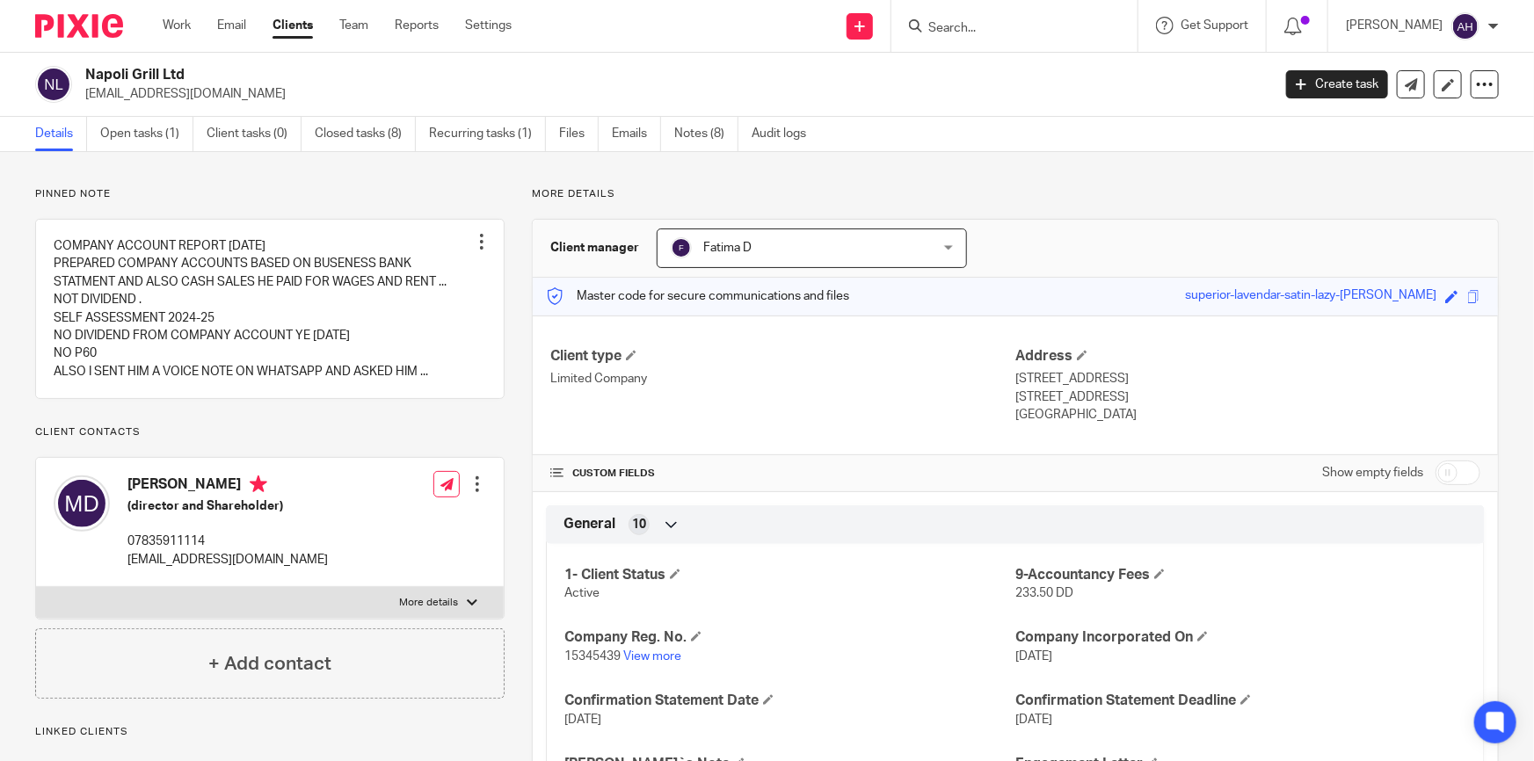
click at [765, 33] on input "Search" at bounding box center [1005, 29] width 158 height 16
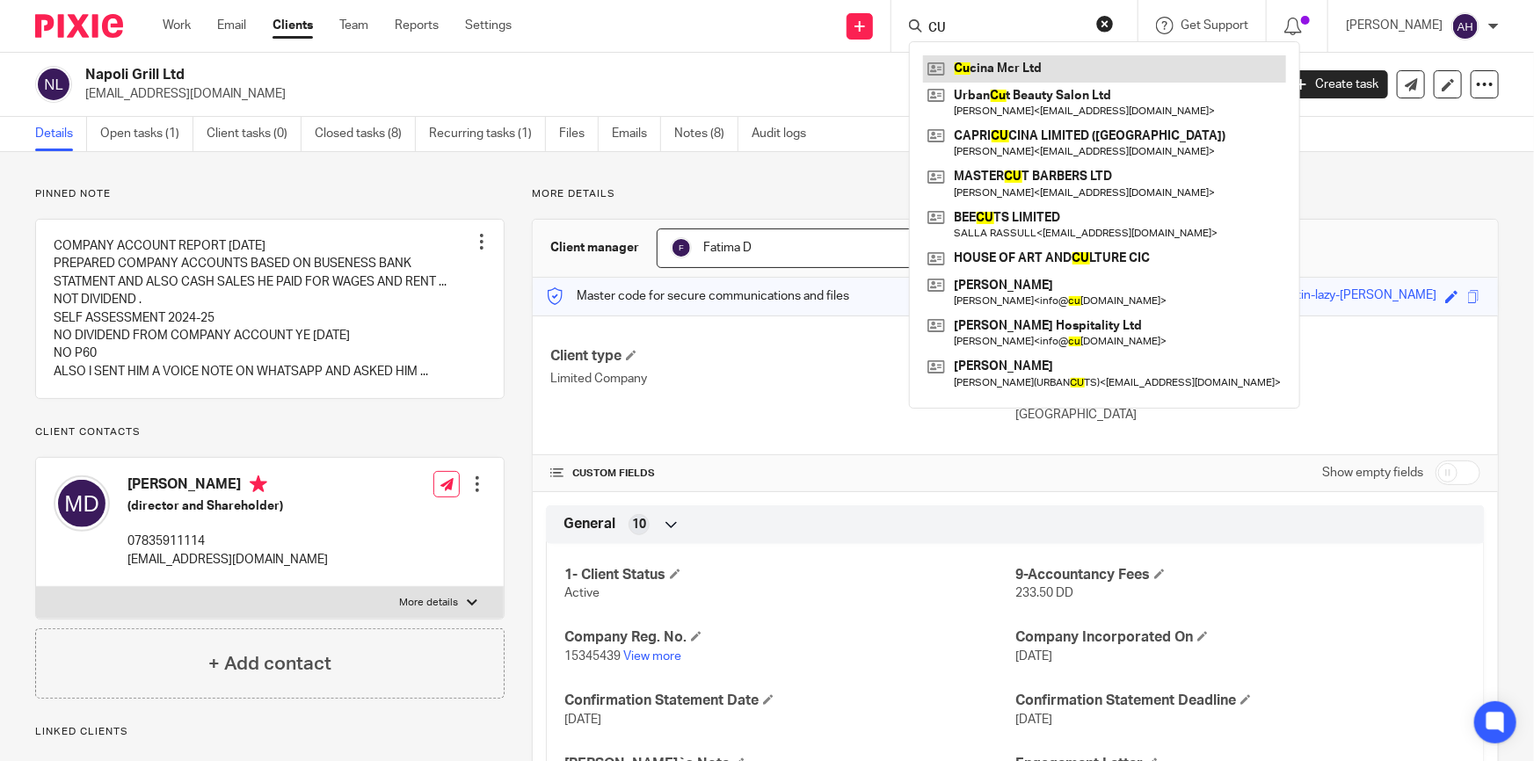
type input "CU"
click at [765, 66] on link at bounding box center [1104, 68] width 363 height 26
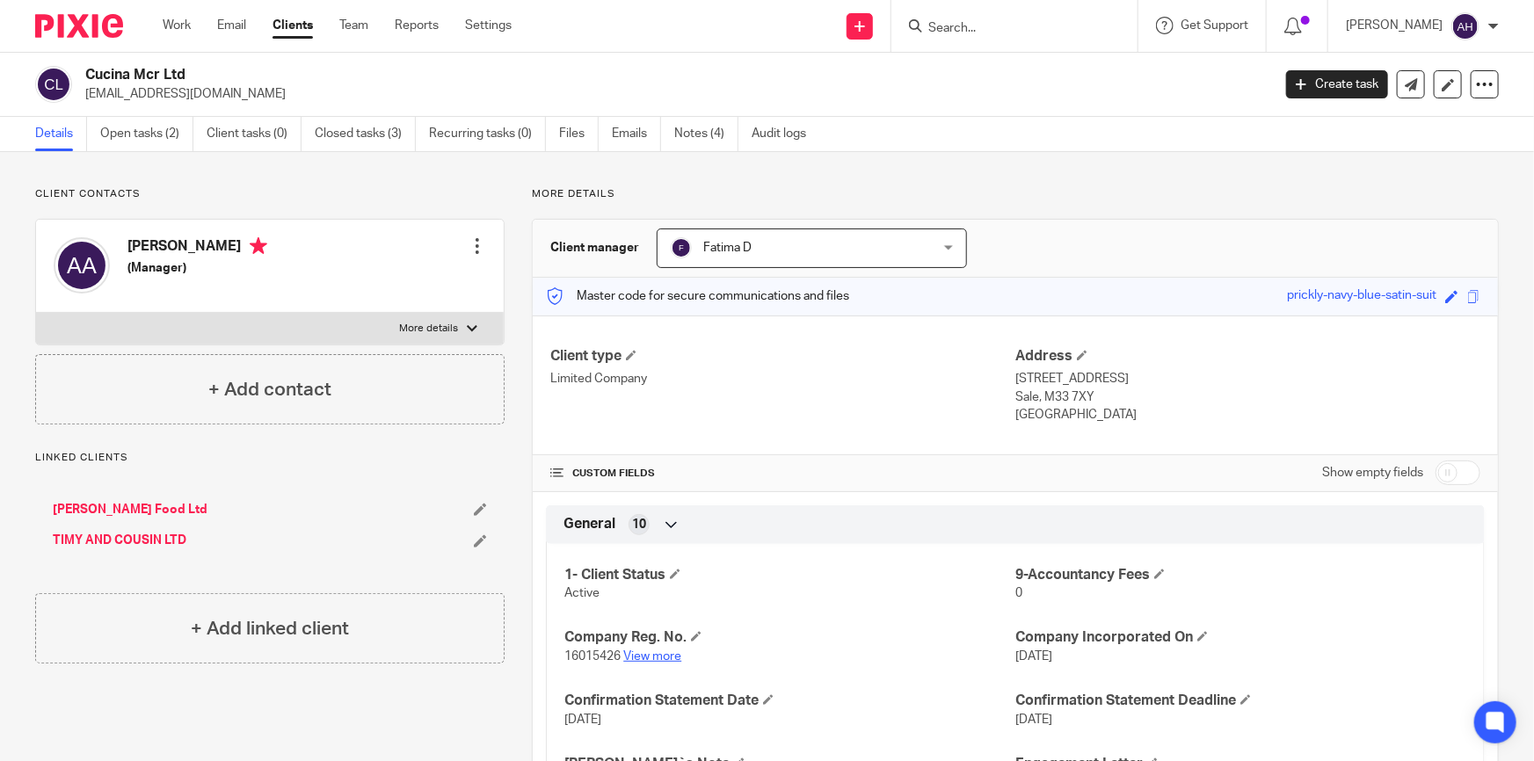
click at [668, 655] on link "View more" at bounding box center [652, 656] width 58 height 12
click at [92, 17] on img at bounding box center [79, 26] width 88 height 24
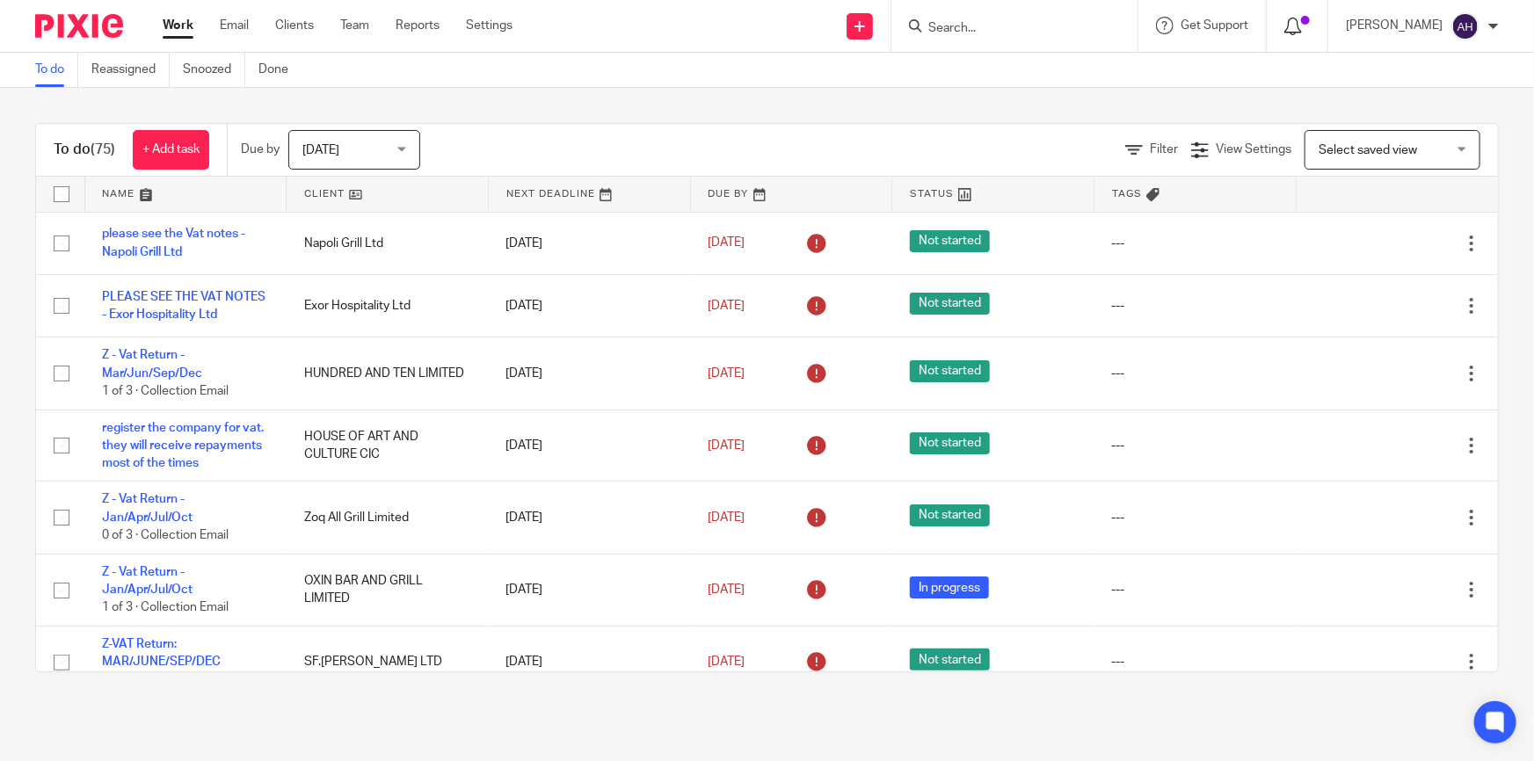
click at [1302, 21] on icon at bounding box center [1293, 27] width 18 height 18
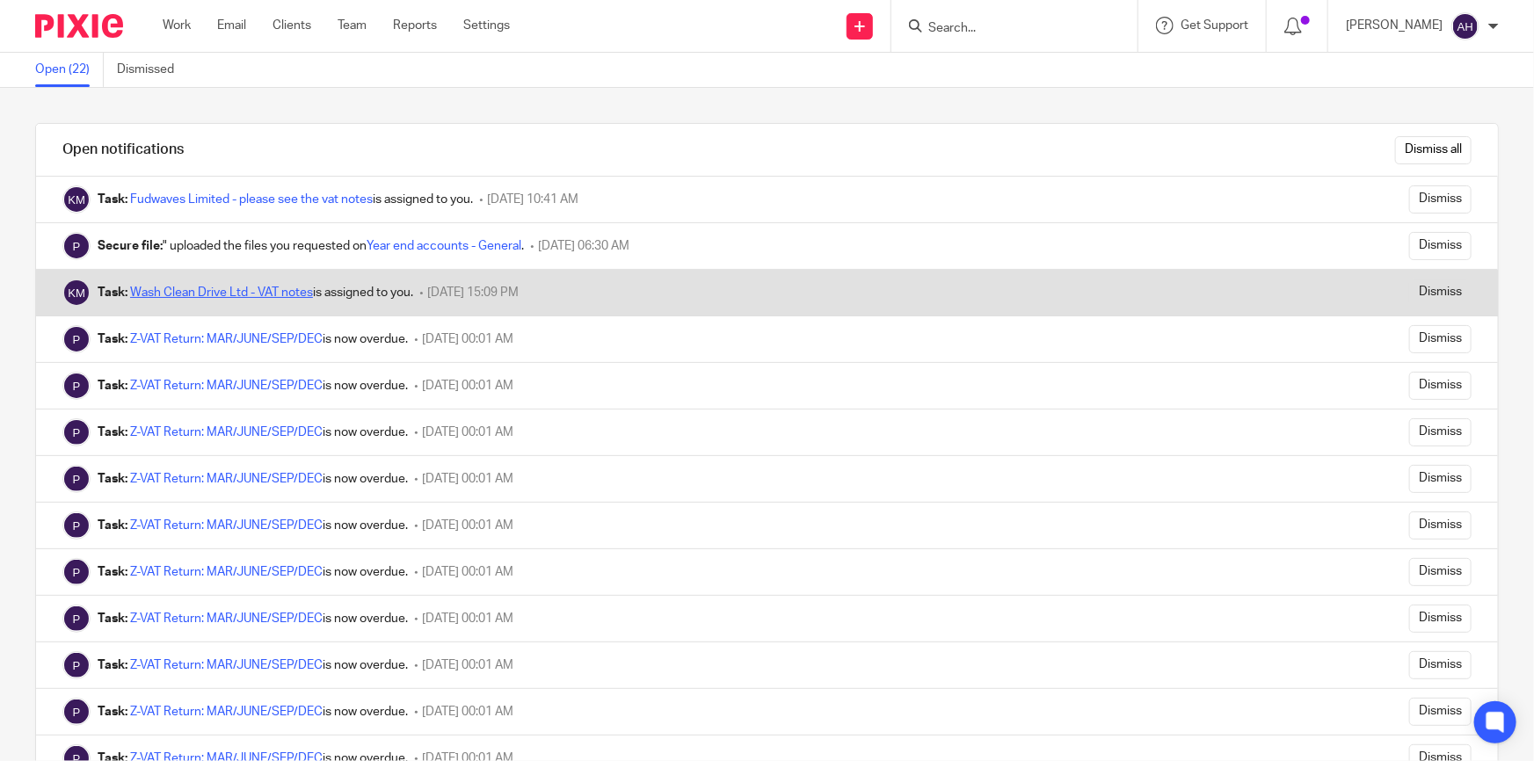
click at [280, 289] on link "Wash Clean Drive Ltd - VAT notes" at bounding box center [221, 293] width 183 height 12
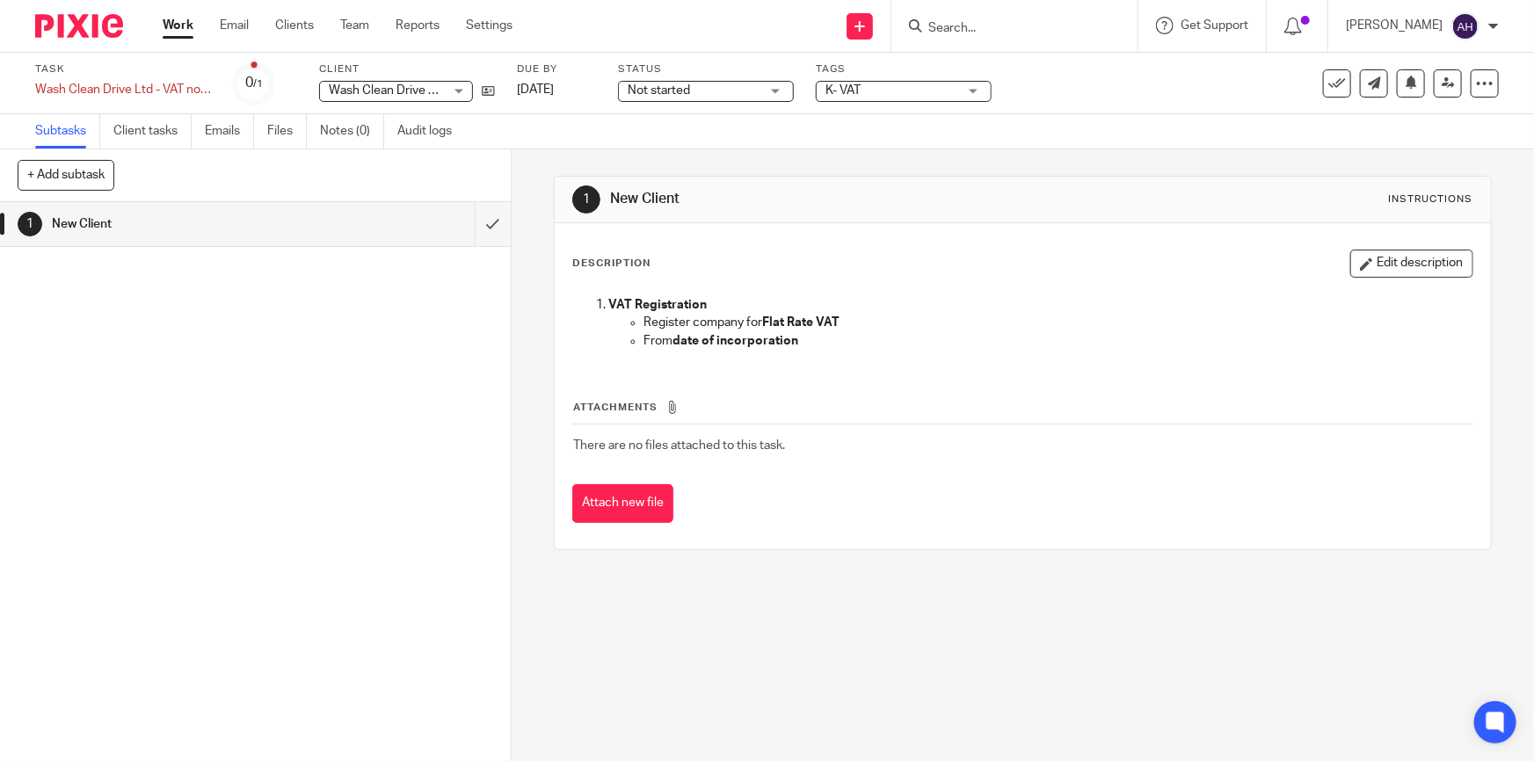
click at [1013, 364] on div "Attachments There are no files attached to this task. Attach new file" at bounding box center [1022, 444] width 900 height 160
click at [489, 87] on icon at bounding box center [488, 90] width 13 height 13
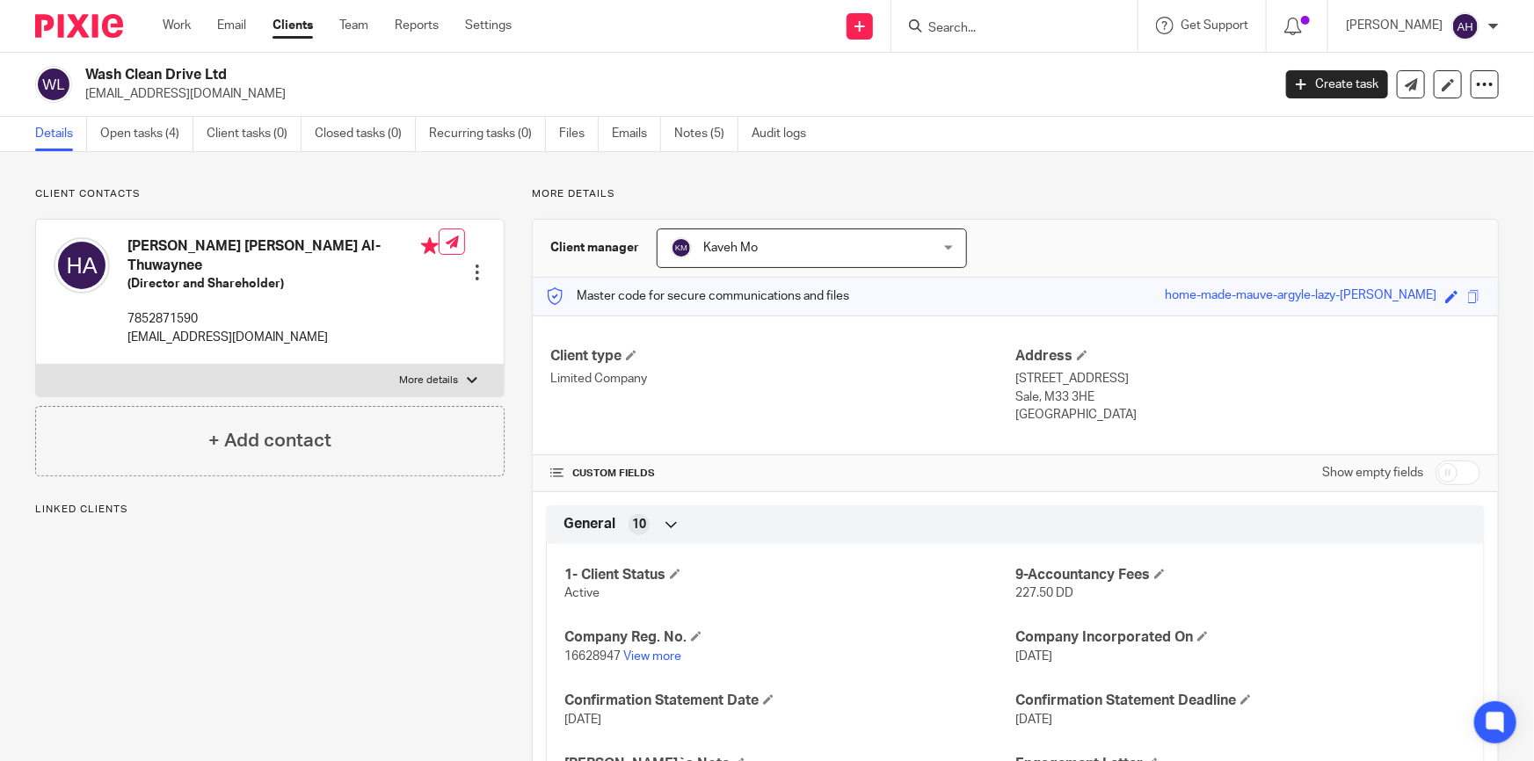
click at [229, 329] on p "[EMAIL_ADDRESS][DOMAIN_NAME]" at bounding box center [282, 338] width 311 height 18
click at [229, 329] on p "althuwayneeh@gmail.com" at bounding box center [282, 338] width 311 height 18
copy div "althuwayneeh@gmail.com"
click at [668, 655] on link "View more" at bounding box center [652, 656] width 58 height 12
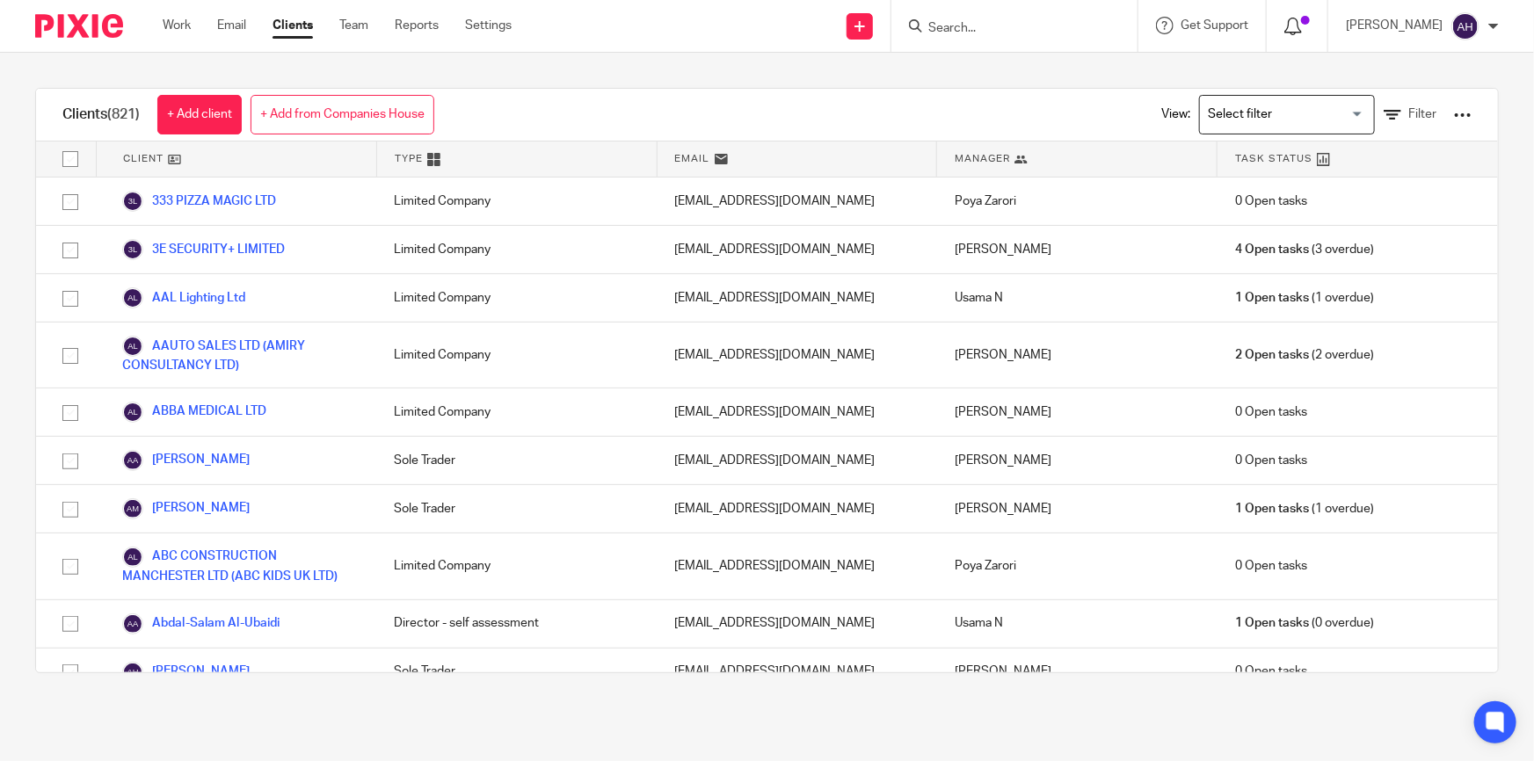
click at [1302, 20] on icon at bounding box center [1293, 27] width 18 height 18
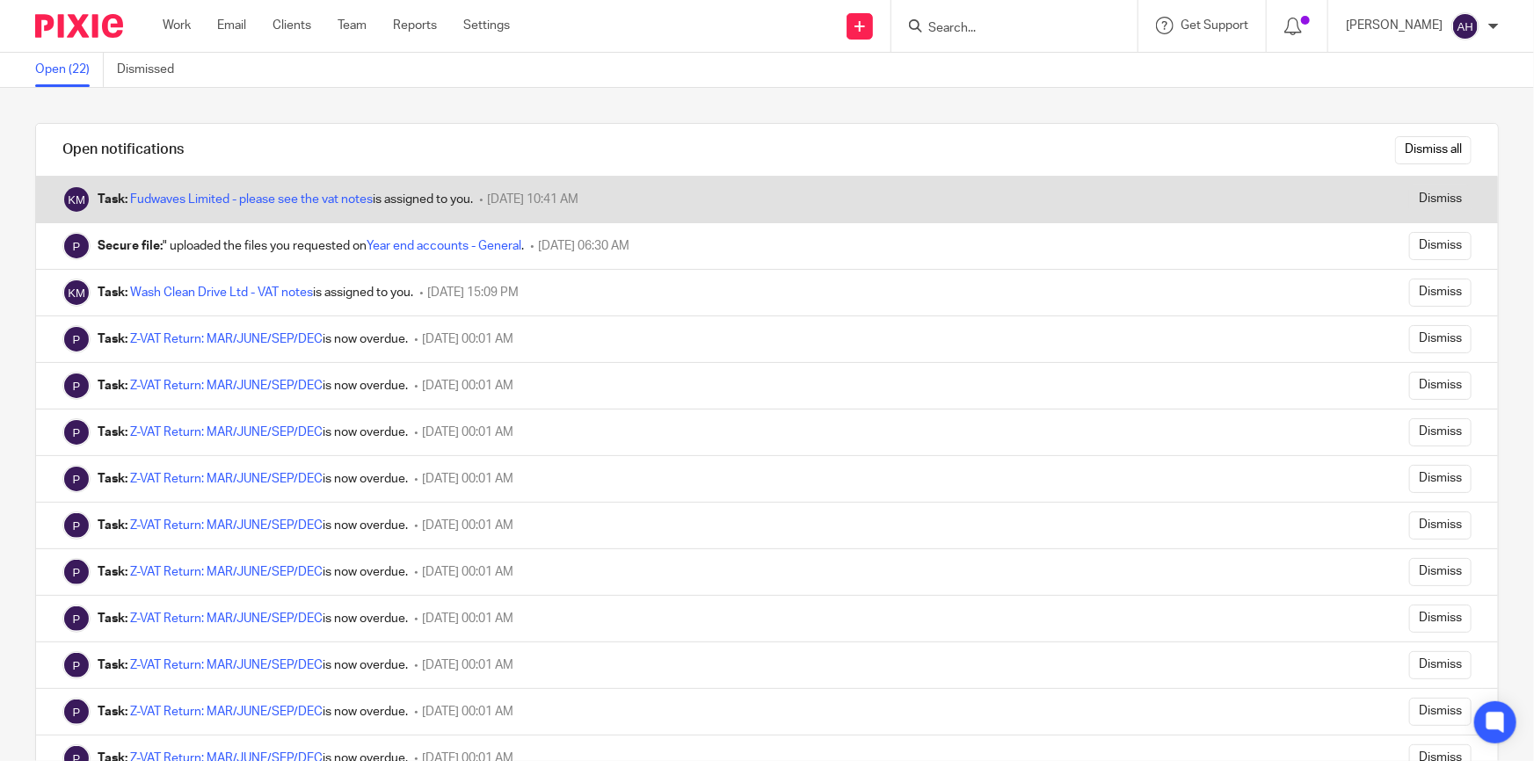
click at [441, 196] on div "Task: Fudwaves Limited - please see the vat notes is assigned to you." at bounding box center [285, 200] width 375 height 18
click at [323, 193] on link "Fudwaves Limited - please see the vat notes" at bounding box center [251, 199] width 243 height 12
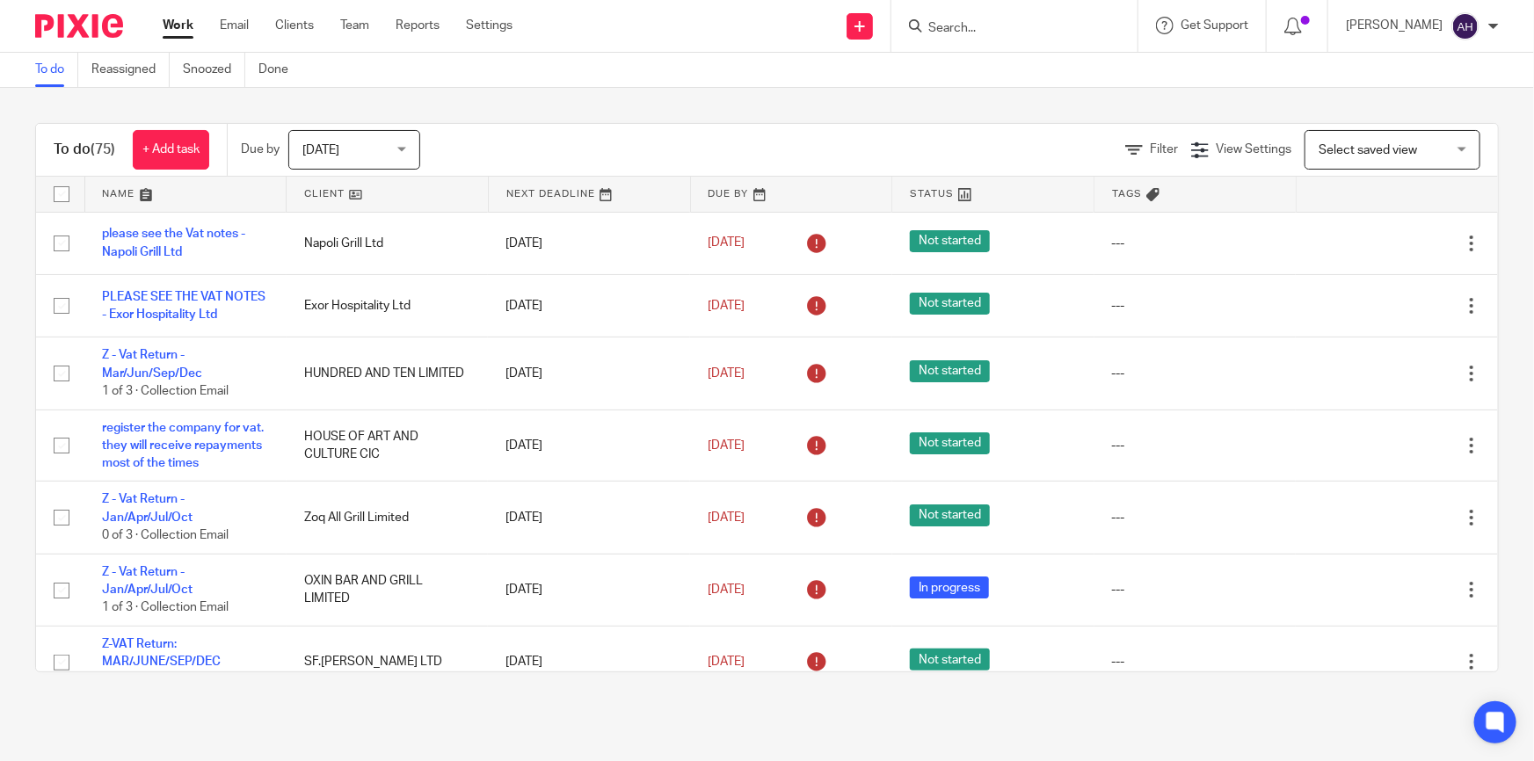
click at [107, 192] on link at bounding box center [185, 194] width 201 height 35
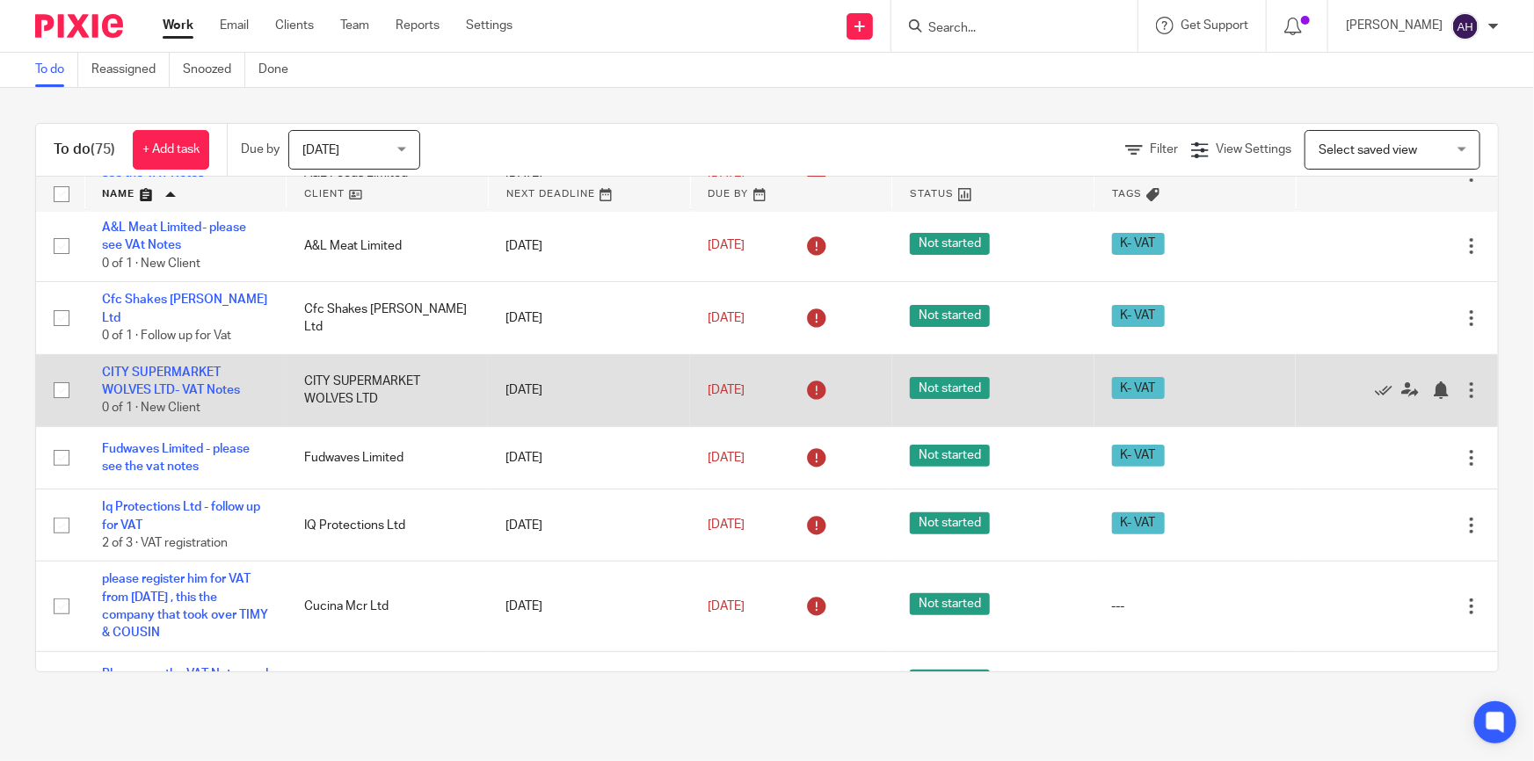
scroll to position [159, 0]
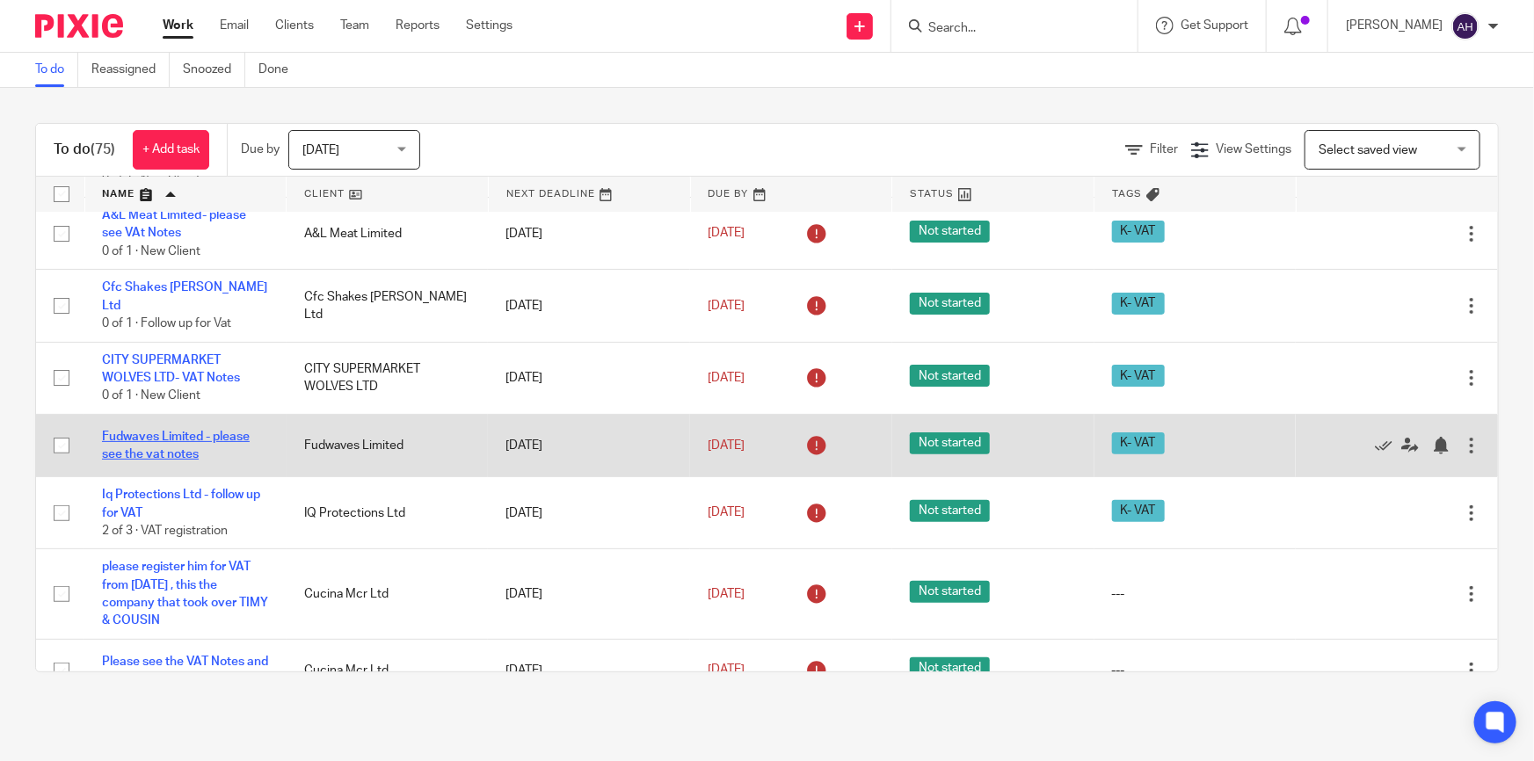
click at [212, 440] on link "Fudwaves Limited - please see the vat notes" at bounding box center [176, 446] width 148 height 30
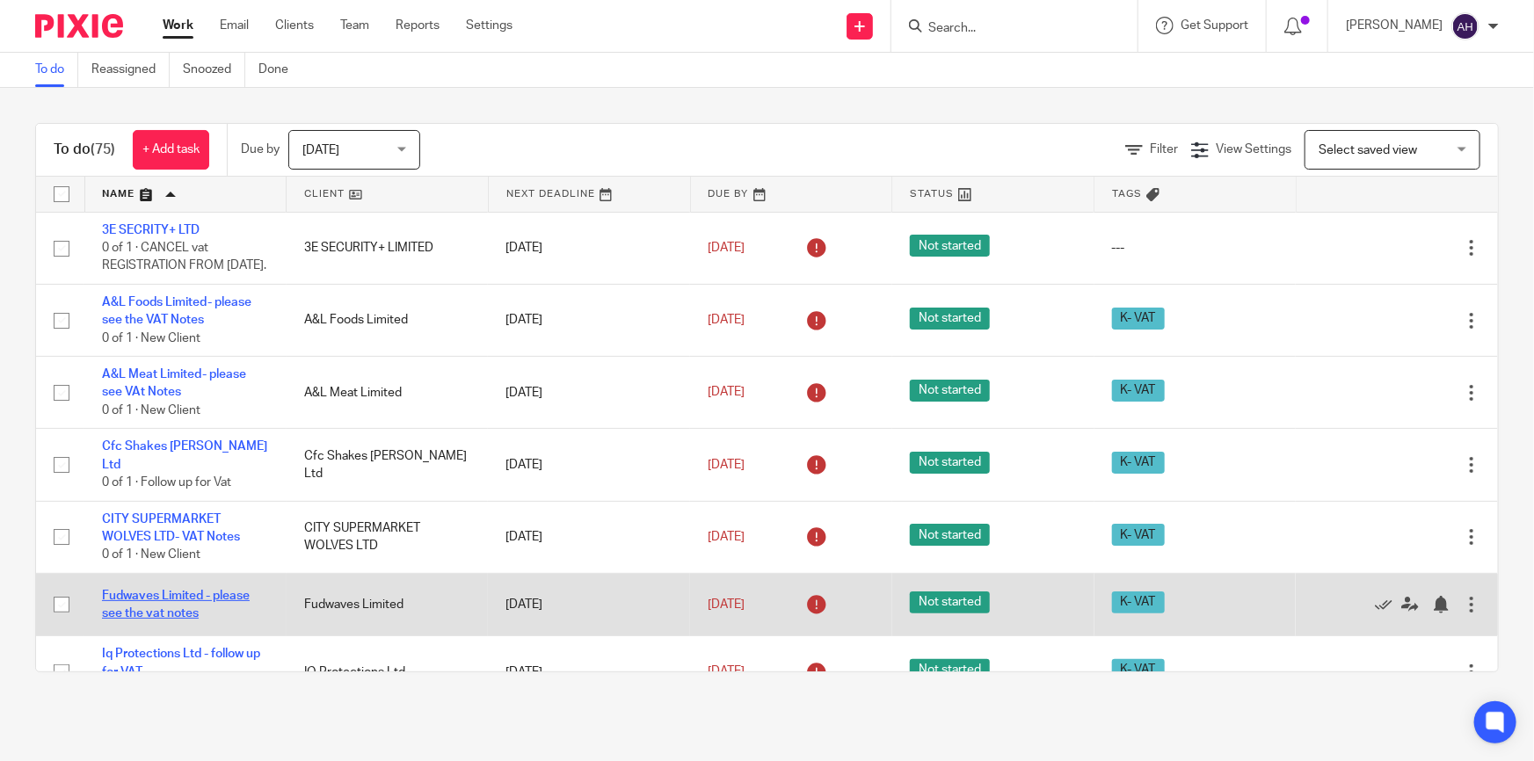
click at [214, 600] on link "Fudwaves Limited - please see the vat notes" at bounding box center [176, 605] width 148 height 30
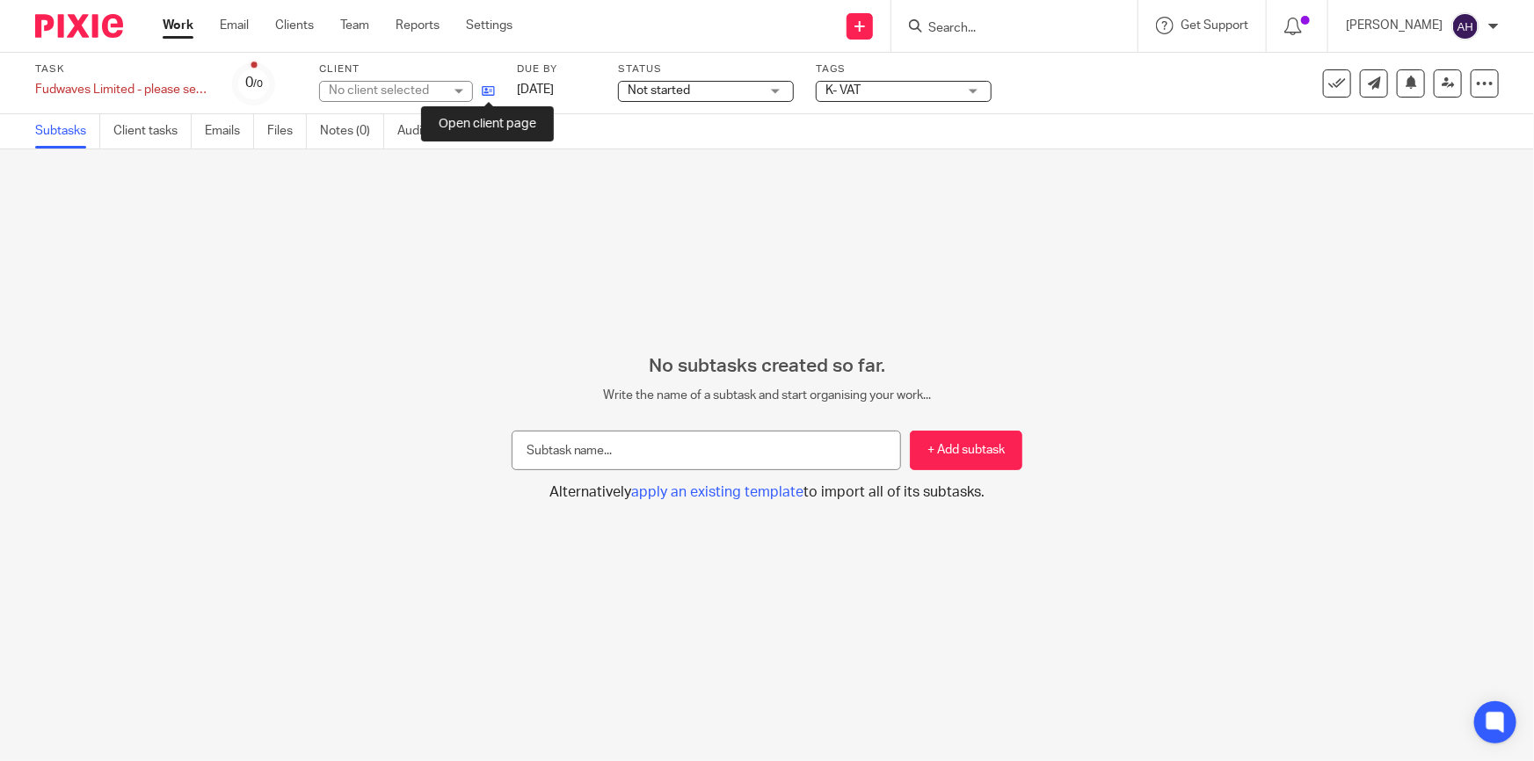
click at [488, 87] on icon at bounding box center [488, 90] width 13 height 13
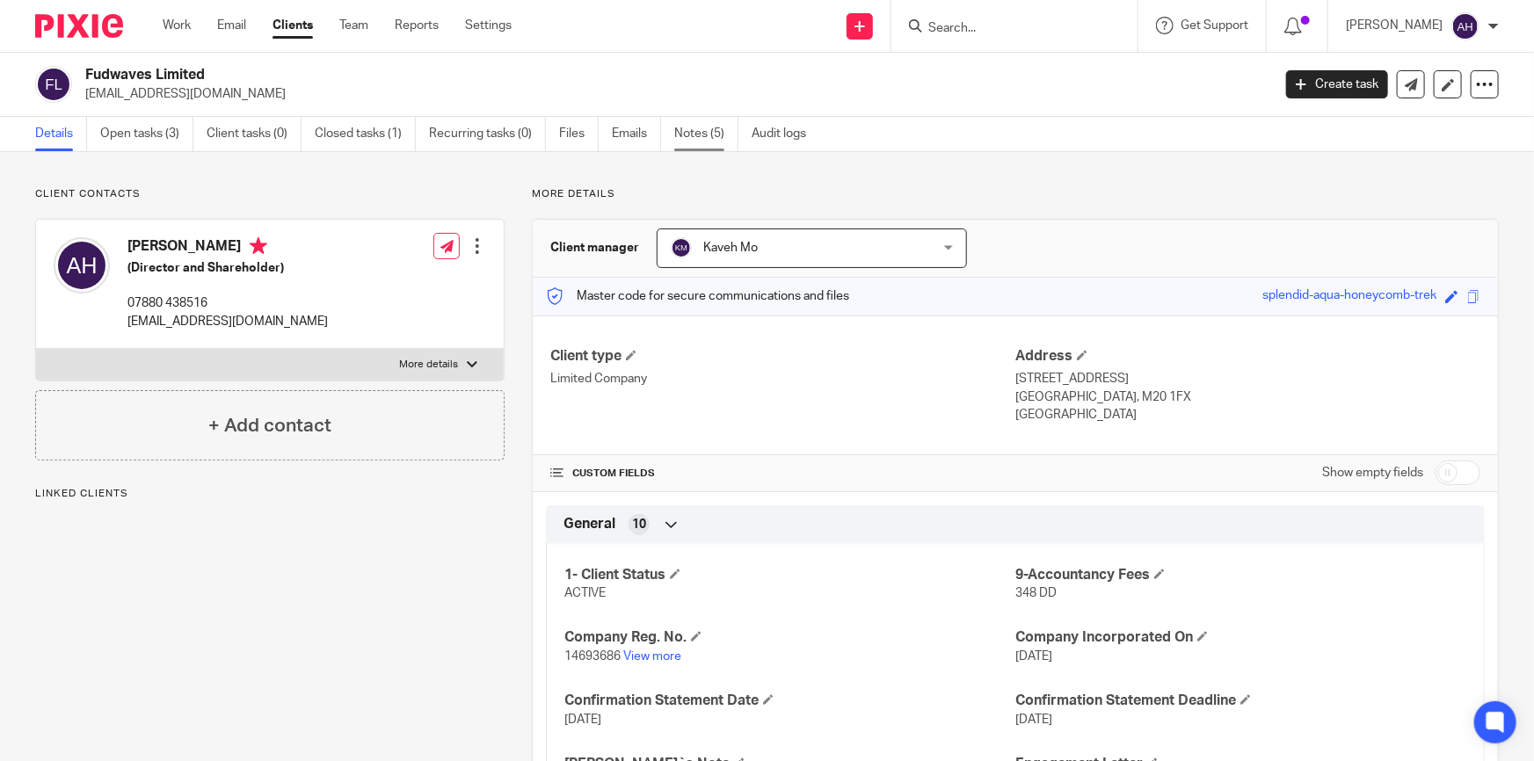
click at [686, 130] on link "Notes (5)" at bounding box center [706, 134] width 64 height 34
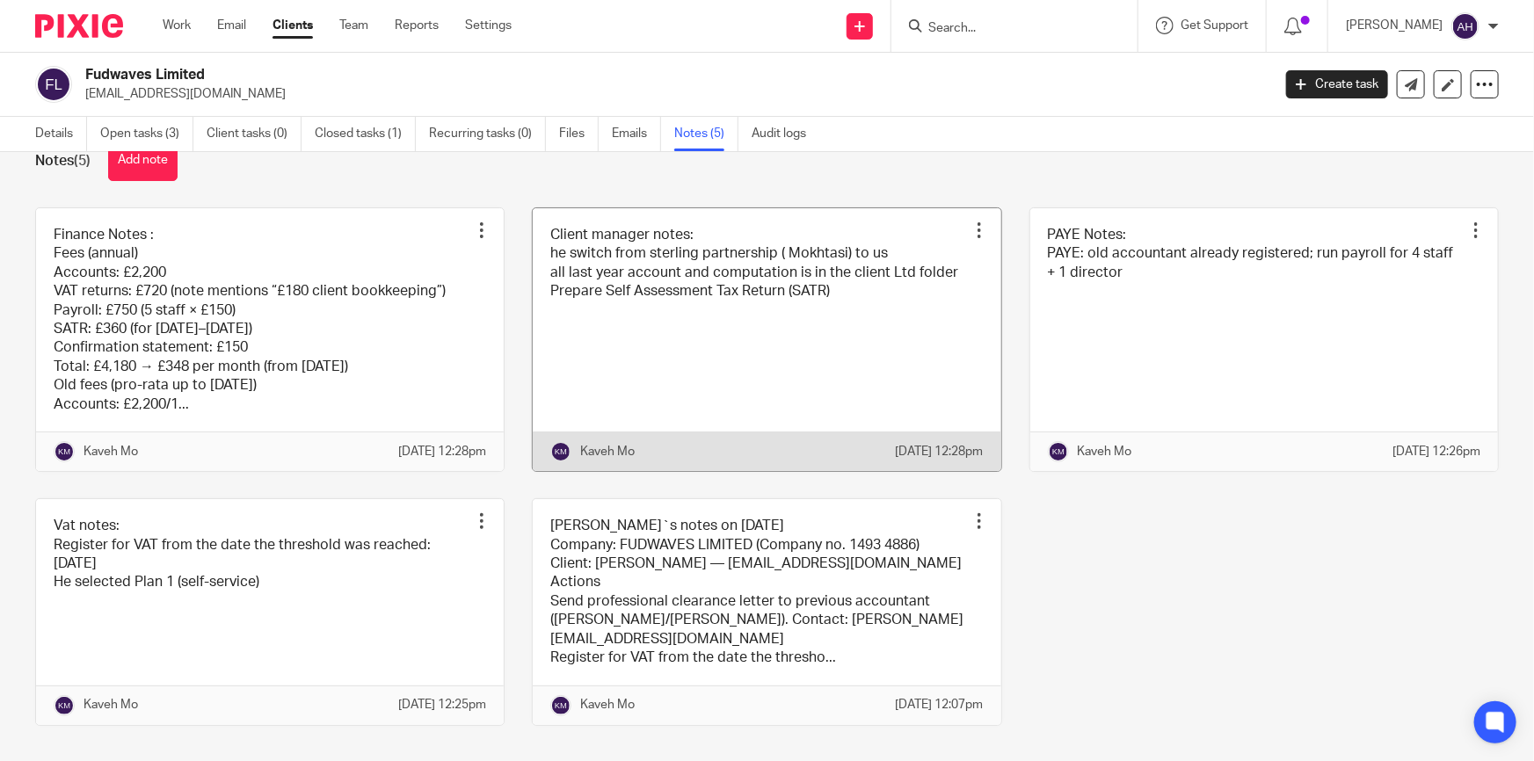
scroll to position [70, 0]
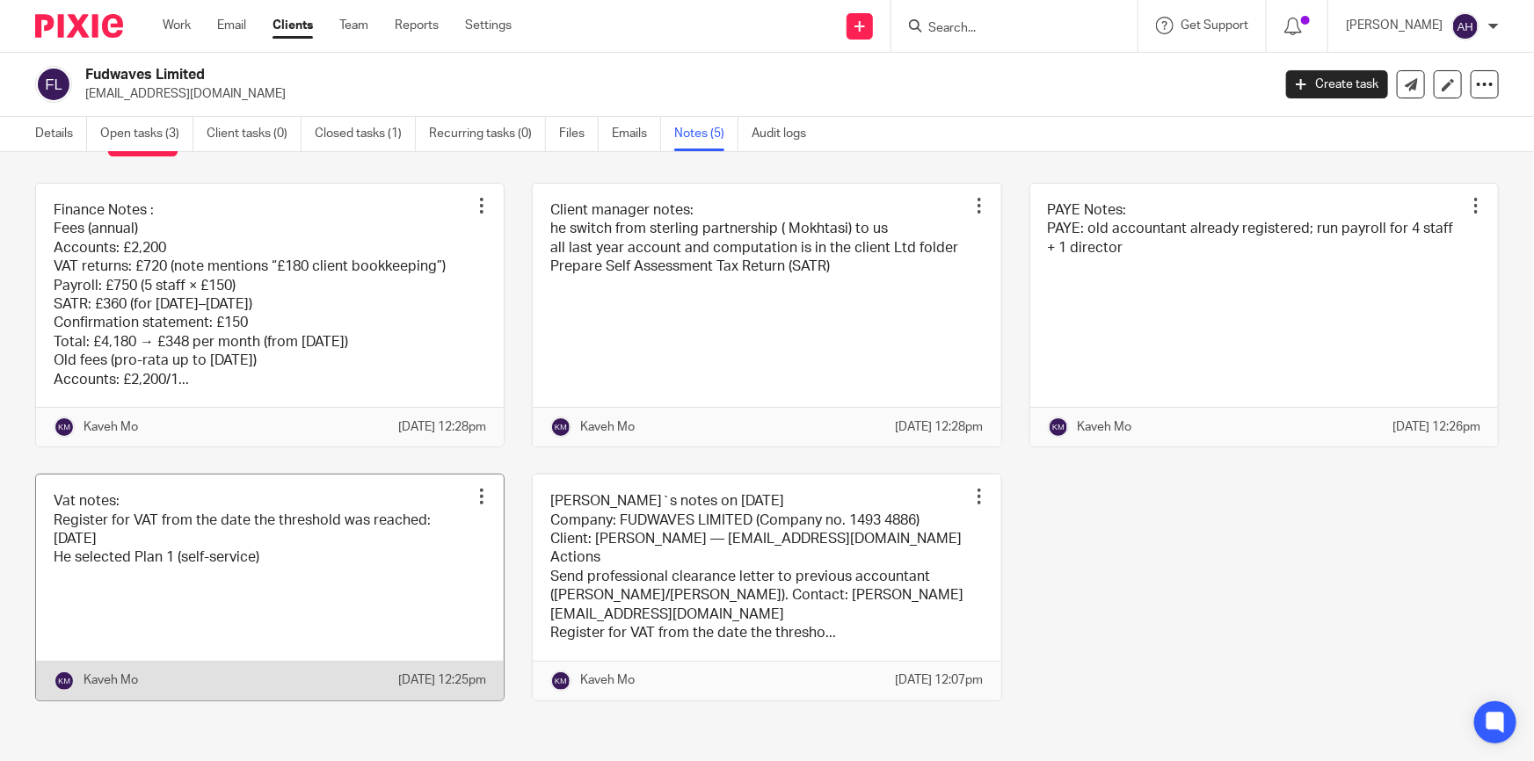
click at [374, 574] on link at bounding box center [270, 588] width 468 height 226
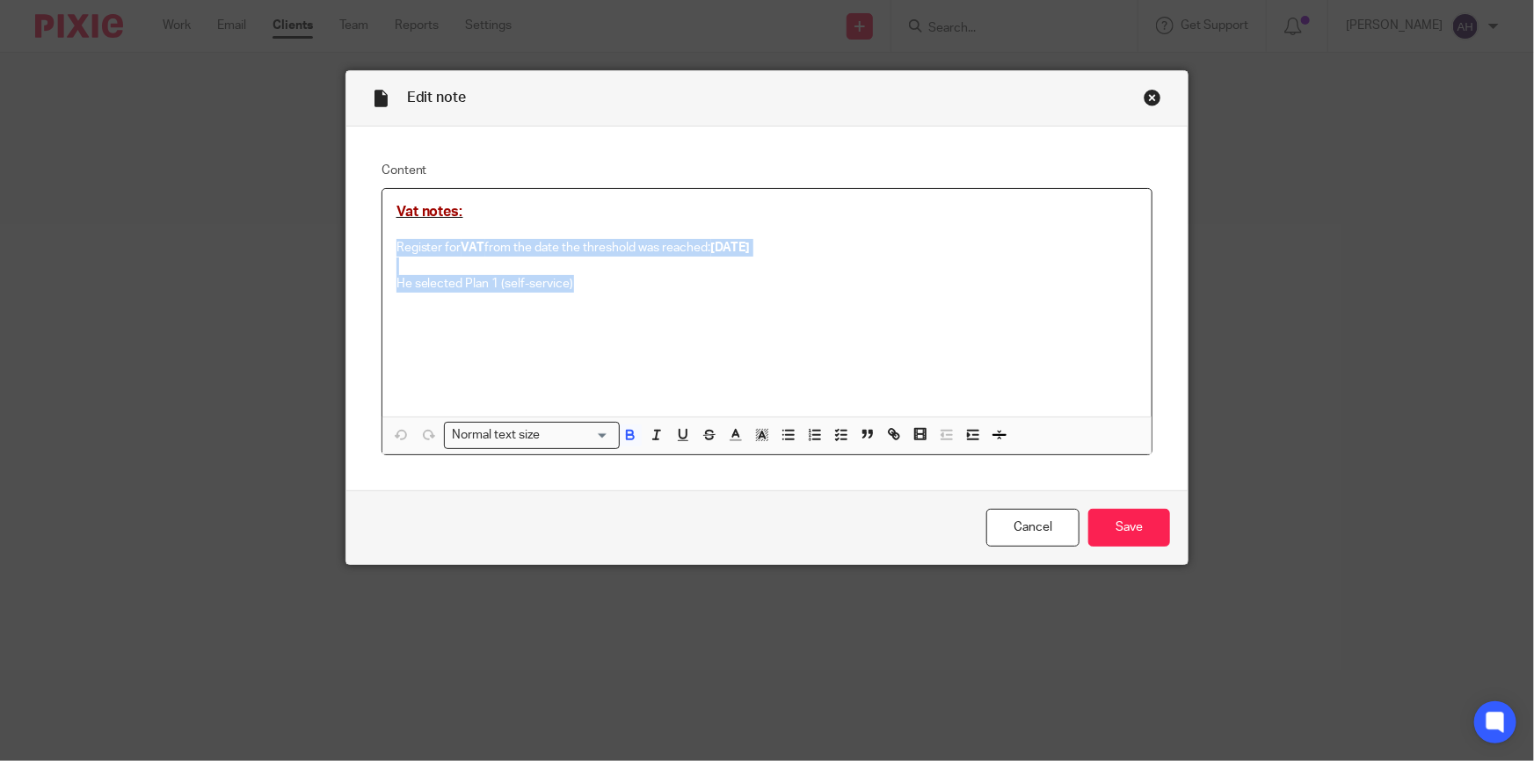
drag, startPoint x: 629, startPoint y: 305, endPoint x: 363, endPoint y: 244, distance: 273.2
click at [363, 244] on div "Content Vat notes: Register for VAT from the date the threshold was reached: 20…" at bounding box center [767, 309] width 842 height 365
copy div "Register for VAT from the date the threshold was reached: 20/06/2023 He selecte…"
click at [1148, 95] on div "Close this dialog window" at bounding box center [1153, 98] width 18 height 18
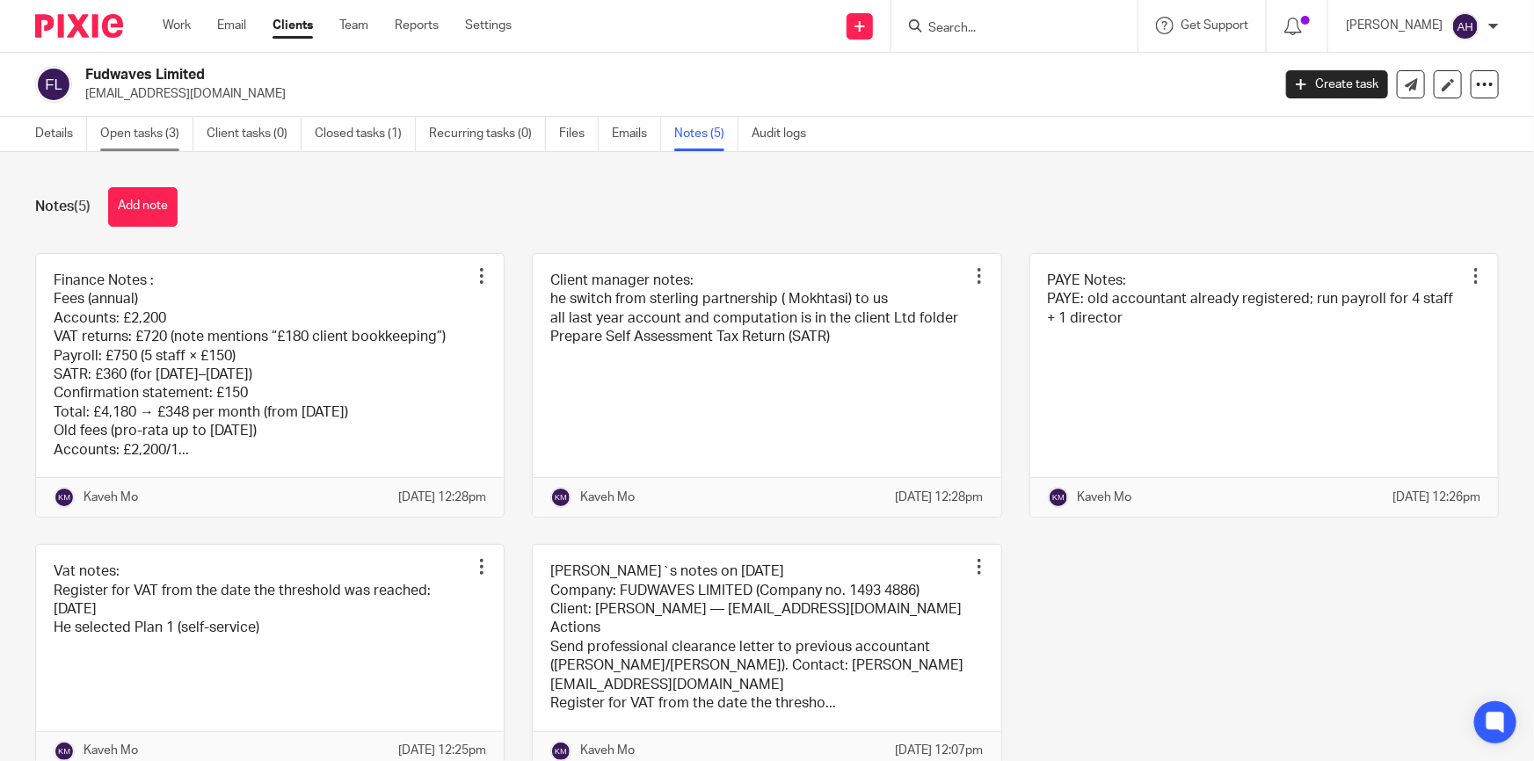
click at [163, 132] on link "Open tasks (3)" at bounding box center [146, 134] width 93 height 34
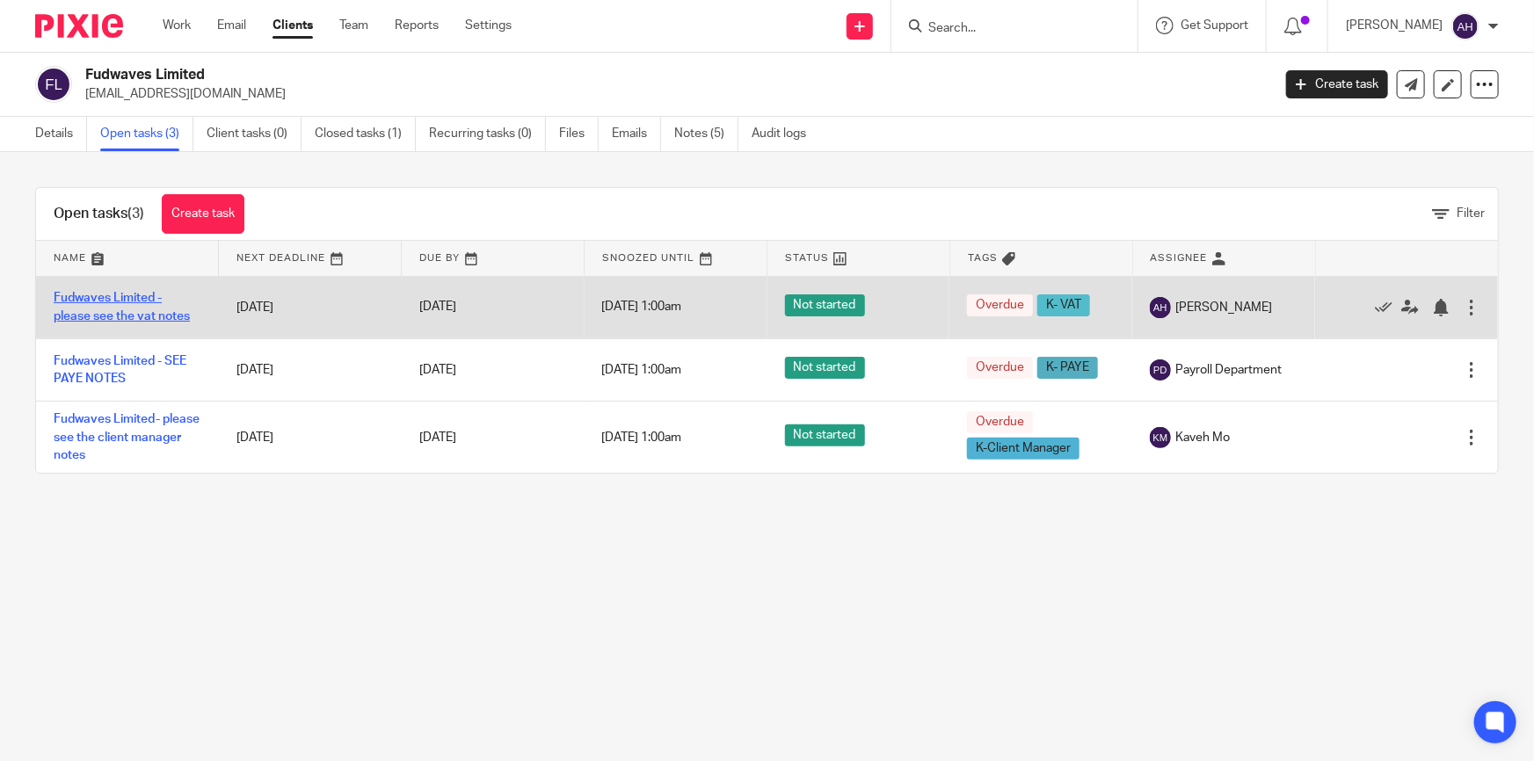
click at [111, 316] on link "Fudwaves Limited - please see the vat notes" at bounding box center [122, 307] width 136 height 30
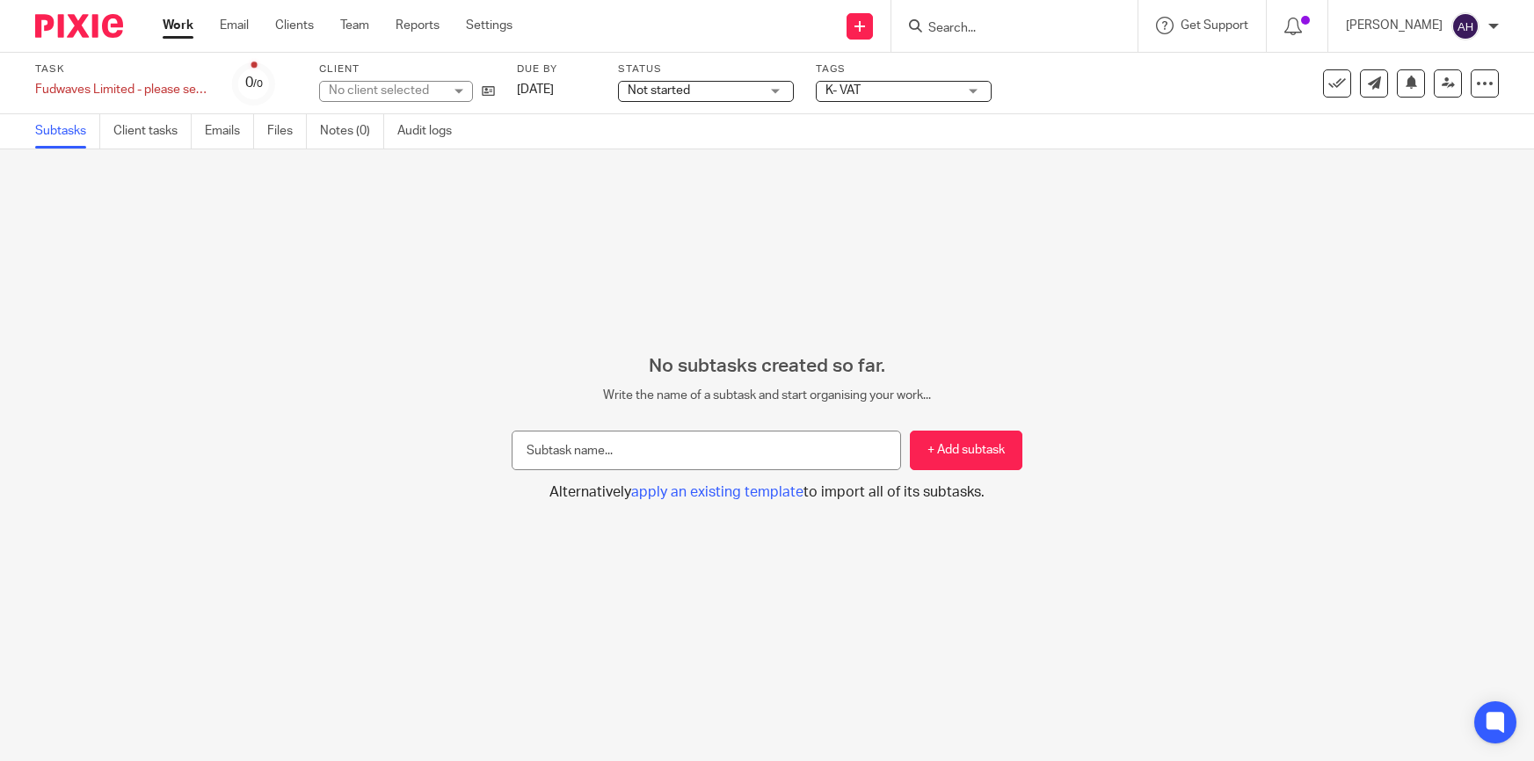
click at [352, 127] on link "Notes (0)" at bounding box center [352, 131] width 64 height 34
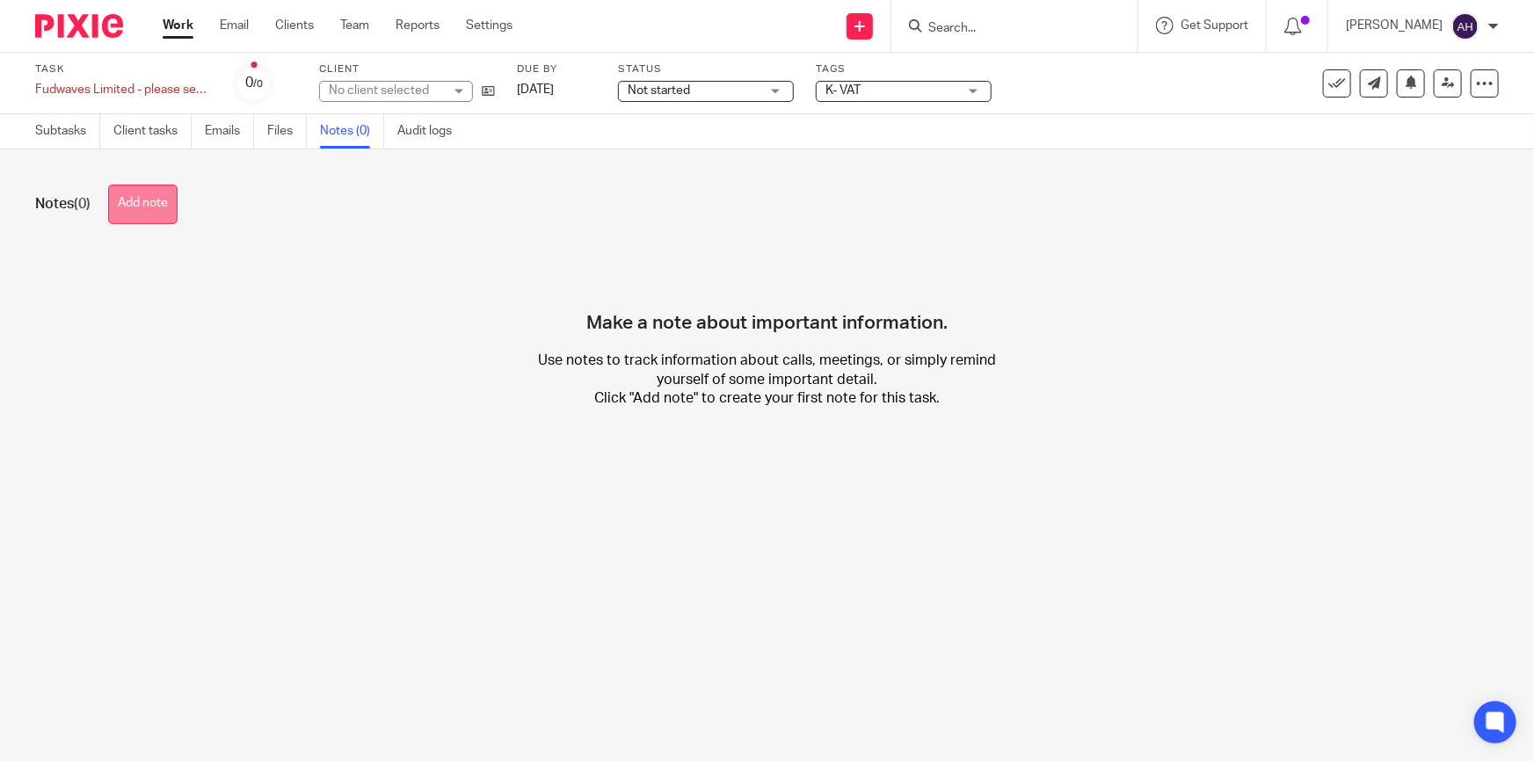
click at [152, 196] on button "Add note" at bounding box center [142, 205] width 69 height 40
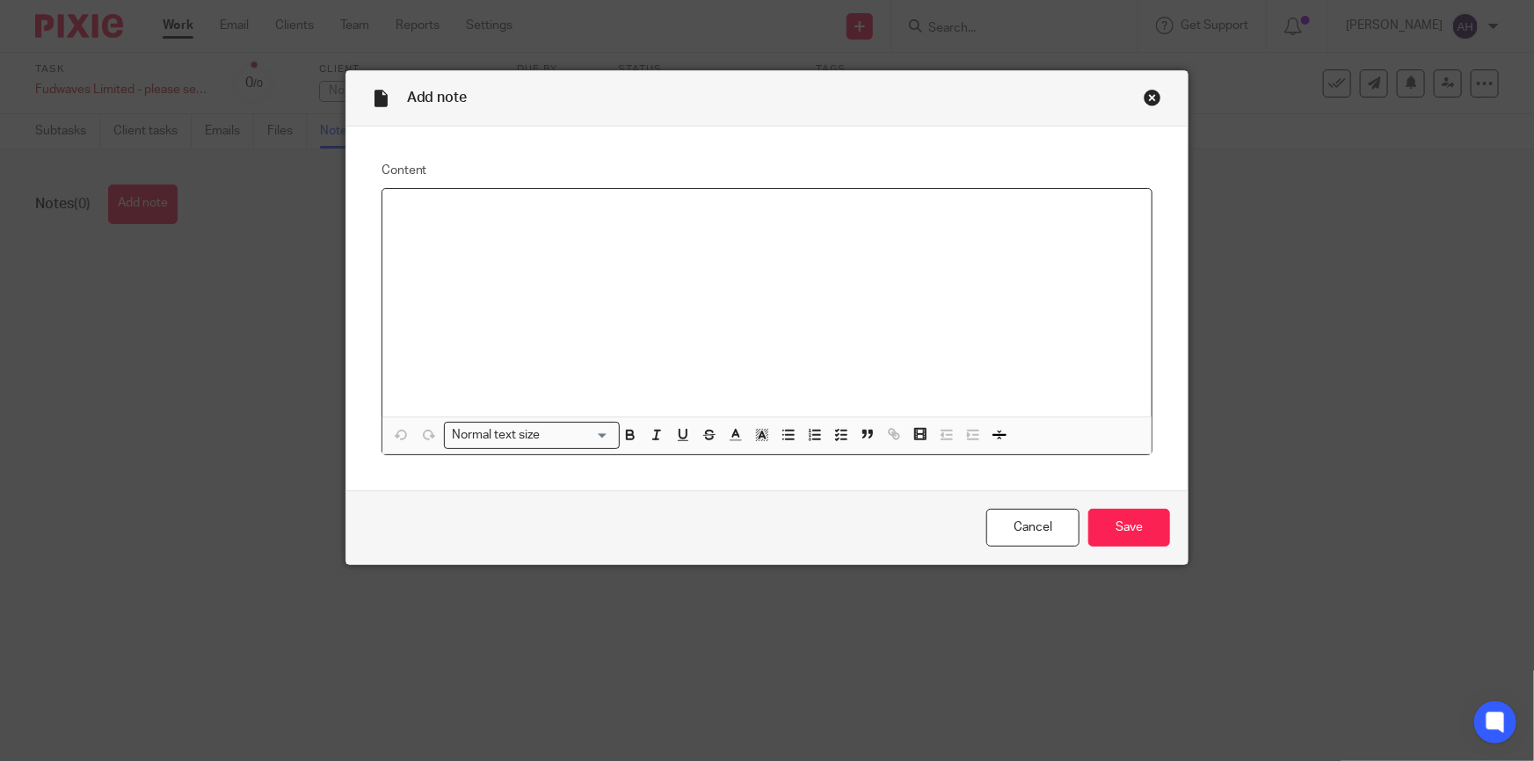
click at [456, 219] on p at bounding box center [767, 212] width 742 height 18
click at [803, 323] on div "Register for VAT from the date the threshold was reached: 20/06/2023 He selecte…" at bounding box center [767, 303] width 770 height 228
click at [1132, 528] on input "Save" at bounding box center [1129, 528] width 82 height 38
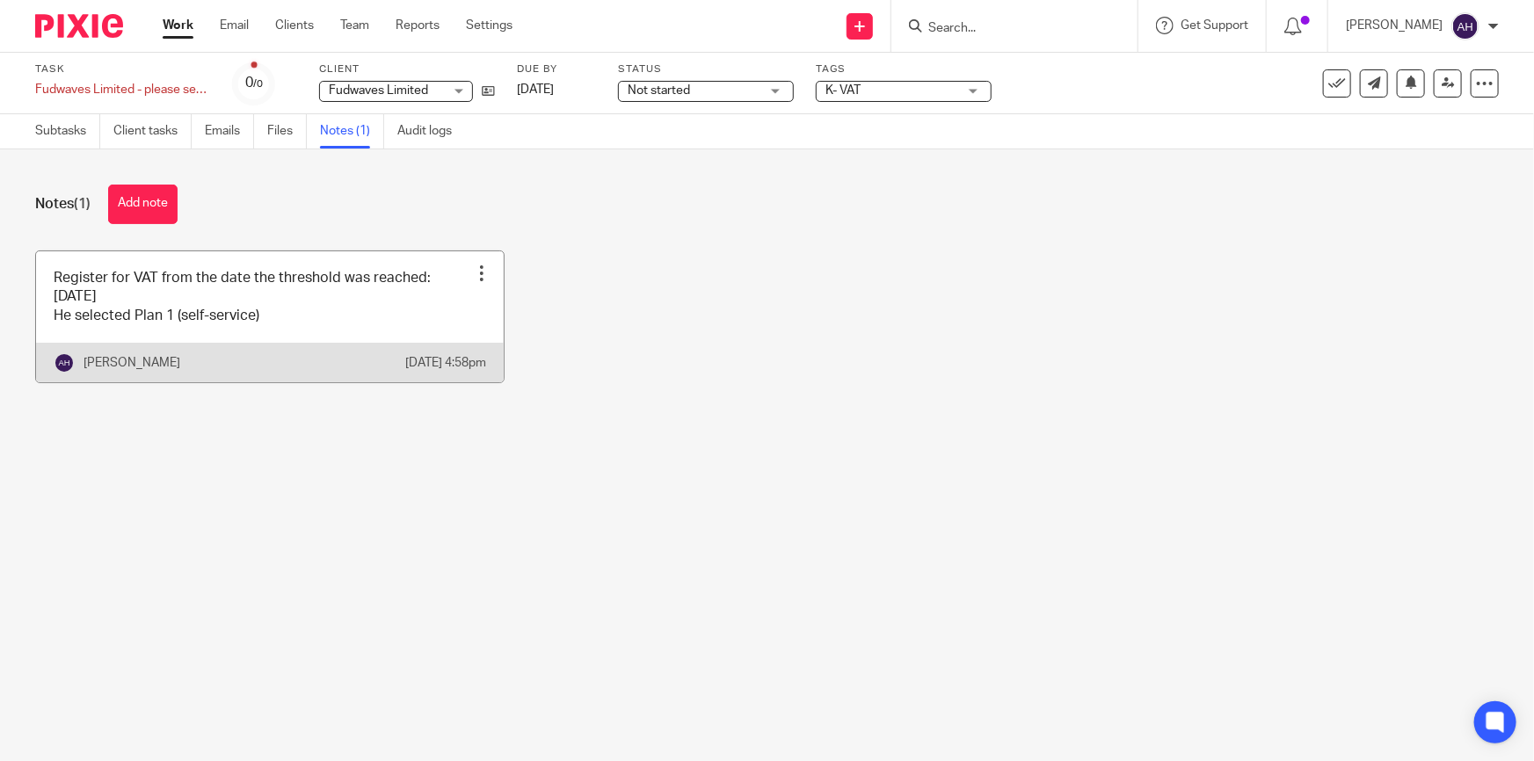
click at [174, 289] on link at bounding box center [270, 316] width 468 height 131
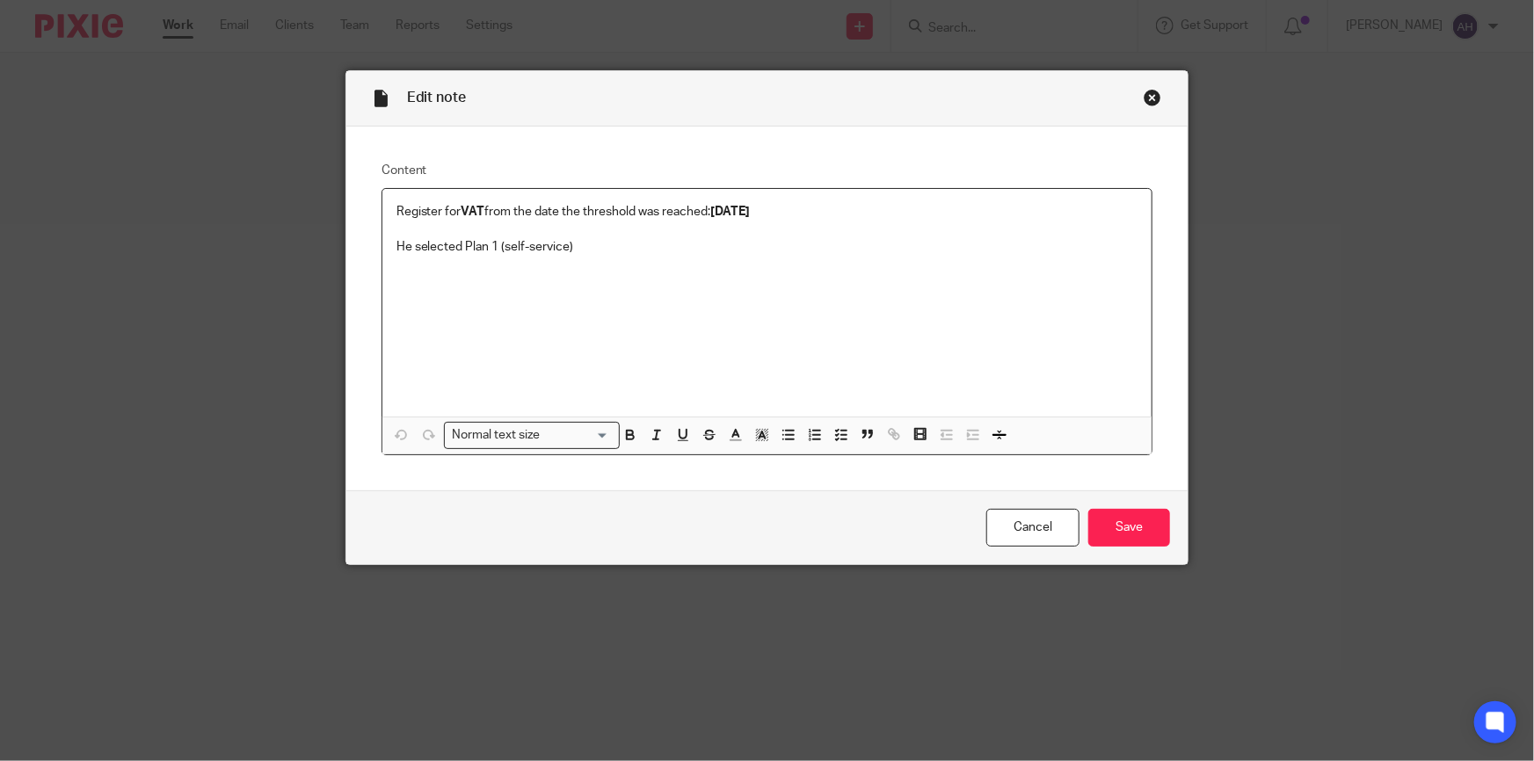
click at [1149, 97] on div "Close this dialog window" at bounding box center [1153, 98] width 18 height 18
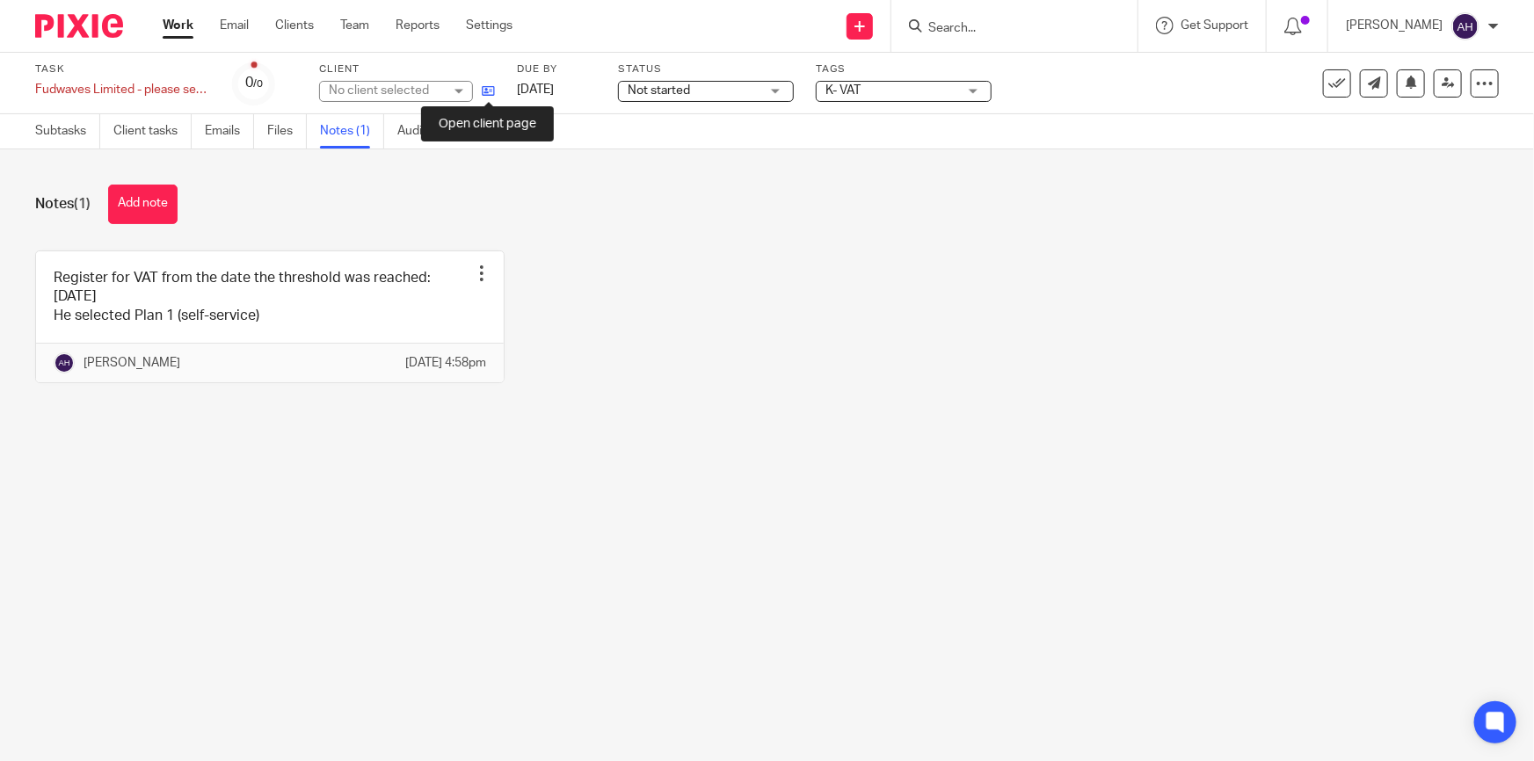
click at [491, 89] on icon at bounding box center [488, 90] width 13 height 13
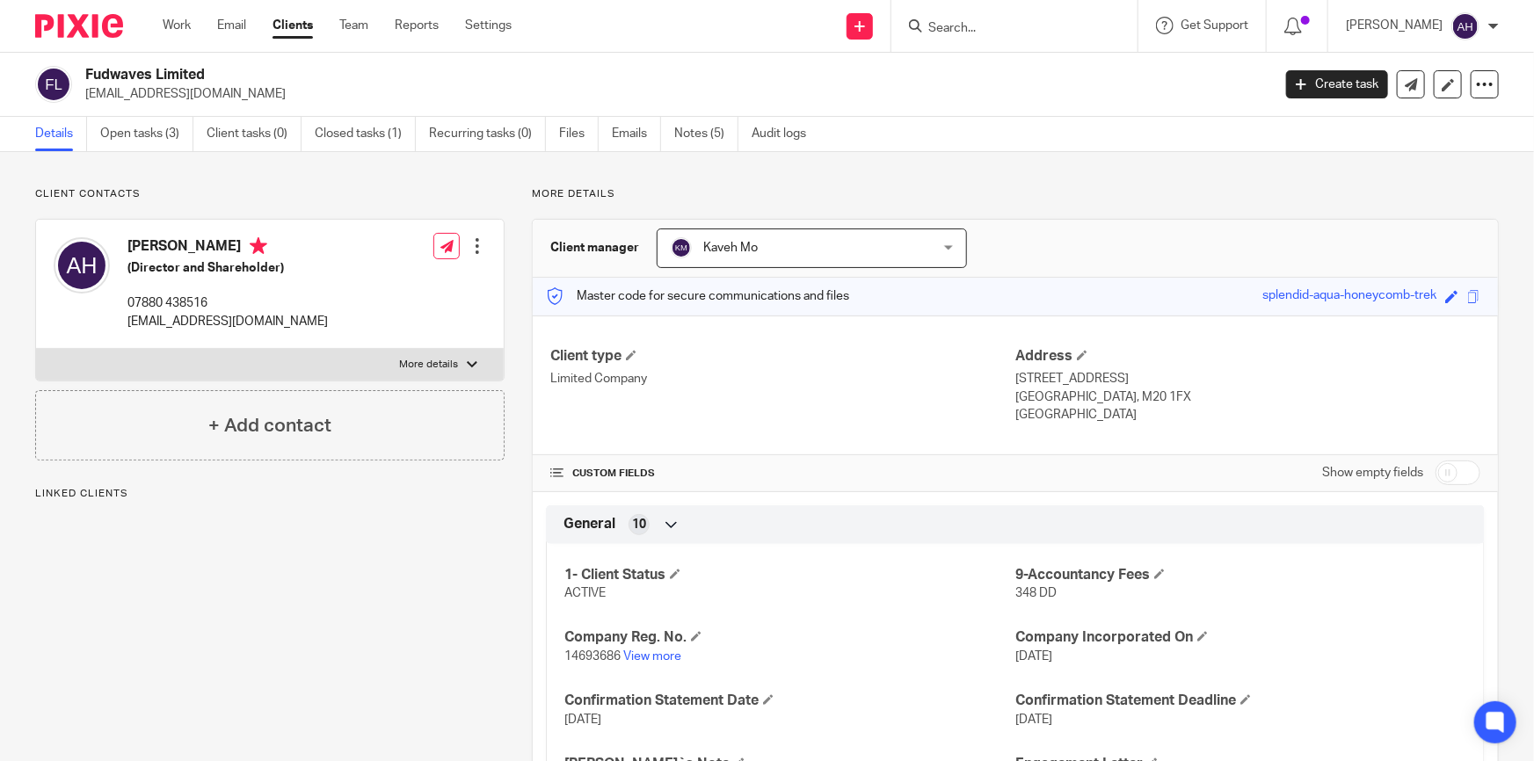
click at [125, 88] on p "[EMAIL_ADDRESS][DOMAIN_NAME]" at bounding box center [672, 94] width 1174 height 18
copy main "[EMAIL_ADDRESS][DOMAIN_NAME] Create task Update from Companies House Export dat…"
click at [425, 363] on p "More details" at bounding box center [428, 365] width 59 height 14
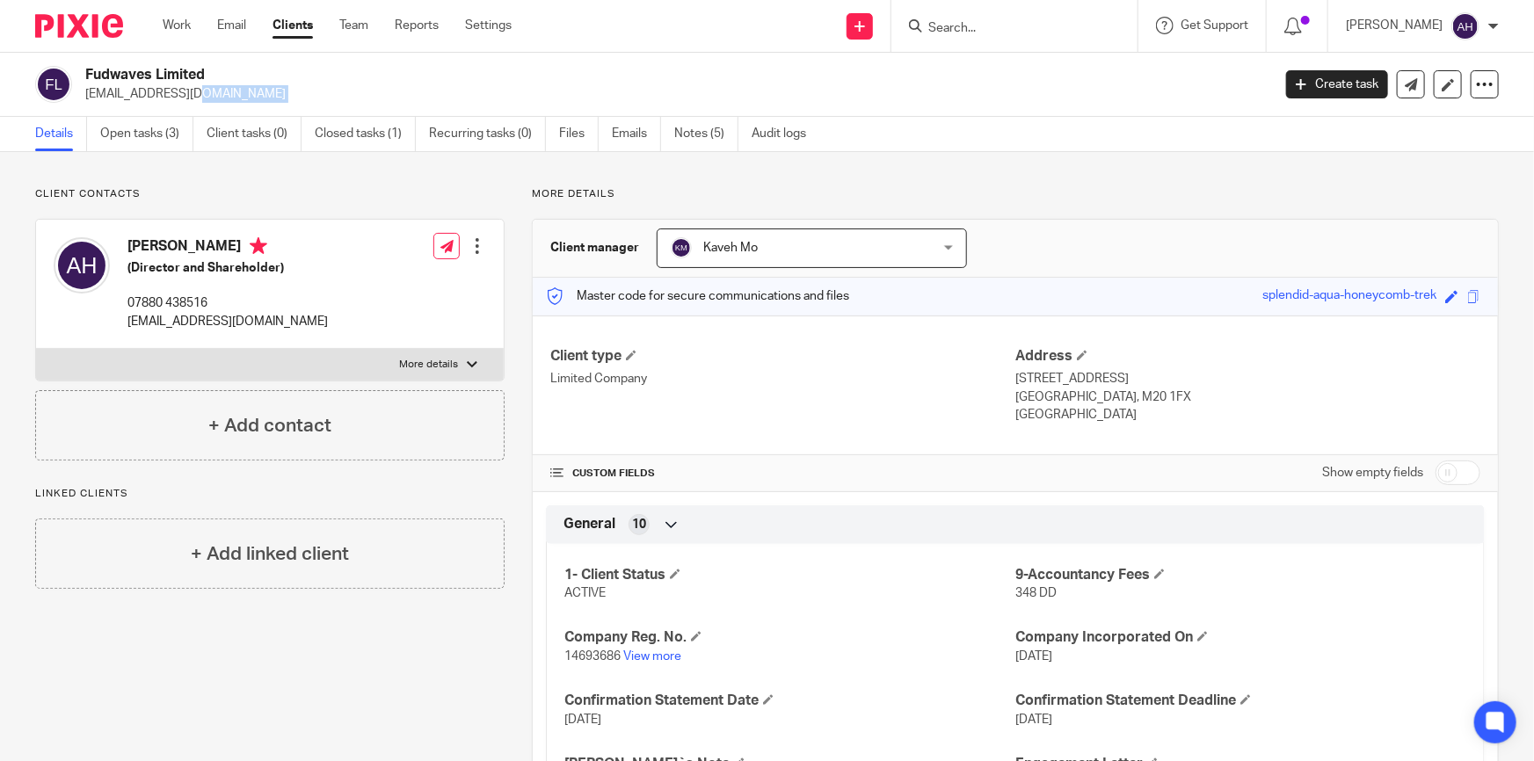
click at [36, 349] on input "More details" at bounding box center [35, 348] width 1 height 1
checkbox input "true"
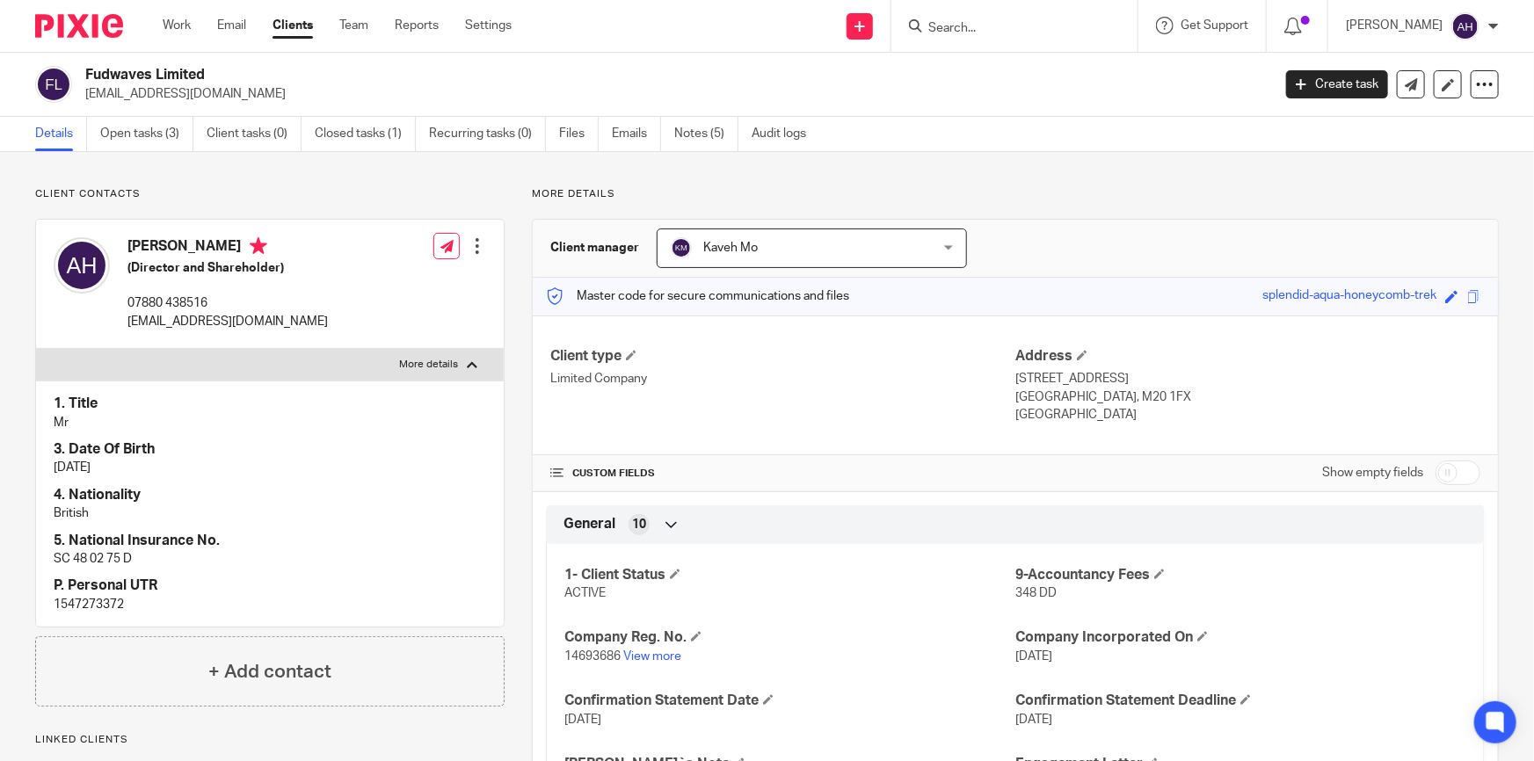
click at [189, 245] on h4 "[PERSON_NAME]" at bounding box center [227, 248] width 200 height 22
copy h4 "Hamdi"
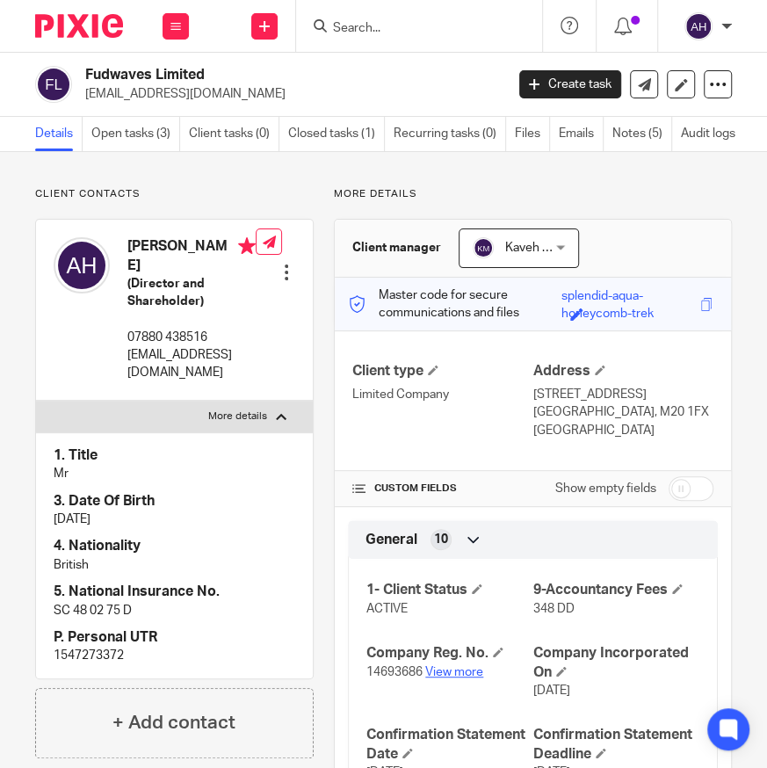
click at [449, 672] on link "View more" at bounding box center [454, 672] width 58 height 12
